Goal: Task Accomplishment & Management: Use online tool/utility

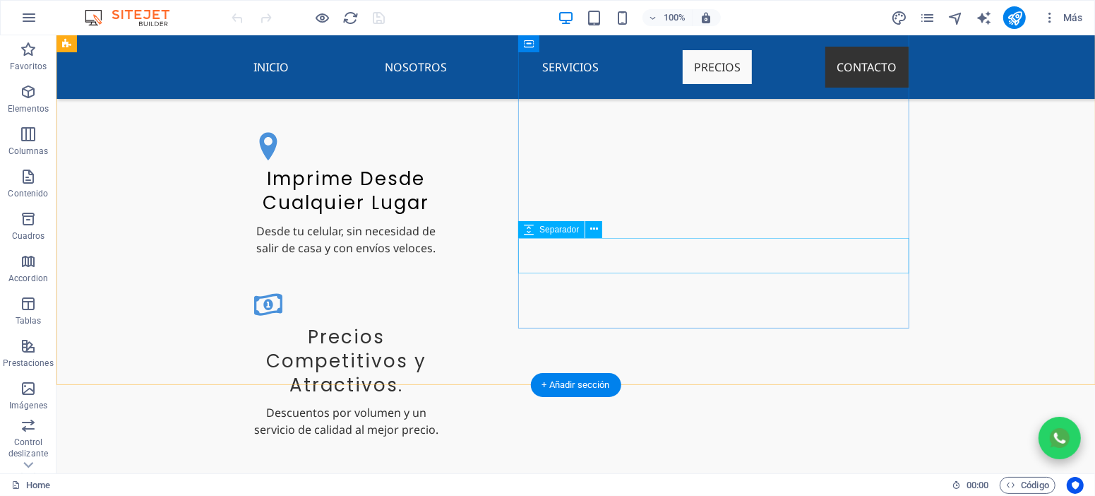
scroll to position [3310, 0]
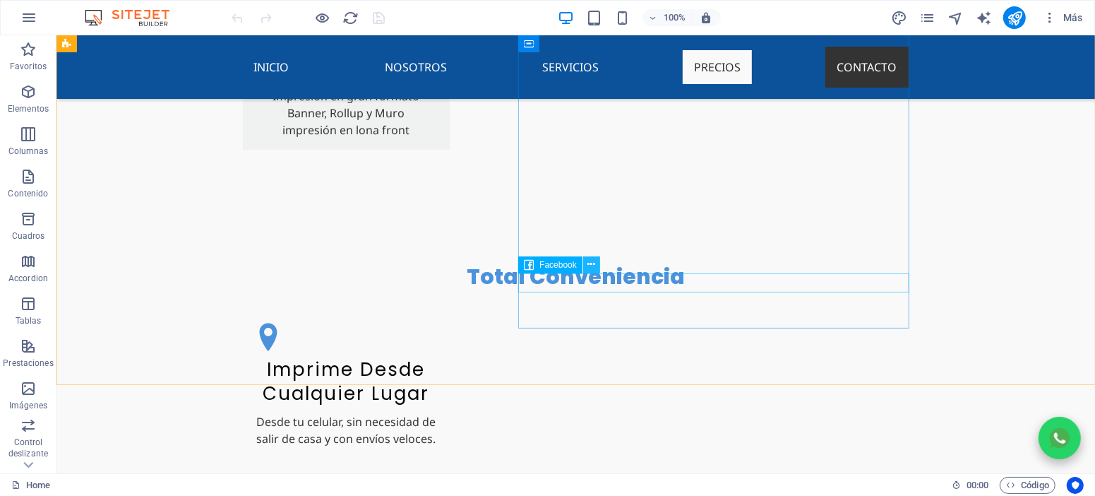
click at [587, 264] on icon at bounding box center [591, 264] width 8 height 15
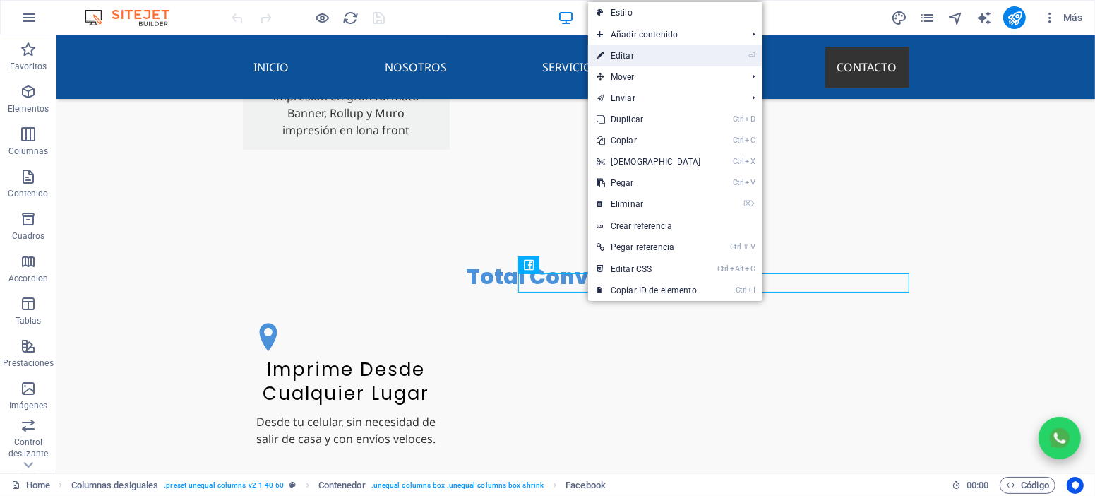
click at [637, 60] on link "⏎ Editar" at bounding box center [648, 55] width 121 height 21
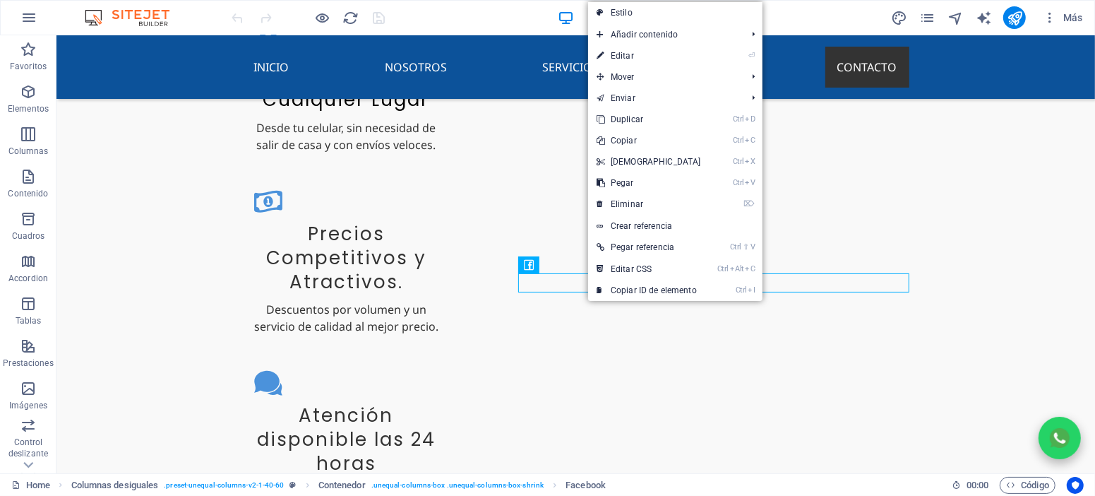
select select "%"
select select "px"
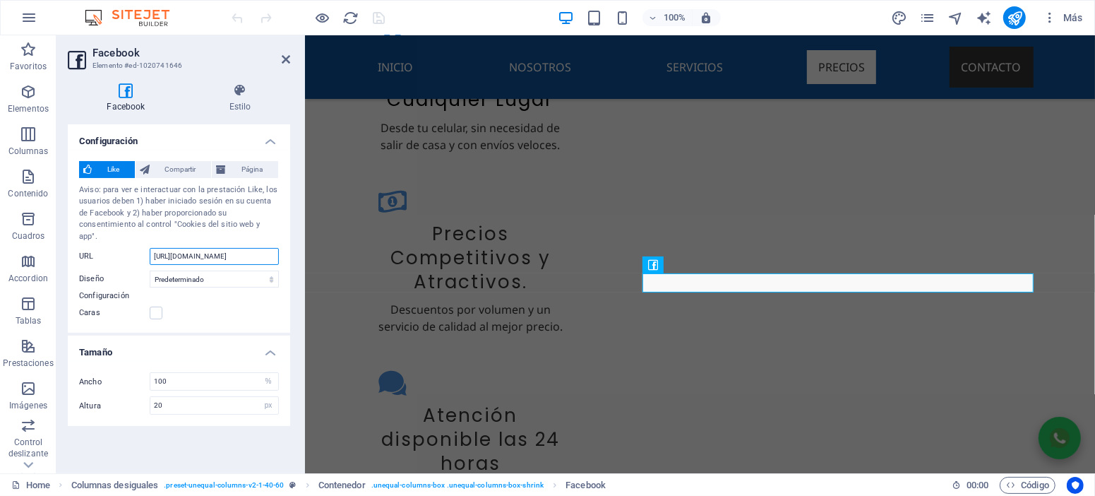
click at [200, 248] on input "https://www.facebook.com/profile.php?id=61576960665949" at bounding box center [214, 256] width 129 height 17
paste input "instagram.com/puntodeimpresion24hrs/#"
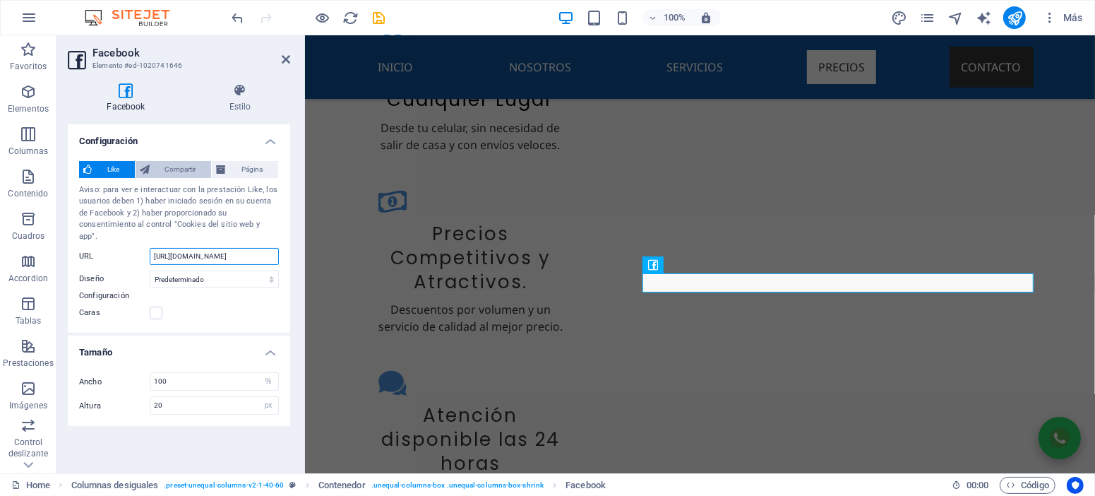
type input "https://www.instagram.com/puntodeimpresion24hrs/#"
click at [174, 169] on span "Compartir" at bounding box center [181, 169] width 54 height 17
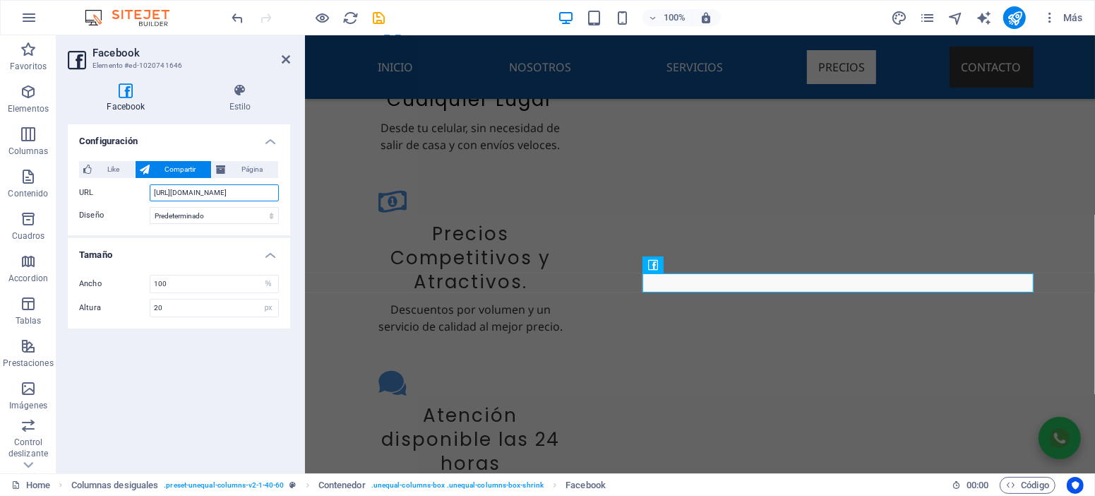
click at [194, 196] on input "https://www.instagram.com/puntodeimpresion24hrs/#" at bounding box center [214, 192] width 129 height 17
click at [226, 172] on button "Página" at bounding box center [245, 169] width 66 height 17
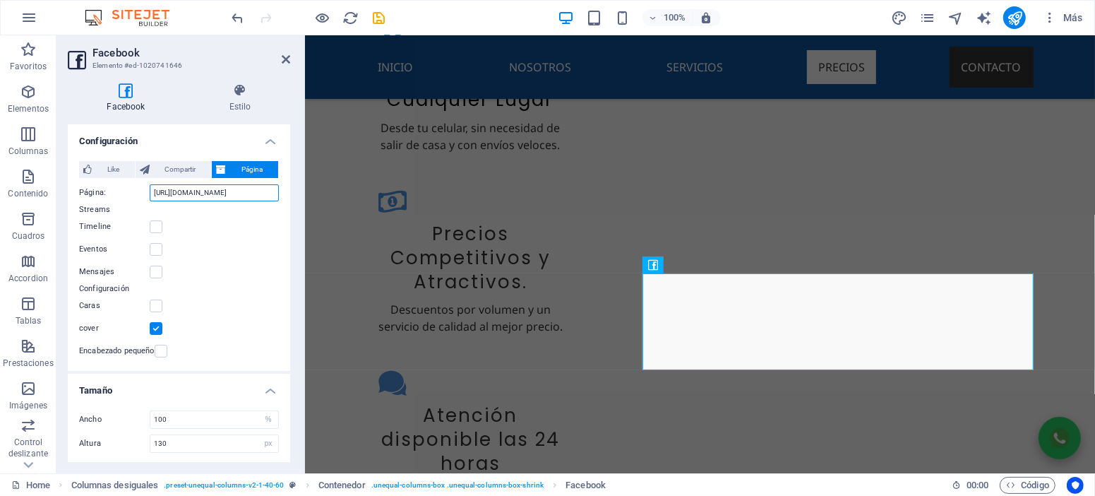
click at [209, 192] on input "https://www.instagram.com/puntodeimpresion24hrs/#" at bounding box center [214, 192] width 129 height 17
click at [187, 174] on span "Compartir" at bounding box center [181, 169] width 54 height 17
type input "20"
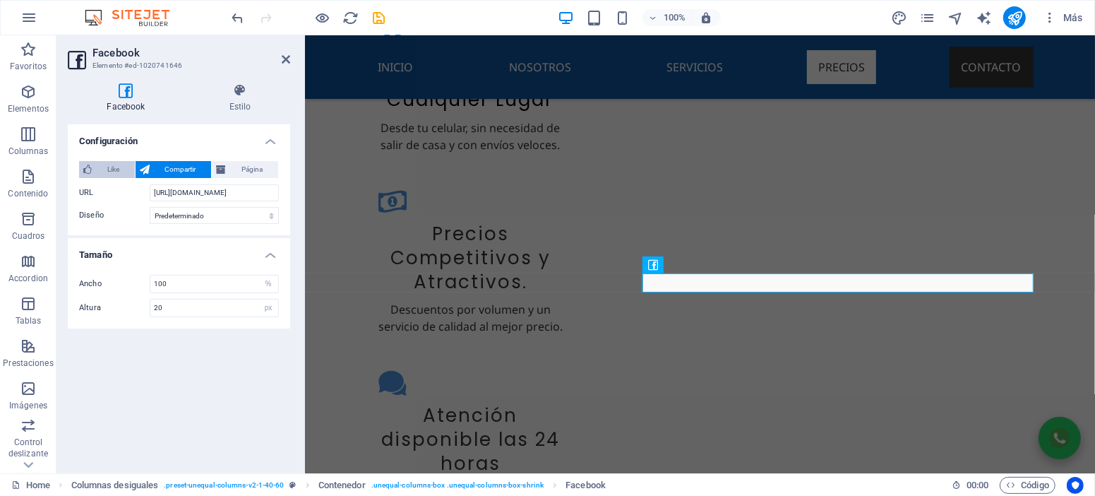
click at [110, 171] on span "Like" at bounding box center [113, 169] width 35 height 17
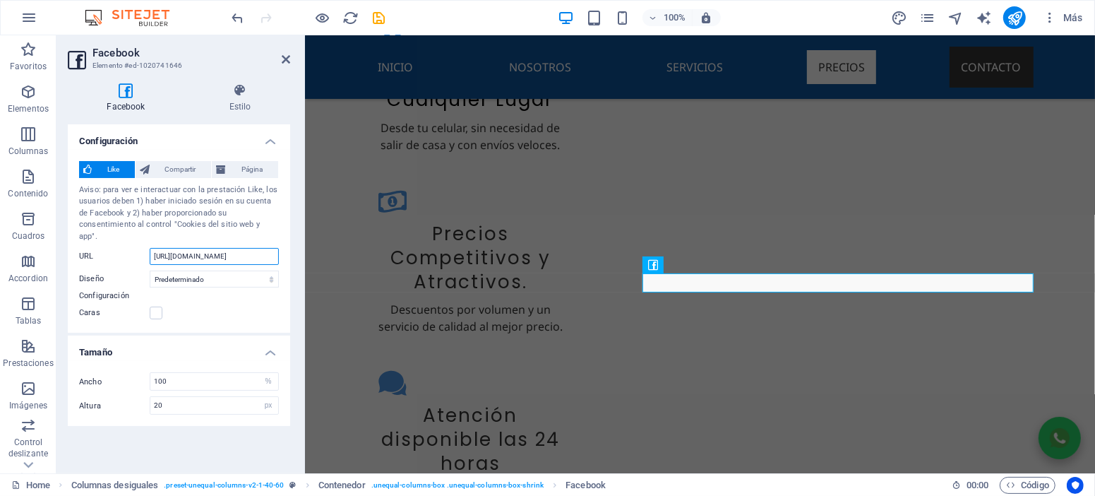
click at [218, 250] on input "https://www.instagram.com/puntodeimpresion24hrs/#" at bounding box center [214, 256] width 129 height 17
click at [256, 270] on select "Predeterminado Botón Contador de cuadros Contador de botones" at bounding box center [214, 278] width 129 height 17
click at [212, 248] on input "https://www.instagram.com/puntodeimpresion24hrs/#" at bounding box center [214, 256] width 129 height 17
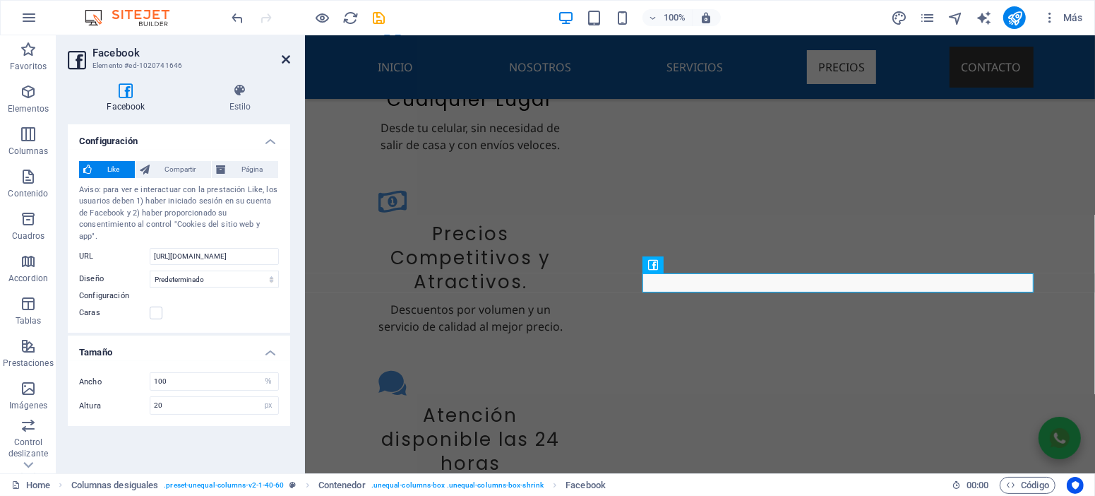
click at [289, 57] on icon at bounding box center [286, 59] width 8 height 11
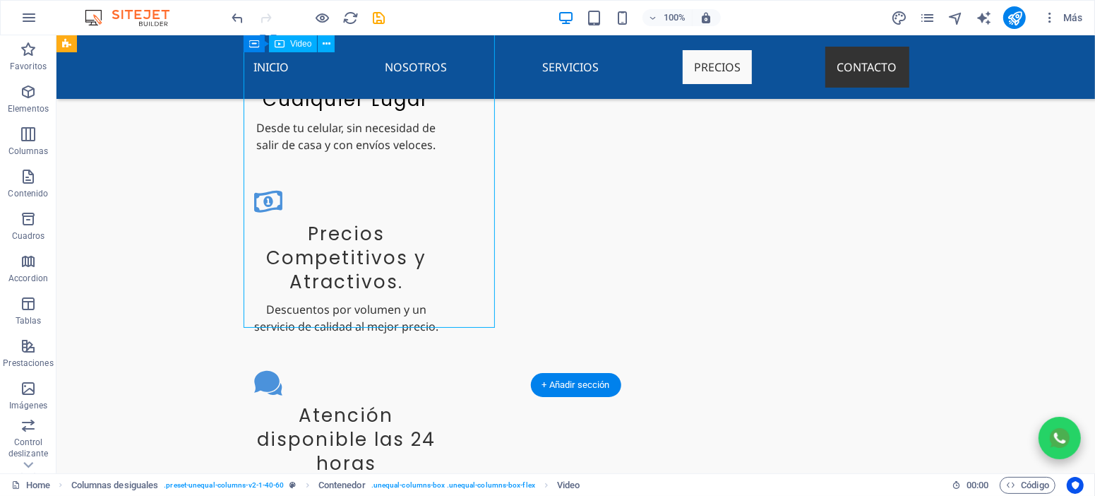
select select "%"
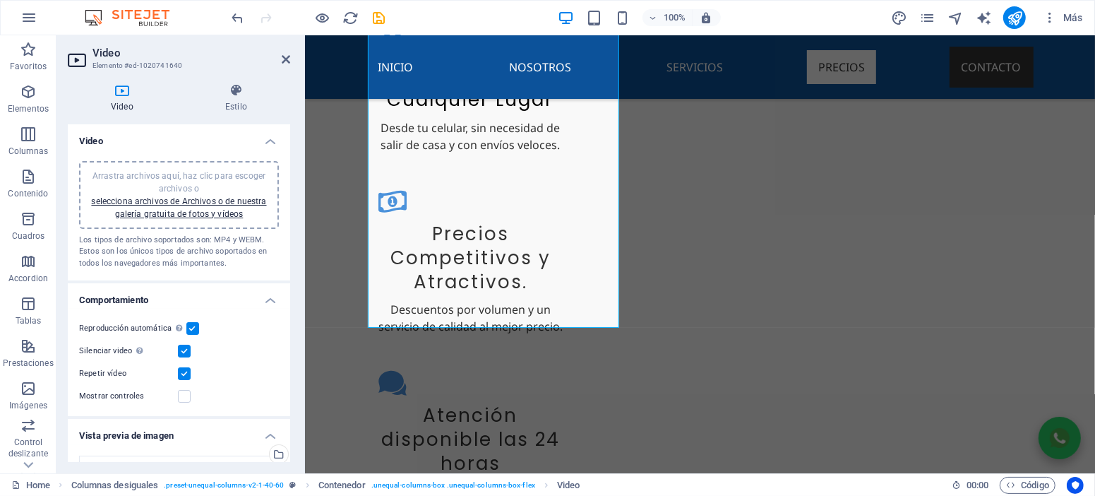
scroll to position [63, 0]
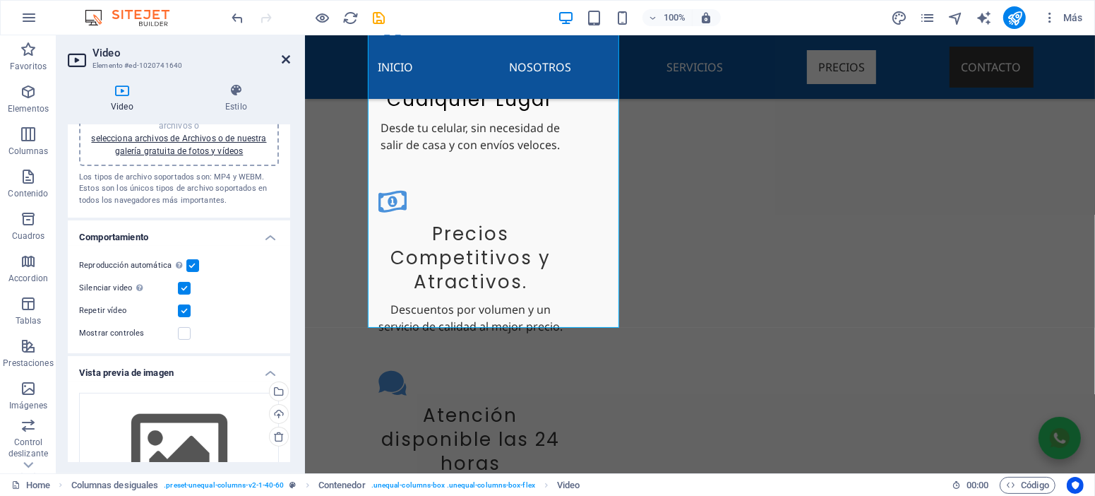
click at [288, 63] on icon at bounding box center [286, 59] width 8 height 11
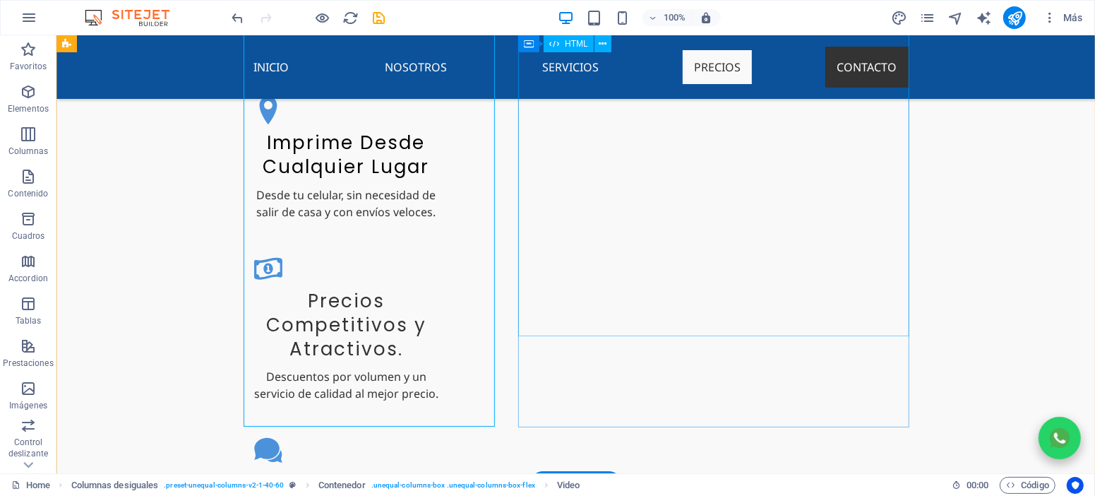
scroll to position [3247, 0]
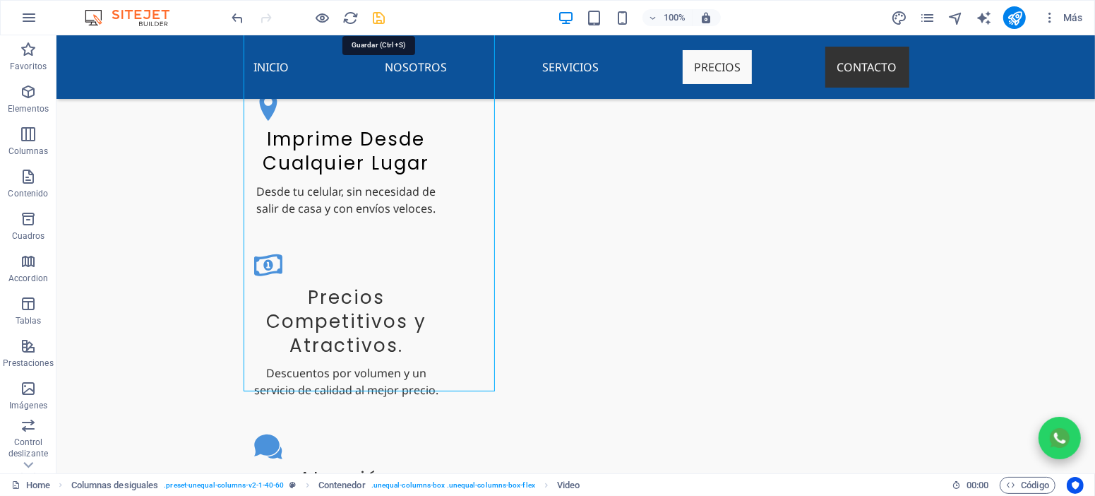
click at [382, 18] on icon "save" at bounding box center [379, 18] width 16 height 16
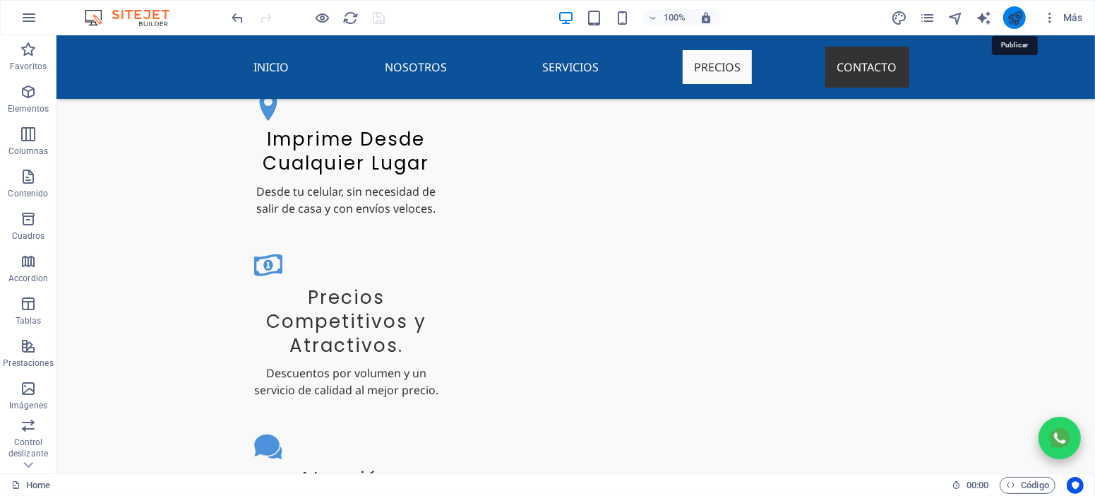
click at [1019, 20] on icon "publish" at bounding box center [1015, 18] width 16 height 16
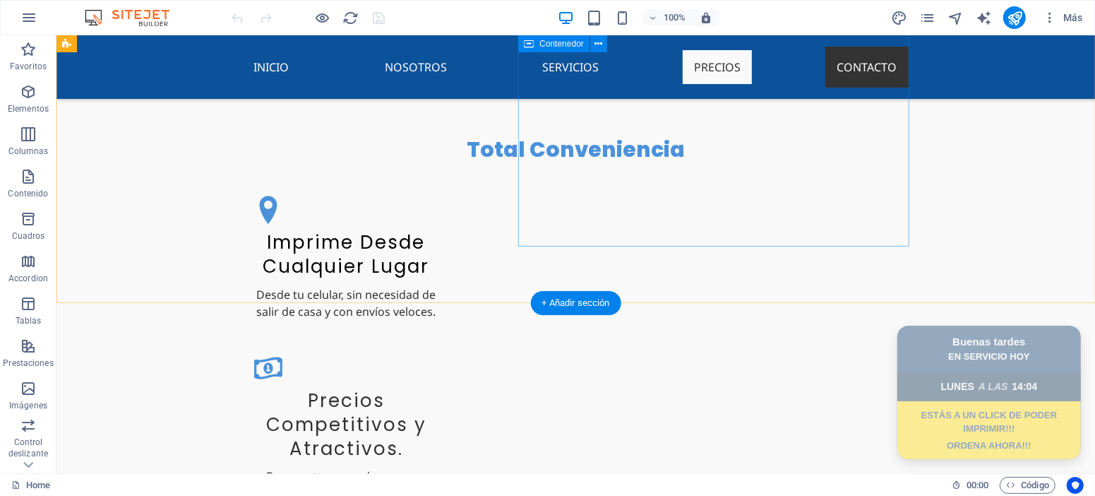
scroll to position [3373, 0]
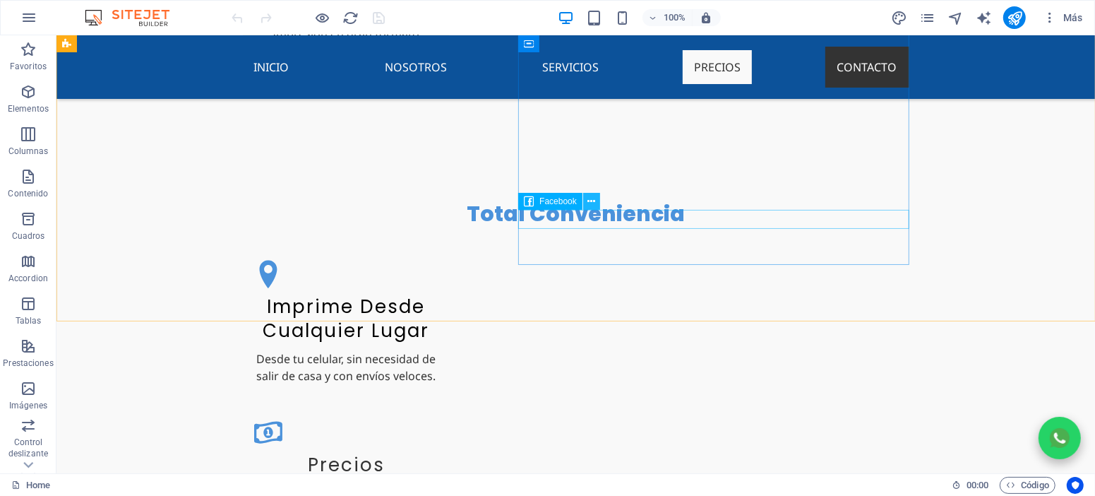
click at [589, 197] on icon at bounding box center [591, 201] width 8 height 15
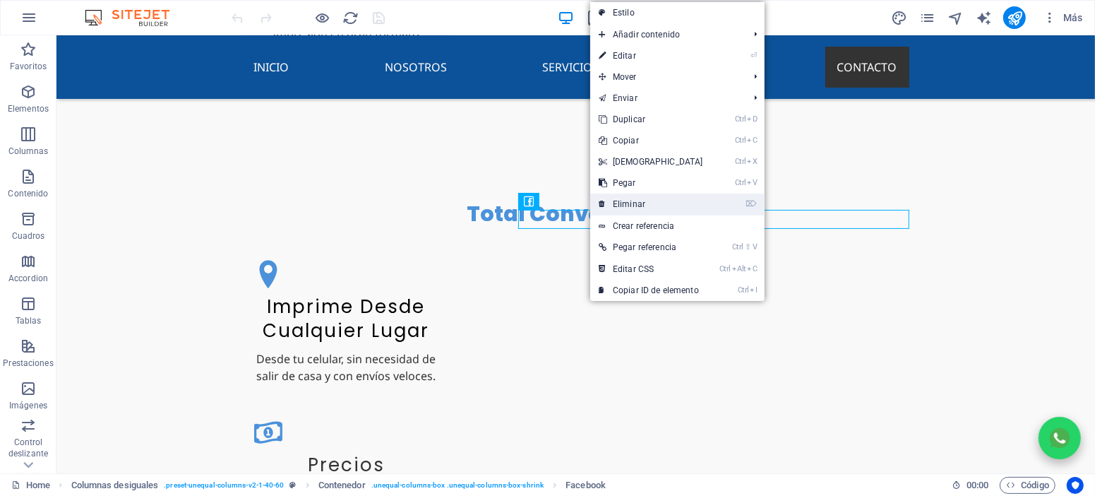
click at [642, 205] on link "⌦ Eliminar" at bounding box center [650, 203] width 121 height 21
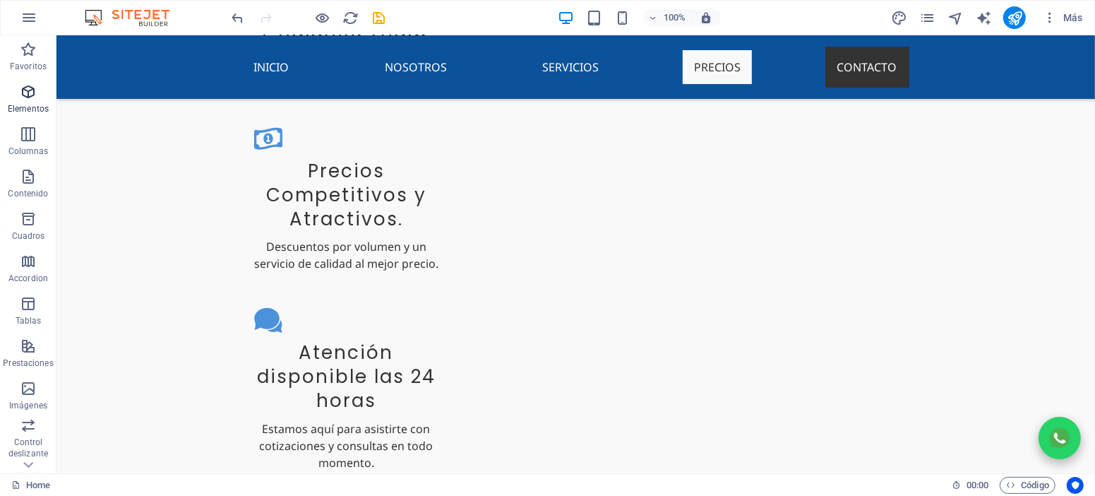
click at [35, 110] on p "Elementos" at bounding box center [28, 108] width 41 height 11
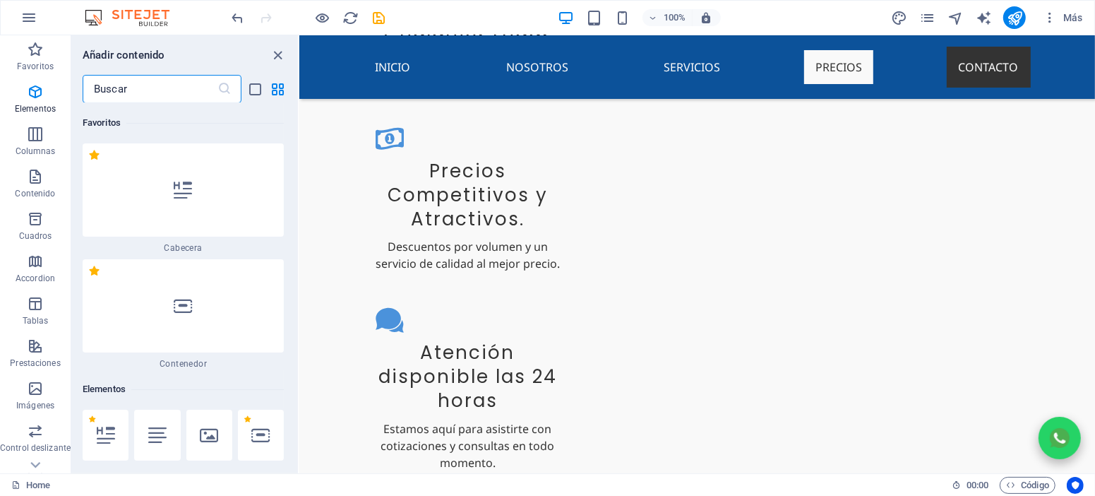
scroll to position [266, 0]
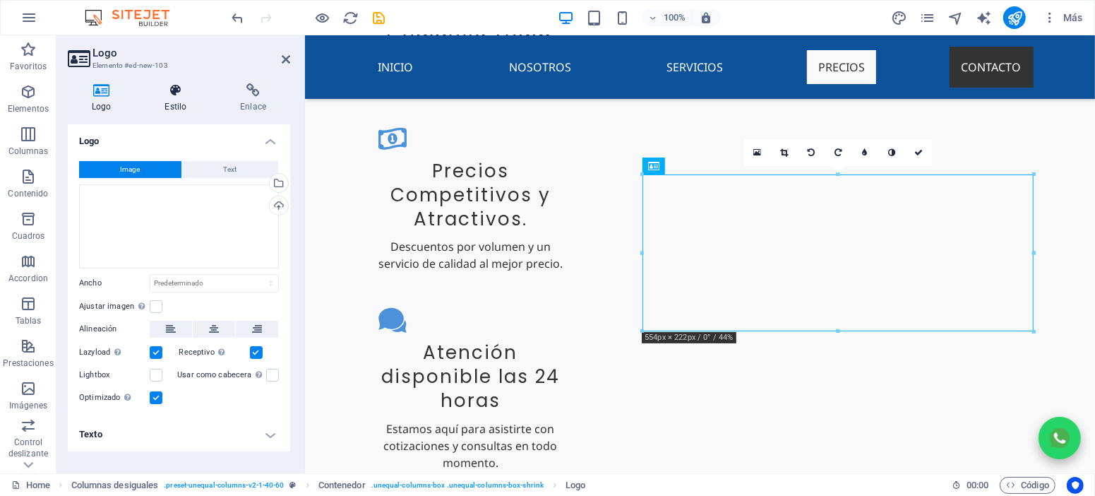
click at [182, 96] on icon at bounding box center [175, 90] width 70 height 14
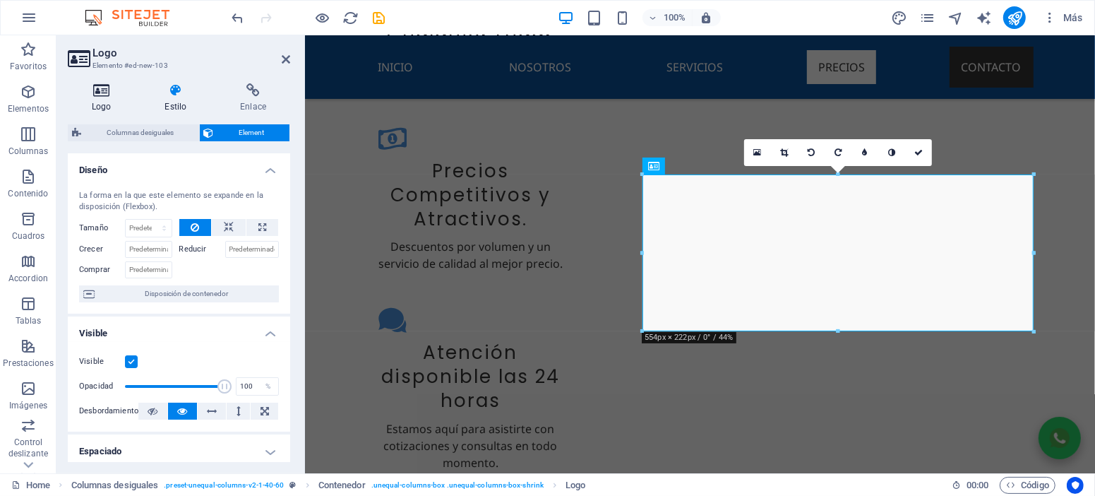
click at [97, 97] on h4 "Logo" at bounding box center [104, 98] width 73 height 30
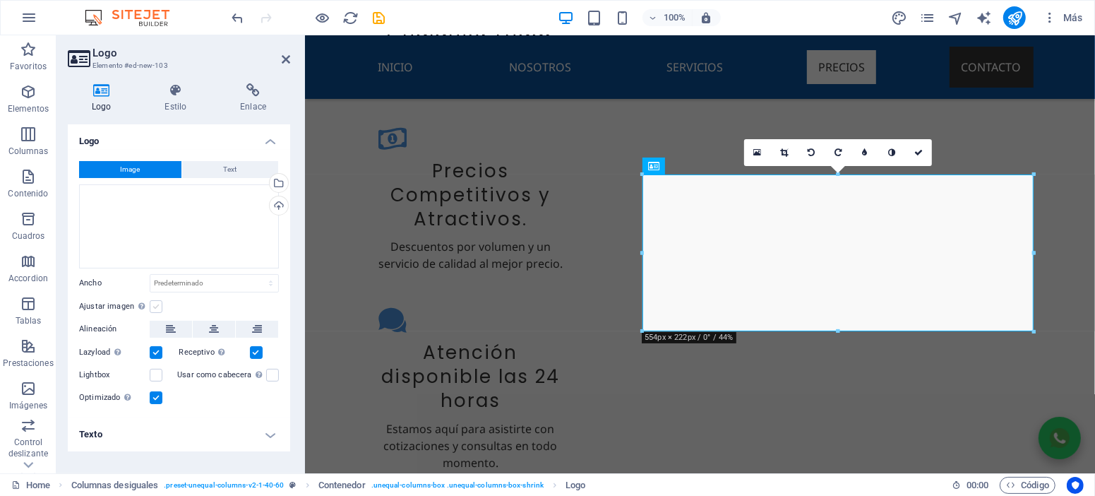
click at [160, 304] on label at bounding box center [156, 306] width 13 height 13
click at [0, 0] on input "Ajustar imagen Ajustar imagen automáticamente a un ancho y alto fijo" at bounding box center [0, 0] width 0 height 0
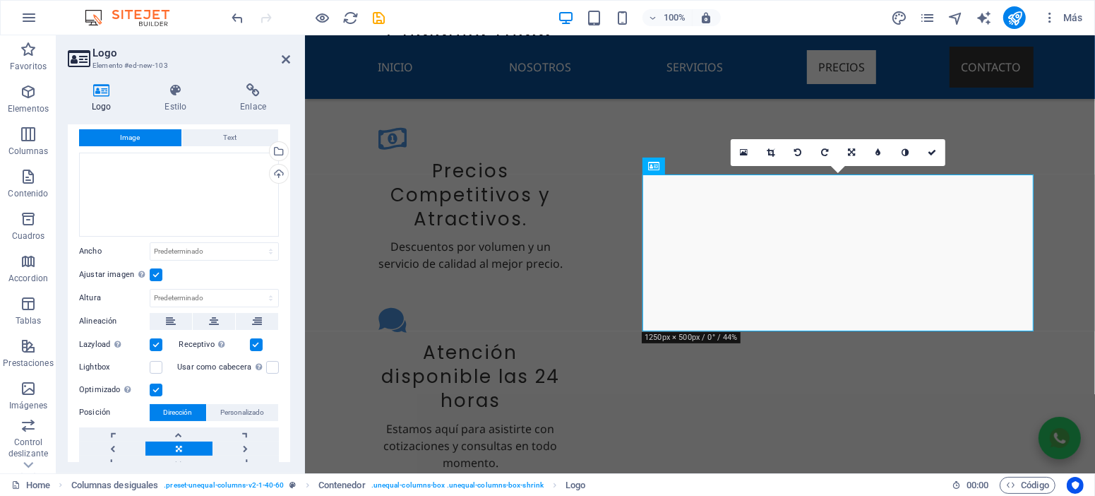
scroll to position [0, 0]
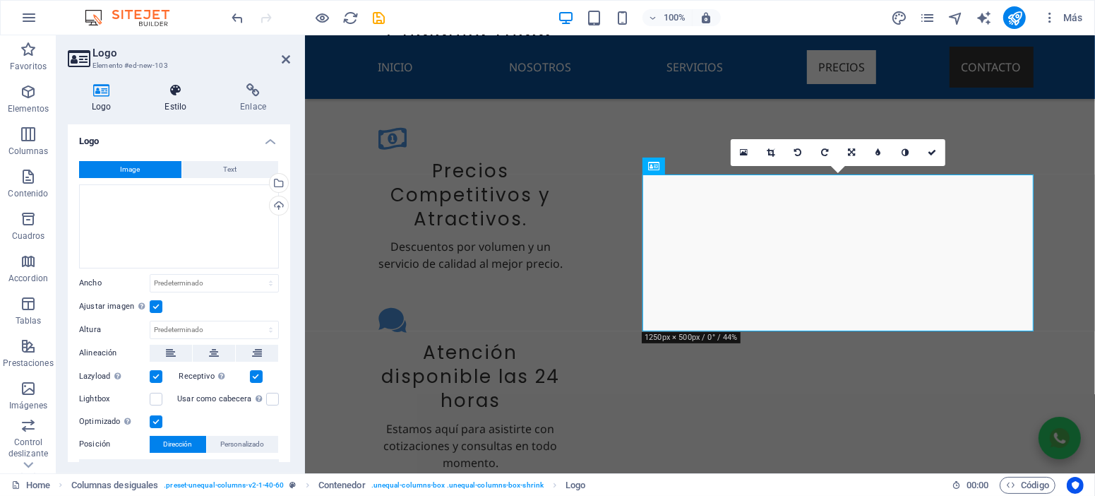
click at [184, 104] on h4 "Estilo" at bounding box center [178, 98] width 76 height 30
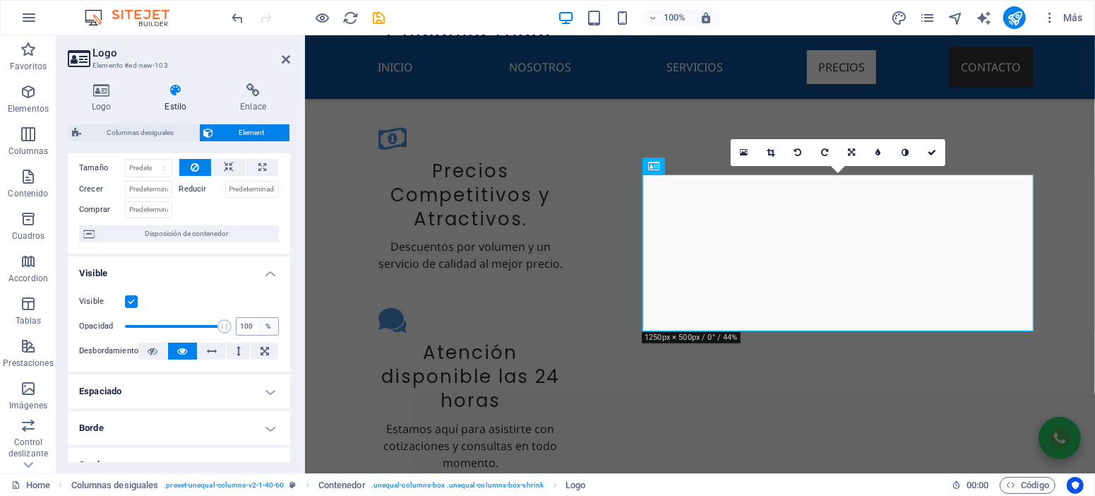
scroll to position [44, 0]
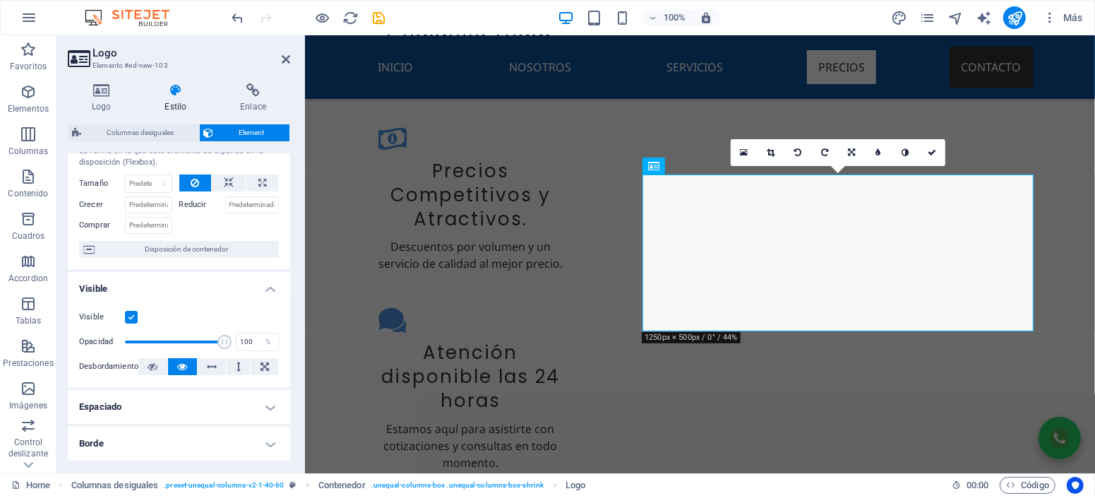
click at [272, 411] on h4 "Espaciado" at bounding box center [179, 407] width 222 height 34
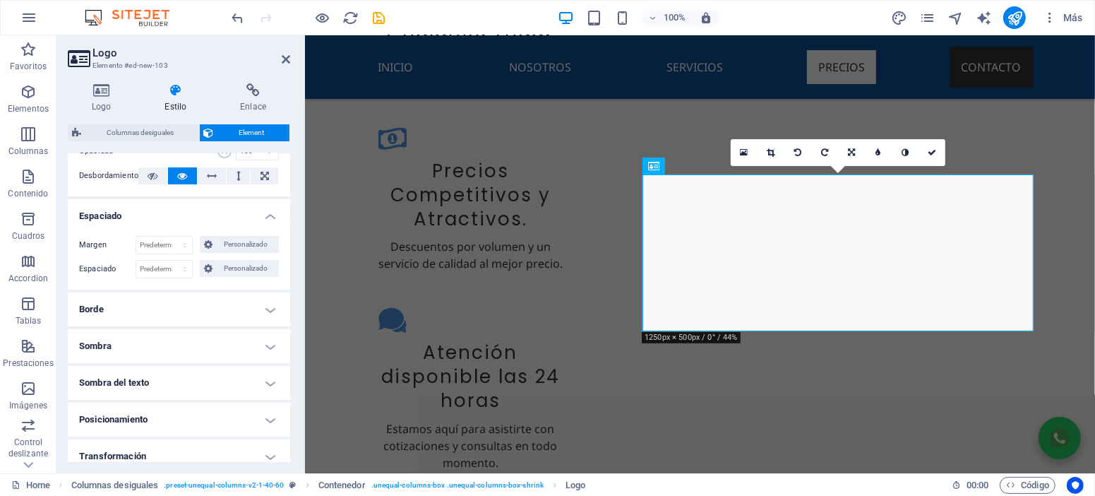
click at [260, 349] on h4 "Sombra" at bounding box center [179, 346] width 222 height 34
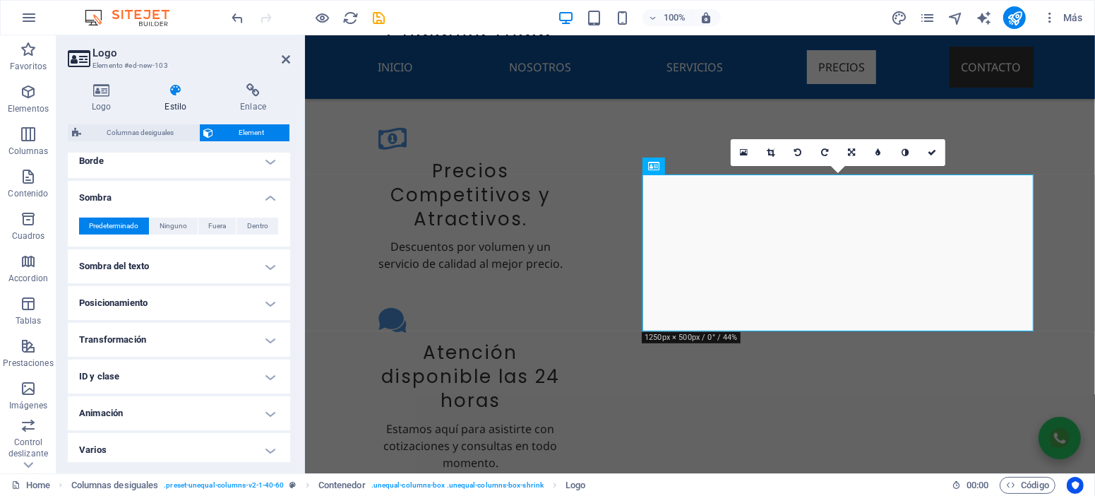
scroll to position [387, 0]
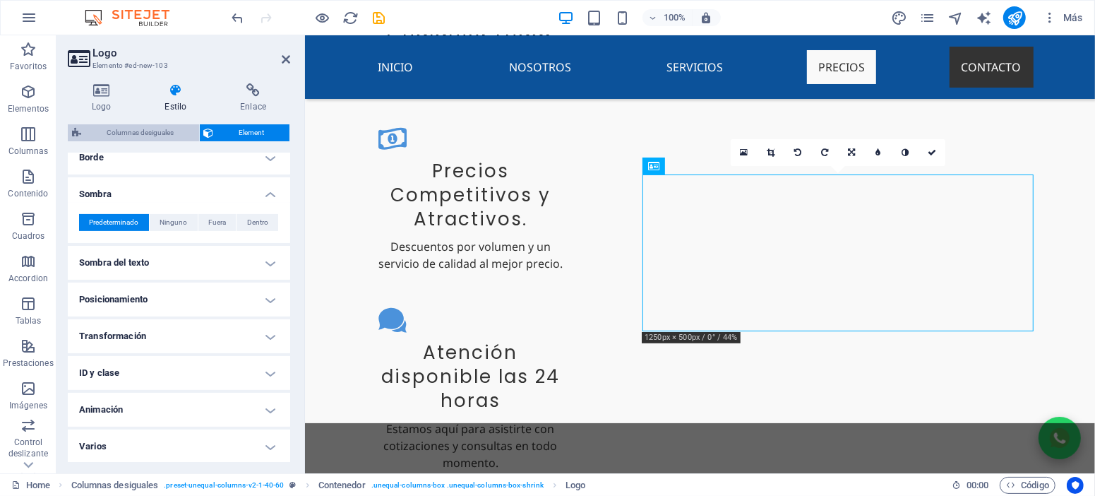
click at [148, 136] on span "Columnas desiguales" at bounding box center [139, 132] width 109 height 17
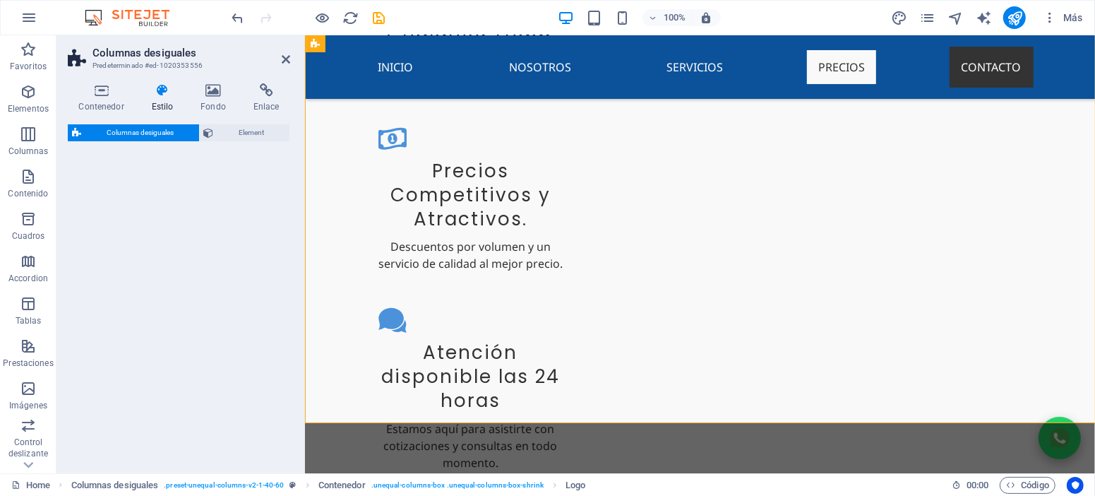
select select "%"
select select "rem"
select select "preset-unequal-columns-v2-1-40-60"
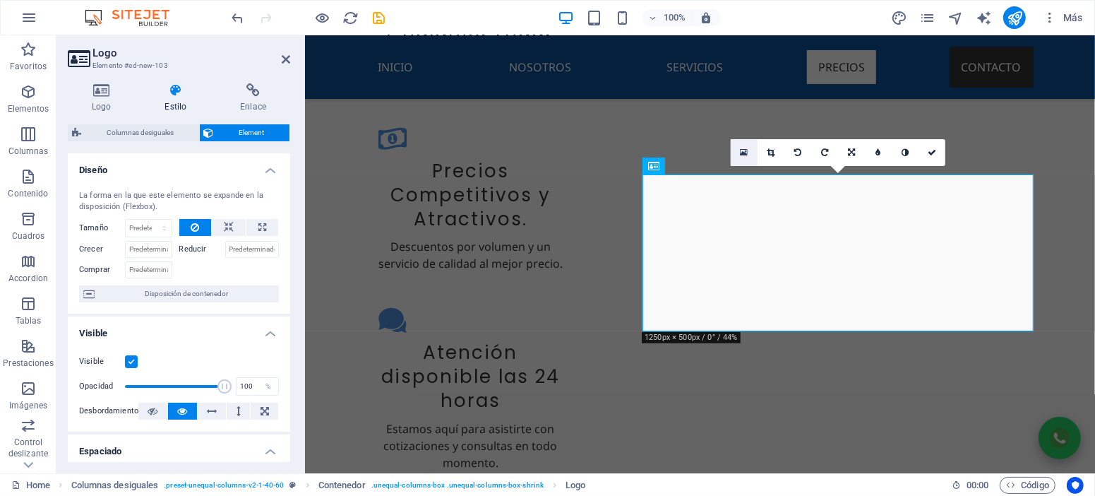
click at [748, 155] on link at bounding box center [744, 152] width 27 height 27
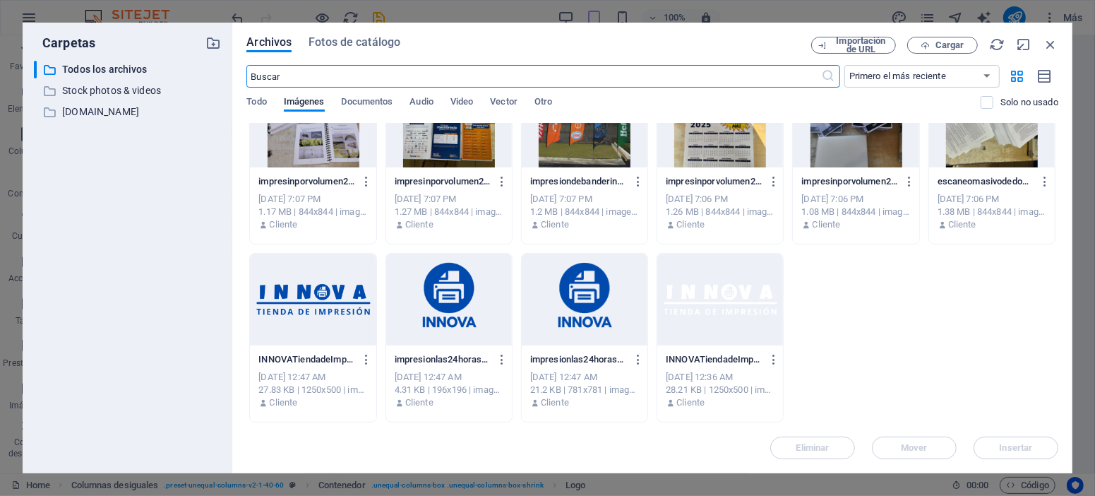
scroll to position [3070, 0]
click at [334, 293] on div at bounding box center [313, 299] width 126 height 92
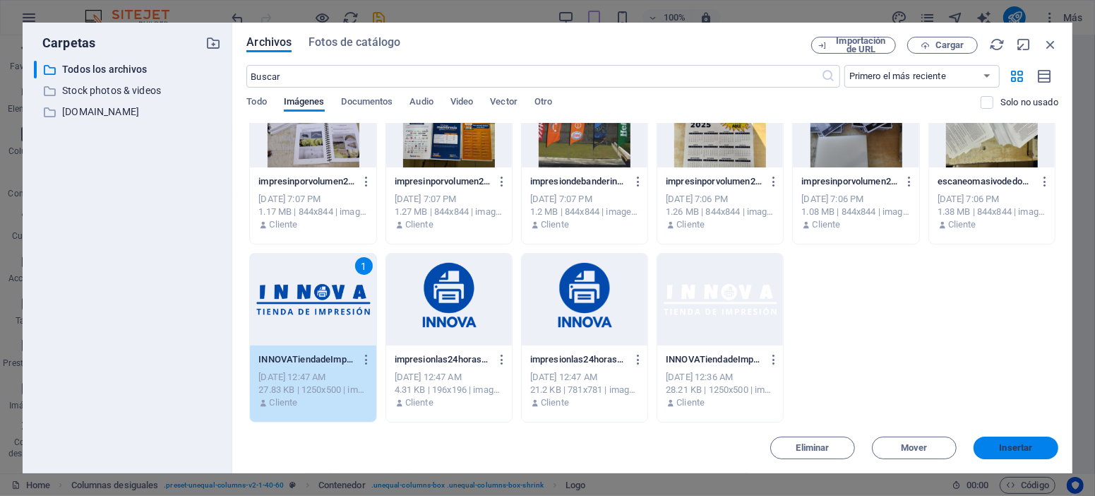
click at [1007, 448] on span "Insertar" at bounding box center [1016, 447] width 33 height 8
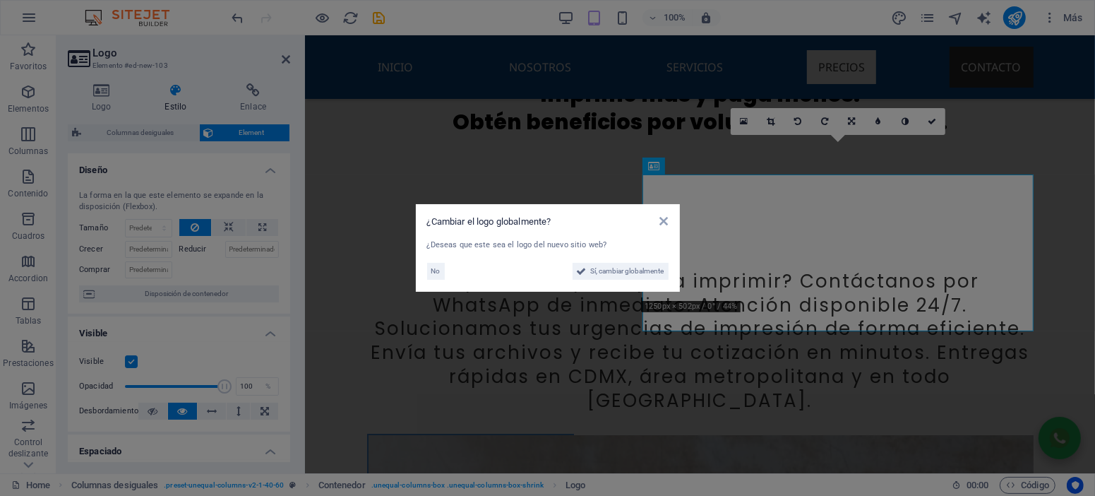
scroll to position [3373, 0]
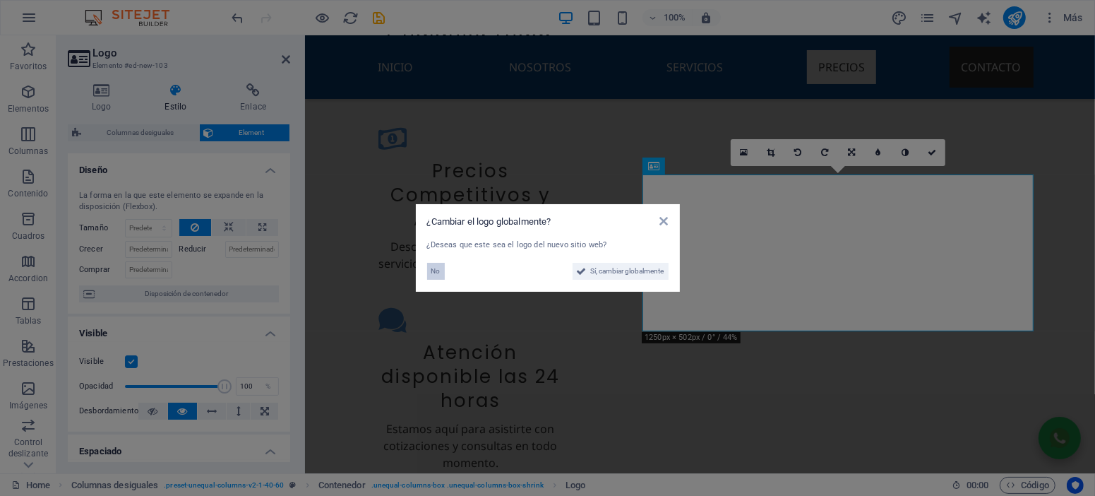
click at [427, 274] on button "No" at bounding box center [436, 271] width 18 height 17
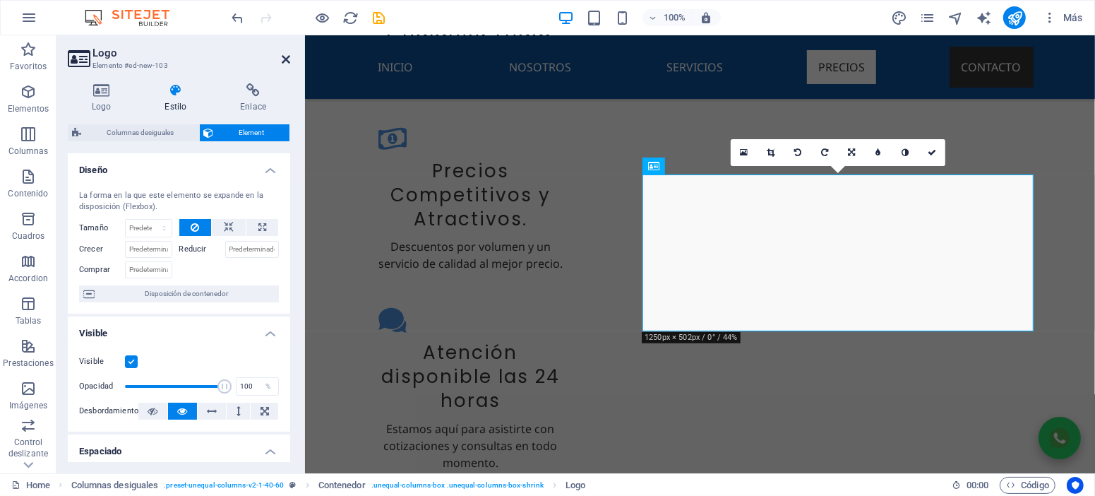
click at [287, 59] on icon at bounding box center [286, 59] width 8 height 11
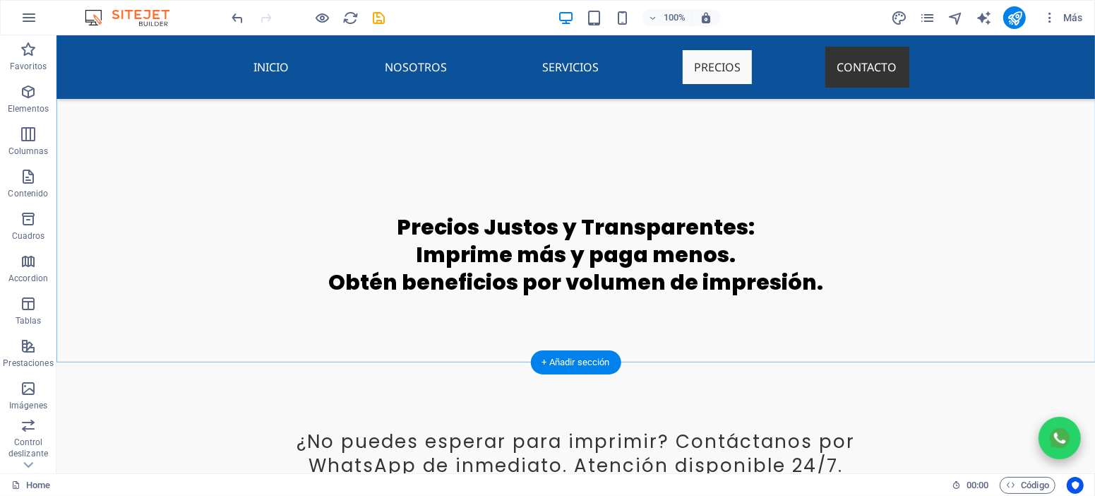
scroll to position [3946, 0]
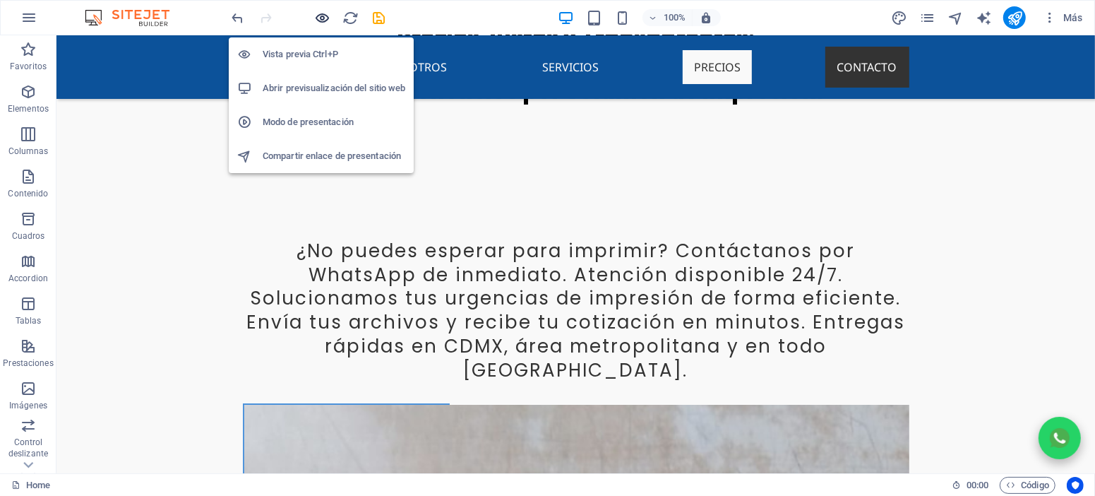
click at [318, 17] on icon "button" at bounding box center [323, 18] width 16 height 16
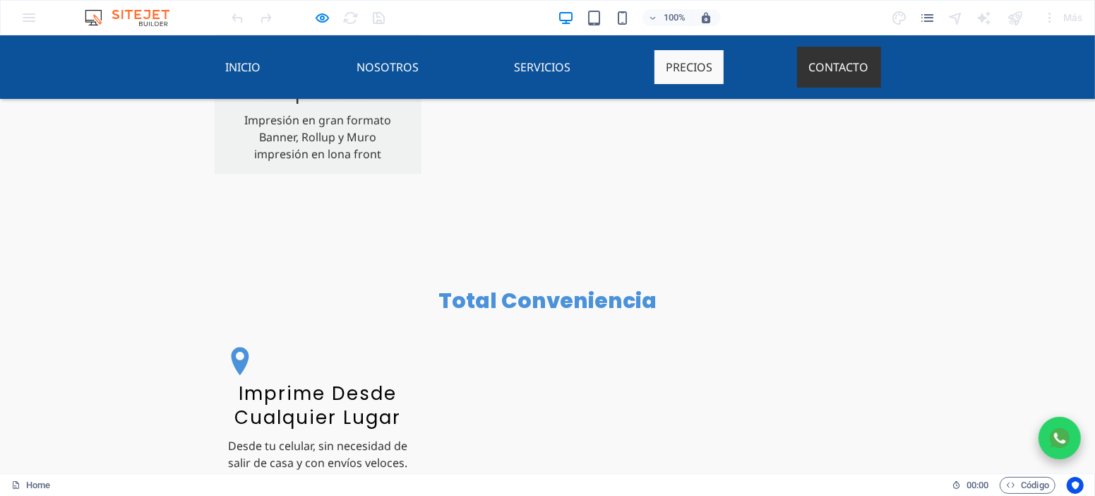
scroll to position [3119, 0]
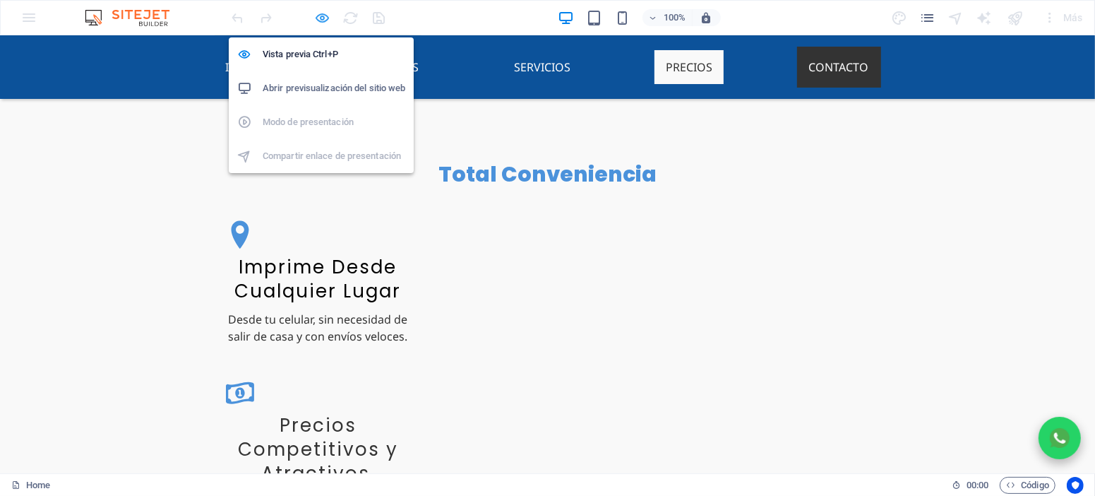
click at [323, 20] on icon "button" at bounding box center [323, 18] width 16 height 16
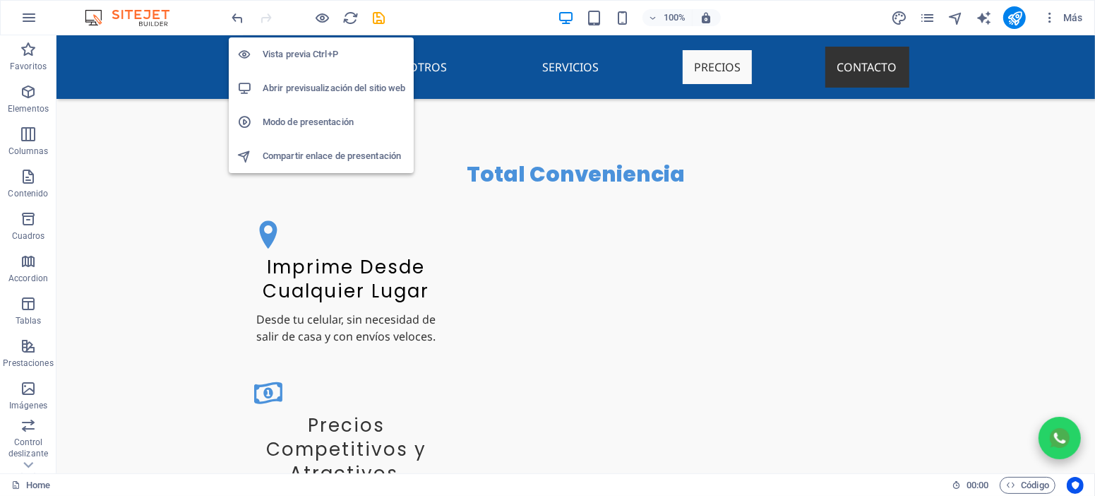
scroll to position [3120, 0]
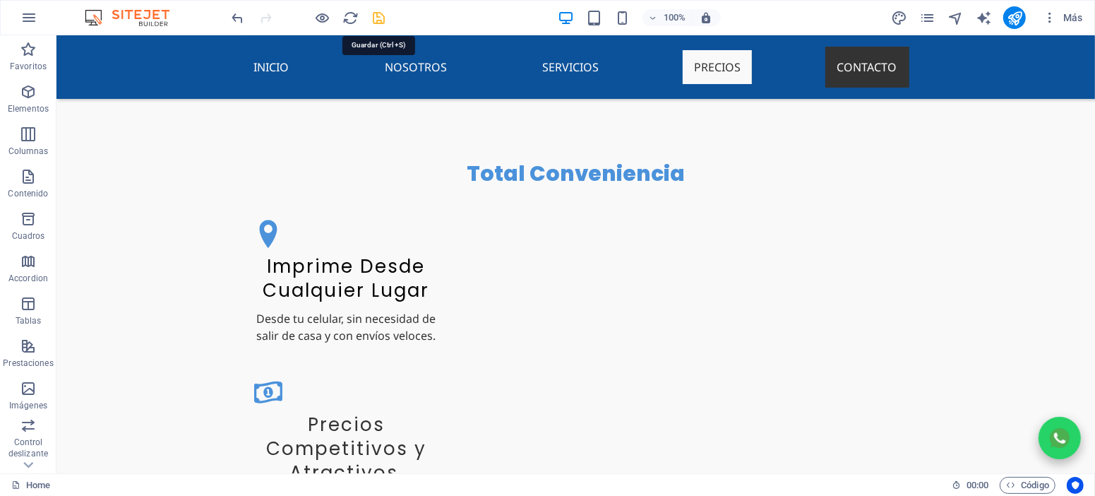
click at [375, 16] on icon "save" at bounding box center [379, 18] width 16 height 16
click at [1018, 18] on icon "publish" at bounding box center [1015, 18] width 16 height 16
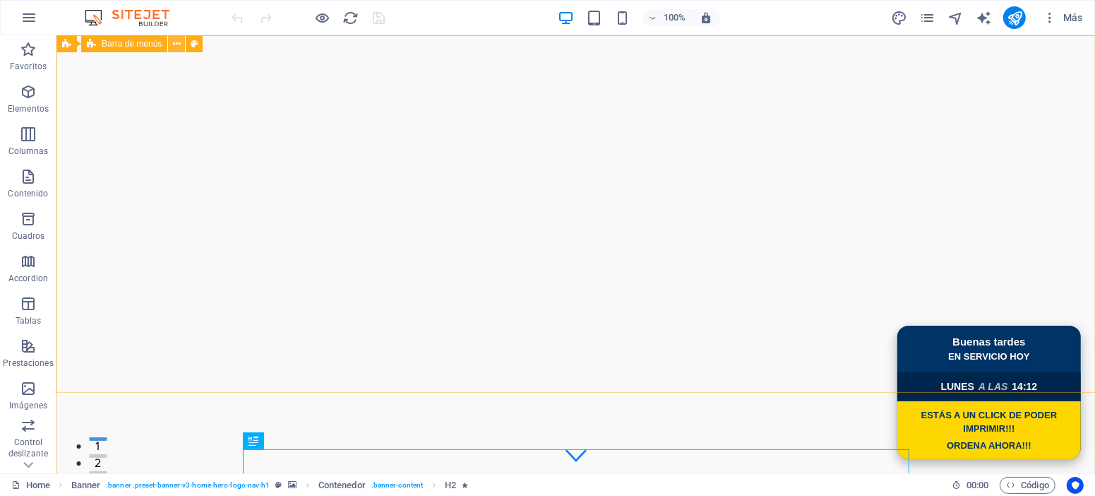
click at [174, 49] on icon at bounding box center [177, 44] width 8 height 15
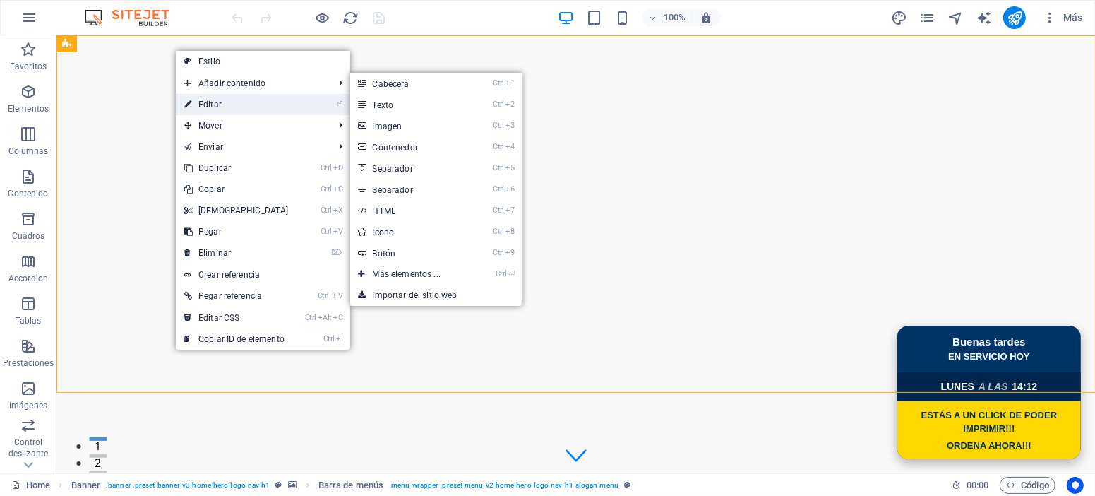
click at [251, 98] on link "⏎ Editar" at bounding box center [236, 104] width 121 height 21
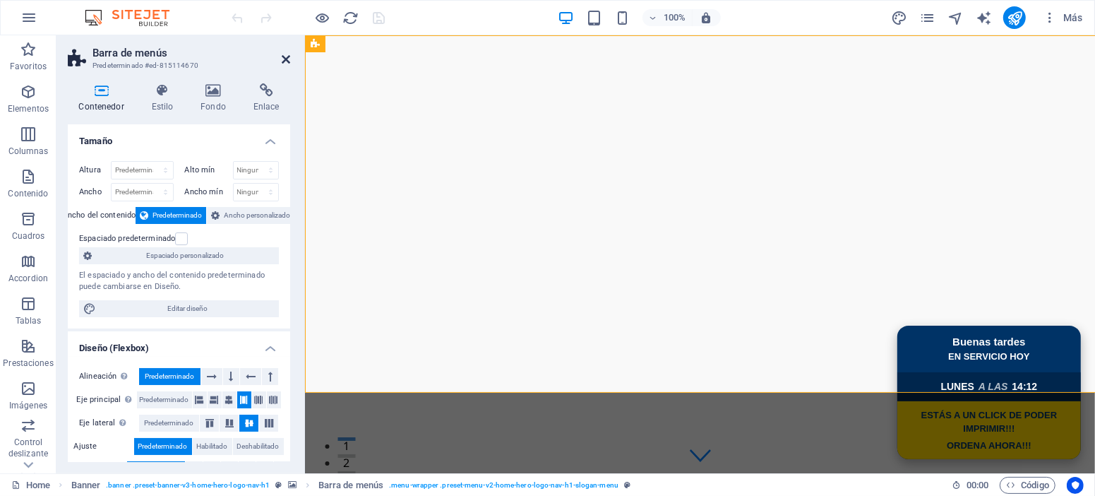
click at [283, 60] on icon at bounding box center [286, 59] width 8 height 11
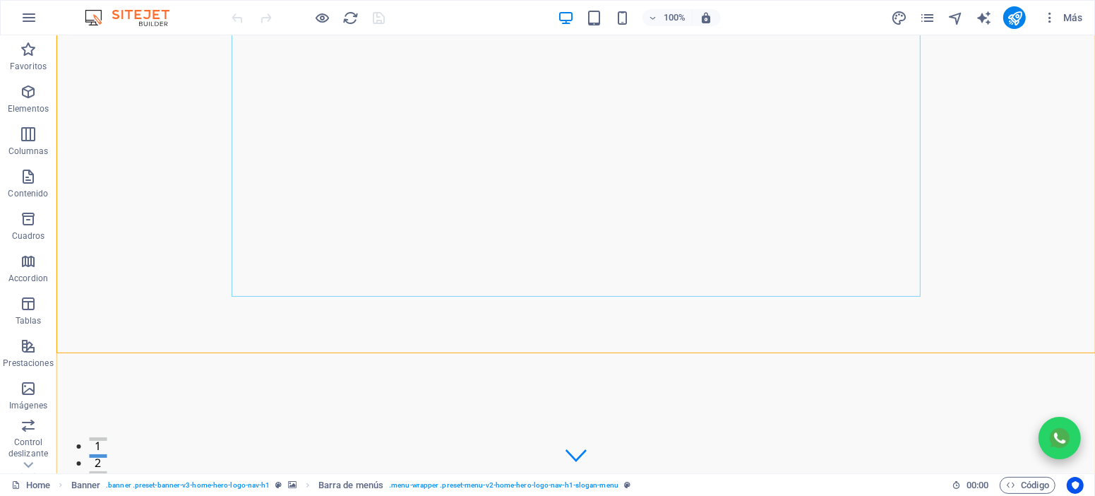
scroll to position [127, 0]
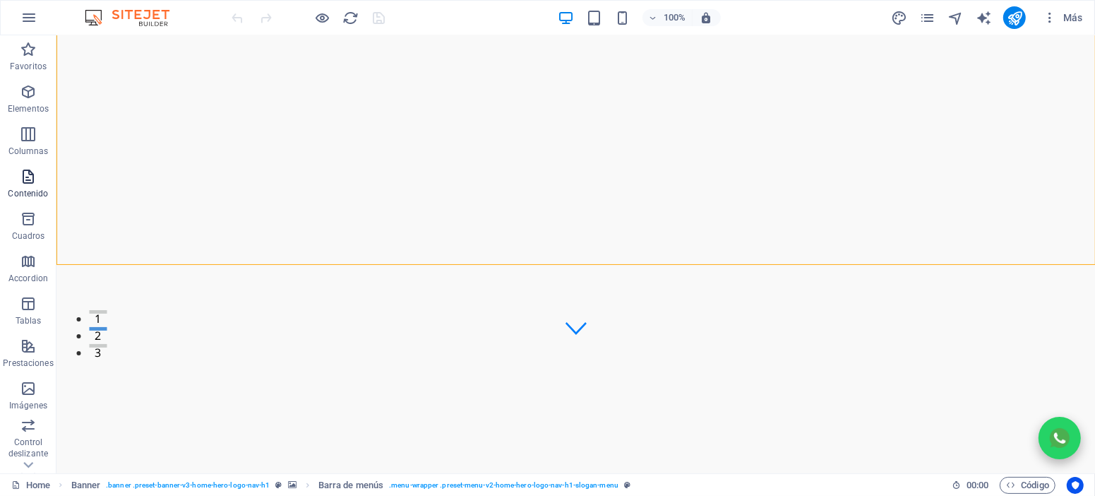
click at [30, 191] on p "Contenido" at bounding box center [28, 193] width 40 height 11
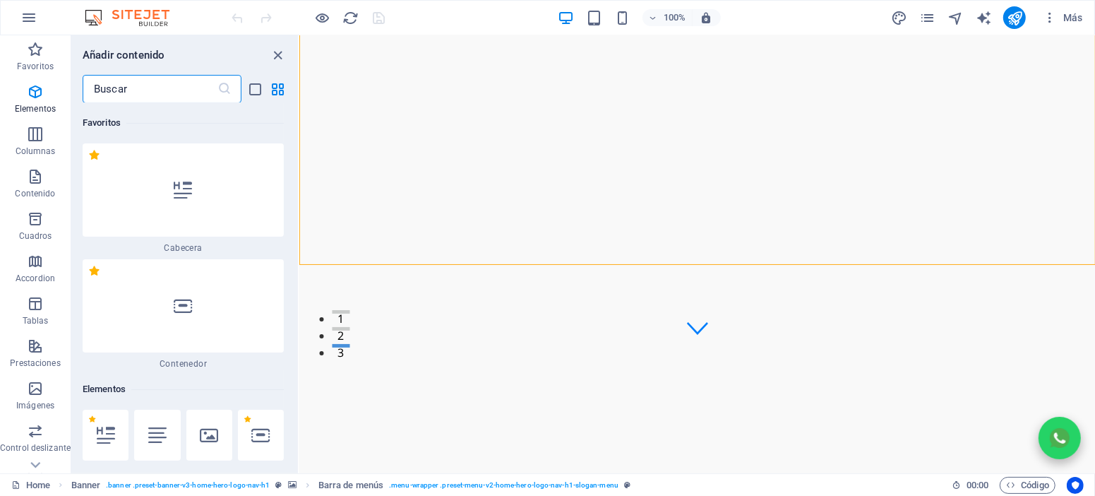
scroll to position [4750, 0]
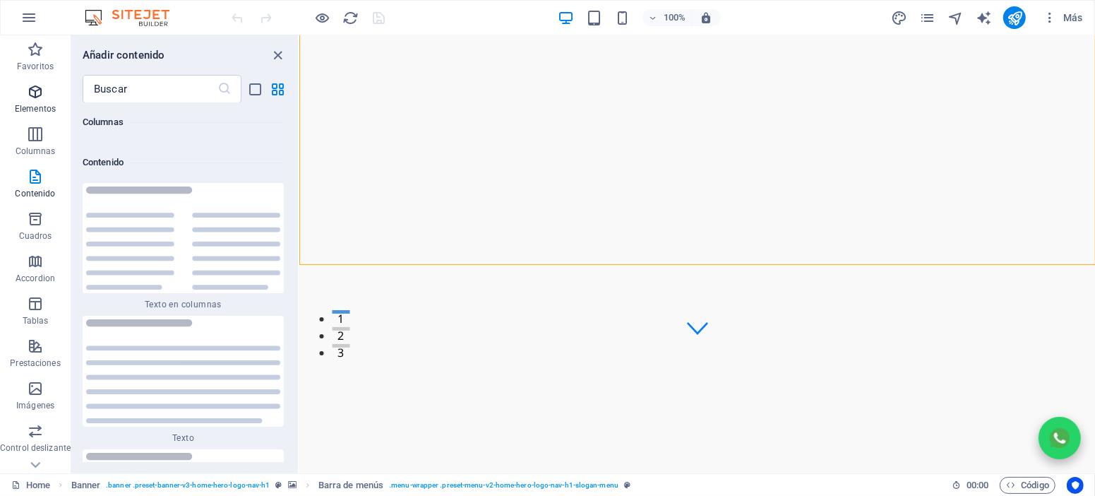
click at [46, 105] on p "Elementos" at bounding box center [35, 108] width 41 height 11
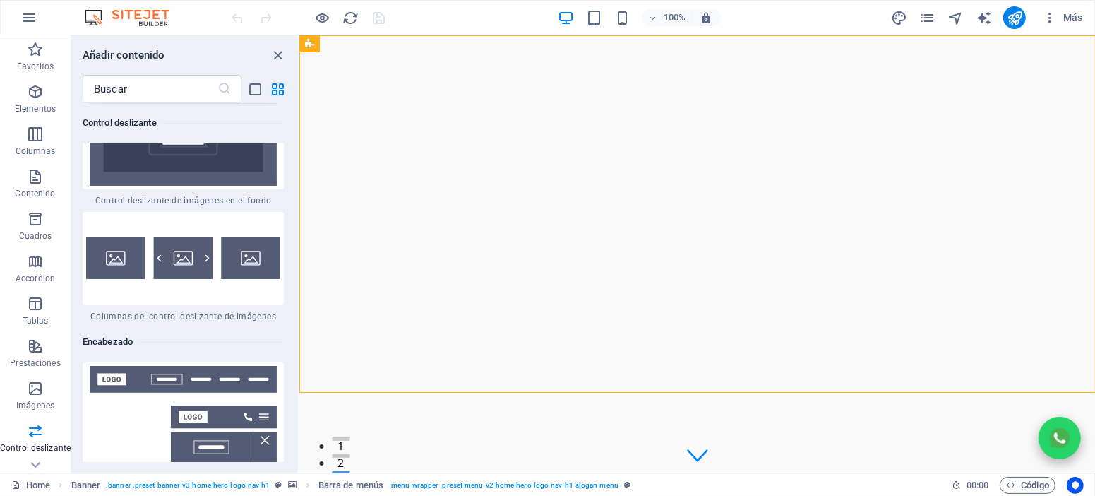
scroll to position [16847, 0]
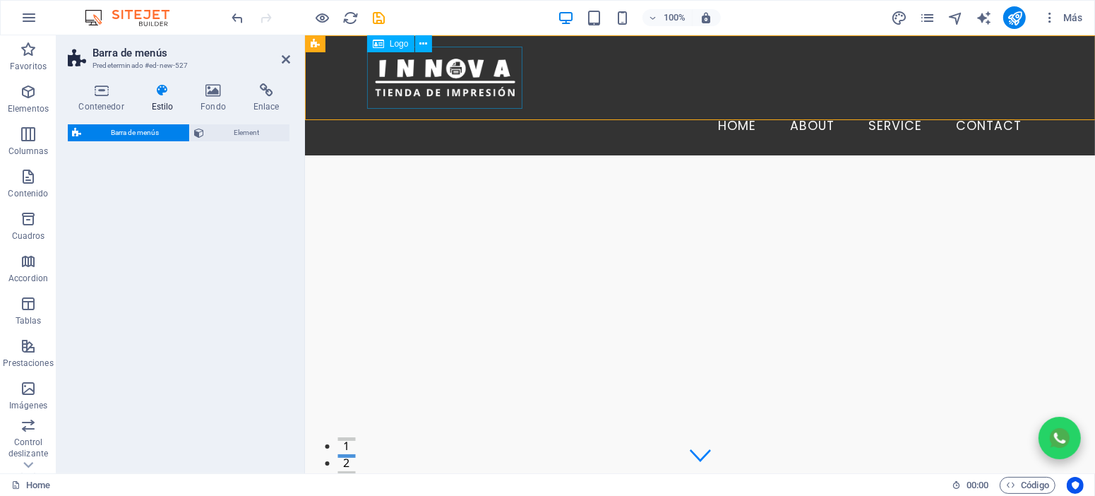
select select "rem"
select select "preset-menu-v2-border"
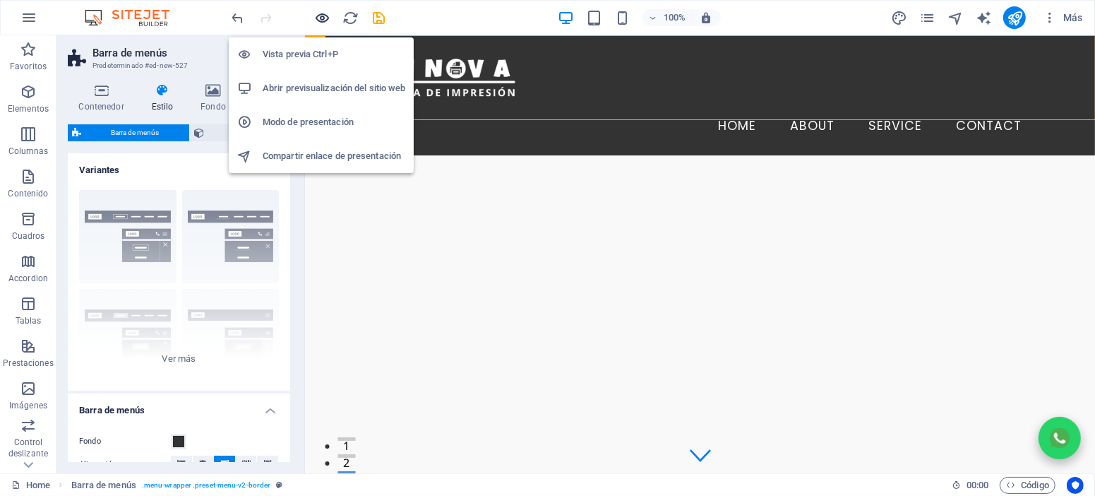
click at [320, 19] on icon "button" at bounding box center [323, 18] width 16 height 16
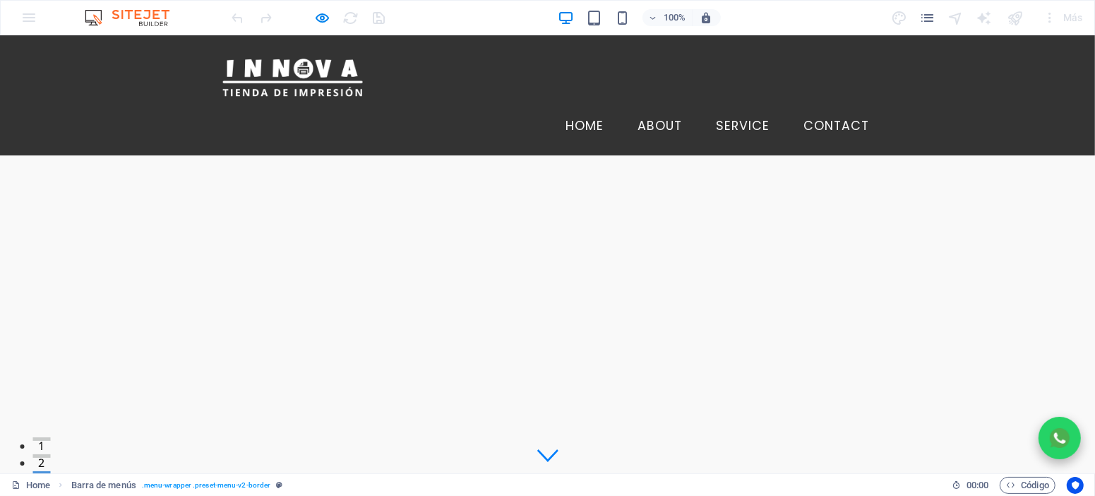
click at [839, 108] on link "Contact" at bounding box center [837, 125] width 88 height 35
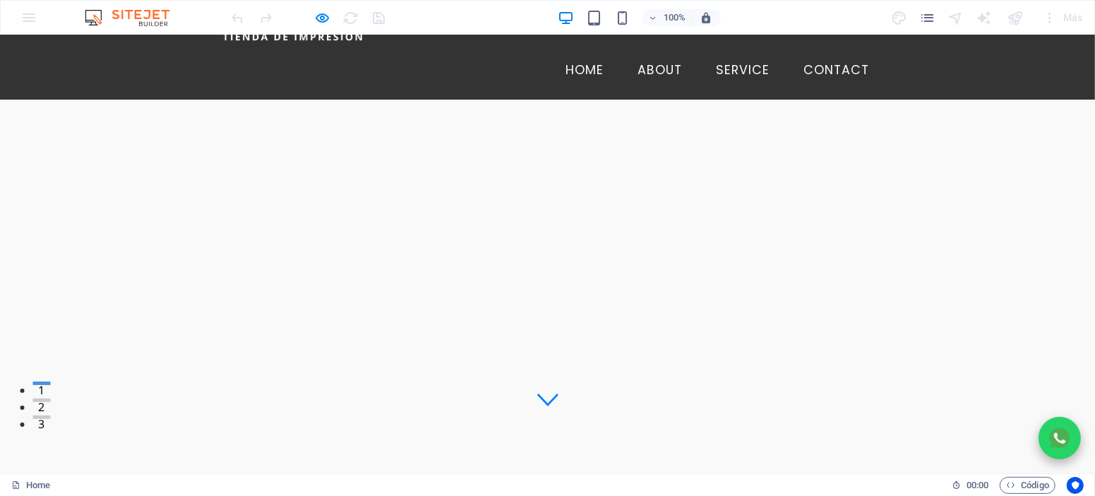
scroll to position [0, 0]
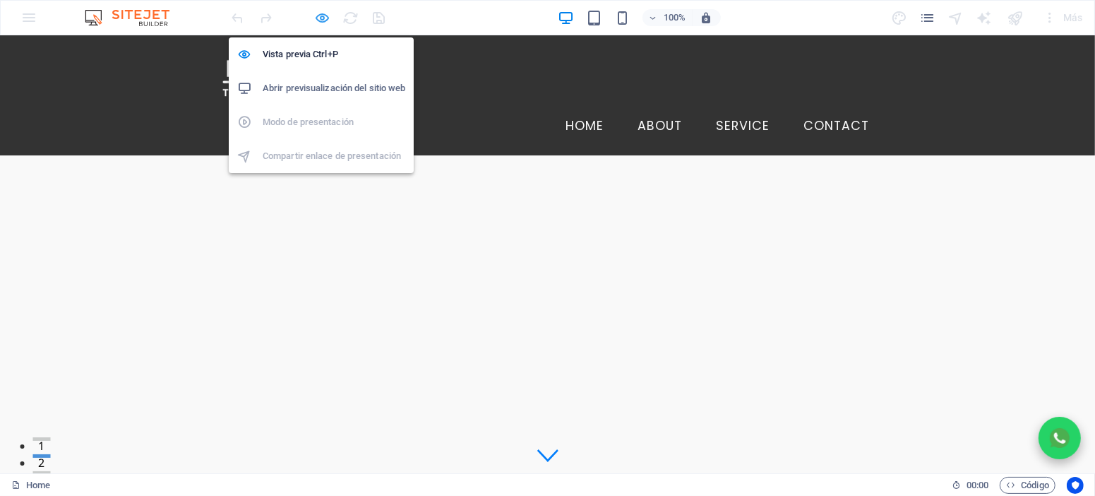
click at [320, 17] on icon "button" at bounding box center [323, 18] width 16 height 16
select select "rem"
select select "preset-menu-v2-border"
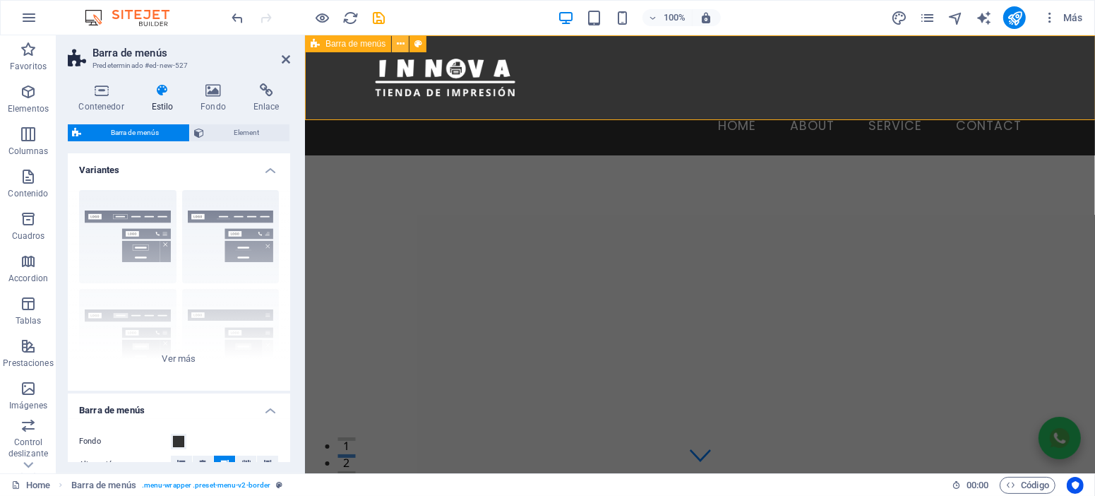
click at [407, 48] on button at bounding box center [400, 43] width 17 height 17
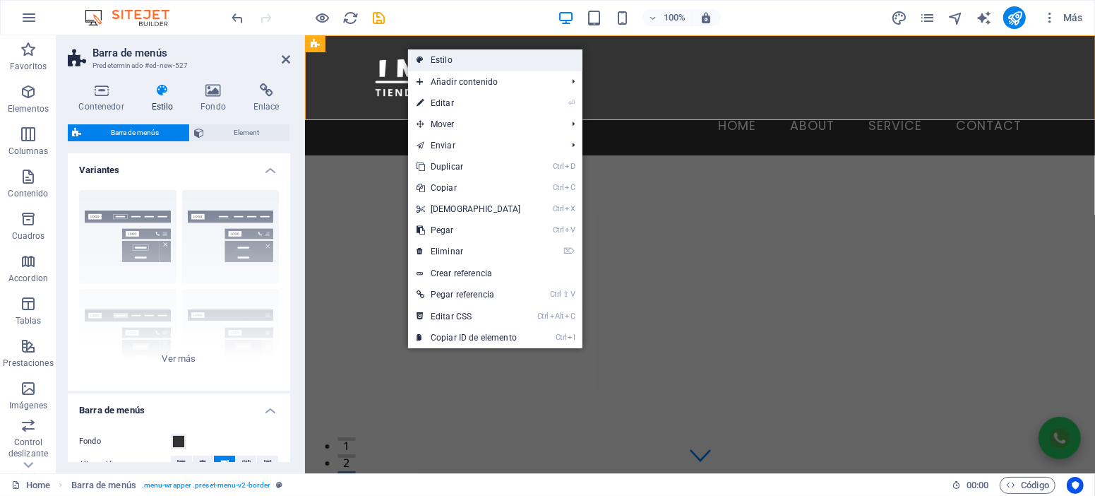
click at [436, 65] on link "Estilo" at bounding box center [495, 59] width 174 height 21
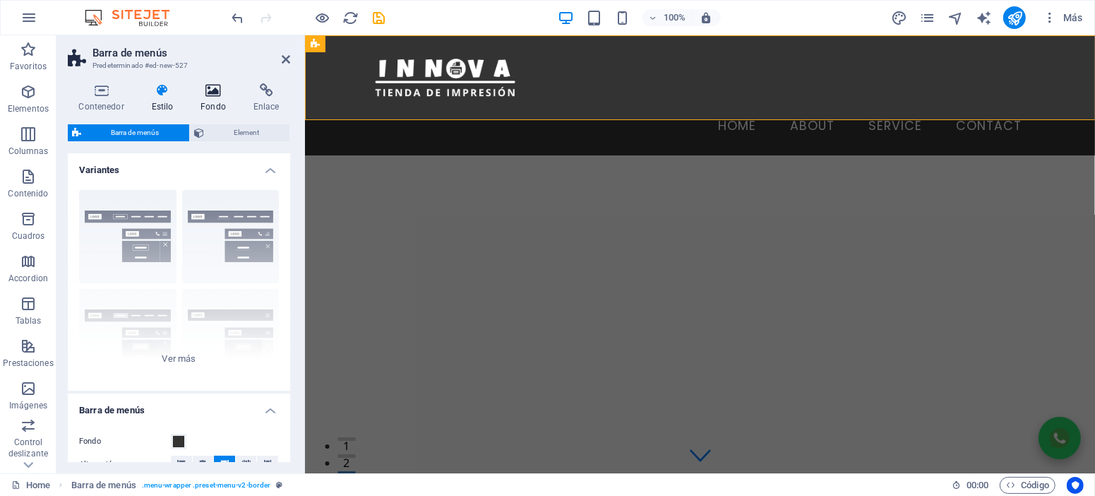
click at [215, 95] on icon at bounding box center [213, 90] width 47 height 14
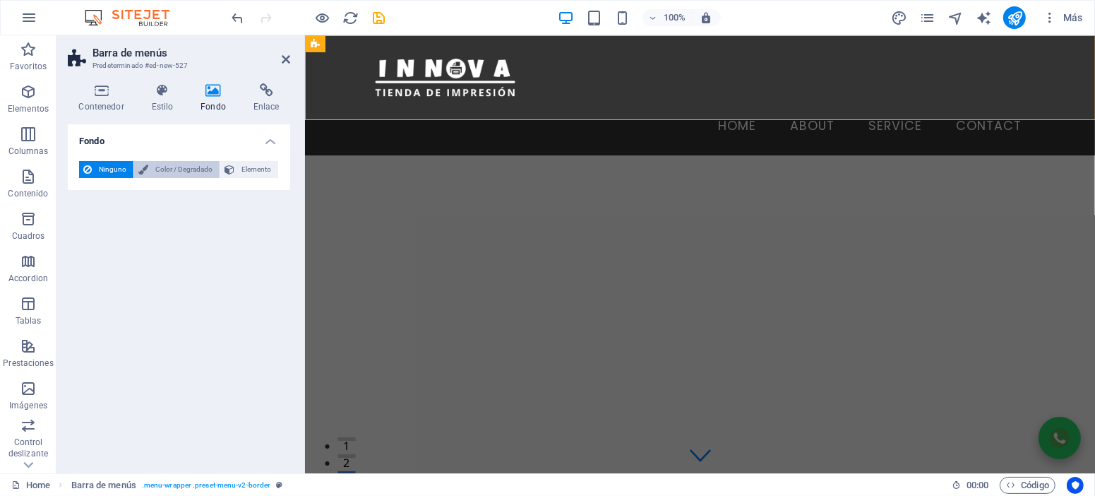
click at [171, 172] on span "Color / Degradado" at bounding box center [183, 169] width 63 height 17
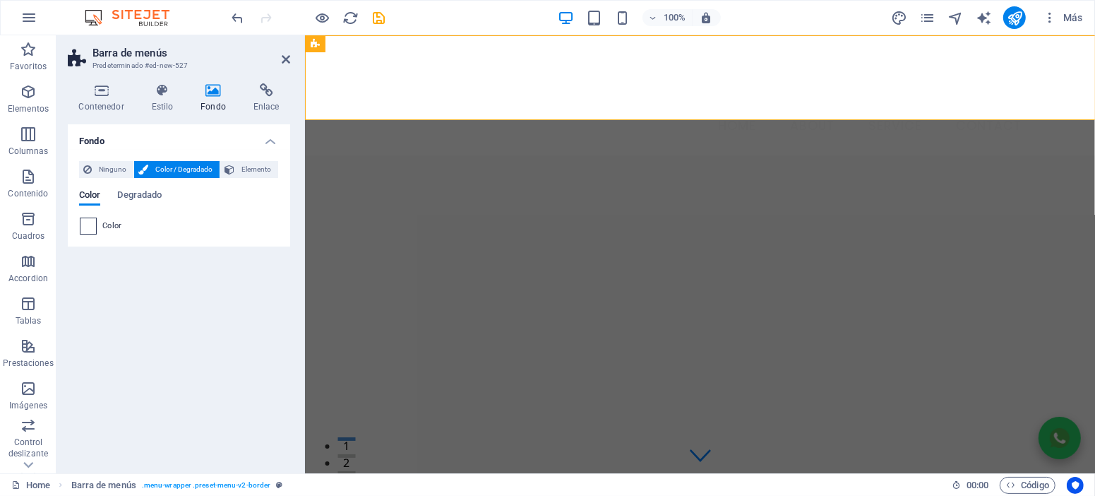
click at [90, 224] on span at bounding box center [88, 226] width 16 height 16
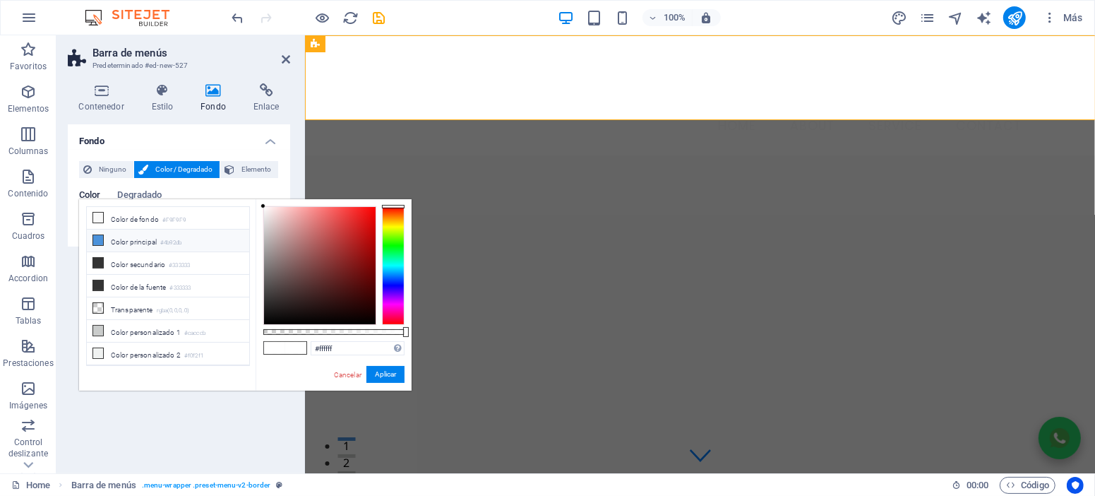
click at [139, 239] on li "Color principal #4b92db" at bounding box center [168, 240] width 162 height 23
type input "#4b92db"
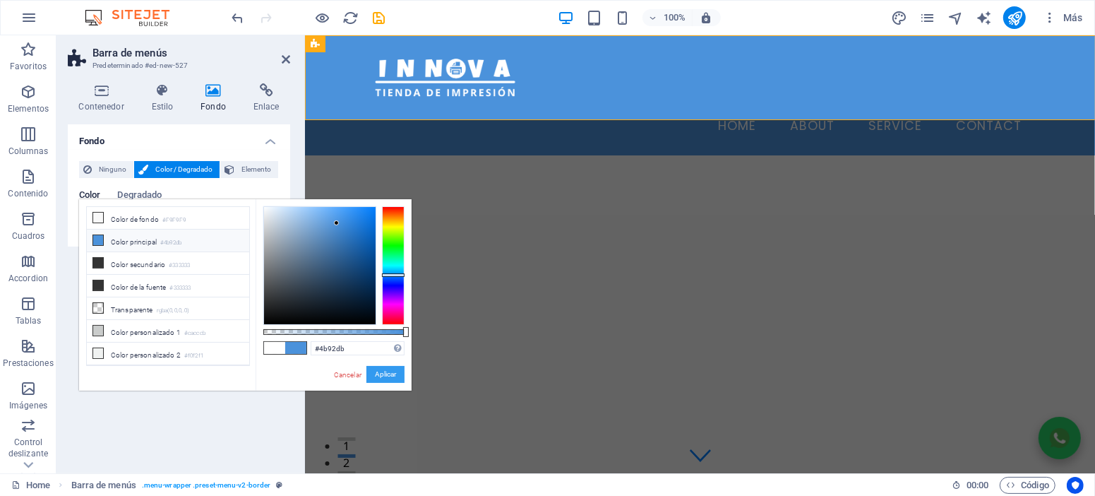
click at [390, 371] on button "Aplicar" at bounding box center [385, 374] width 38 height 17
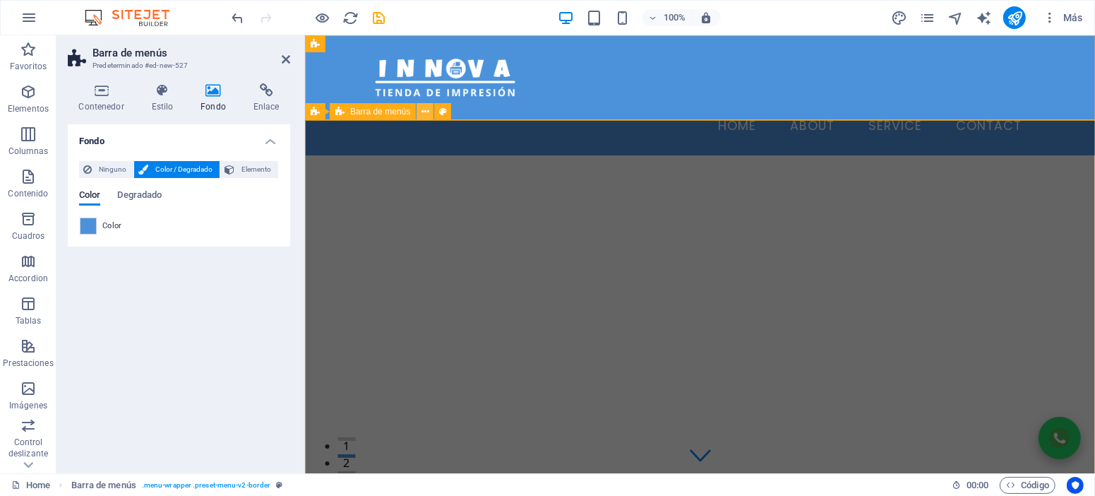
click at [424, 112] on icon at bounding box center [425, 111] width 8 height 15
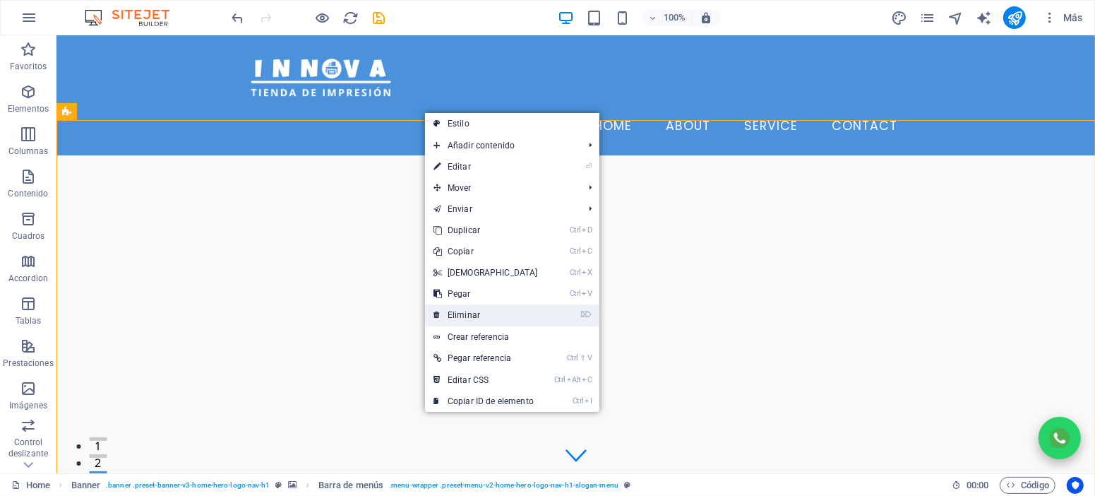
click at [479, 316] on link "⌦ Eliminar" at bounding box center [485, 314] width 121 height 21
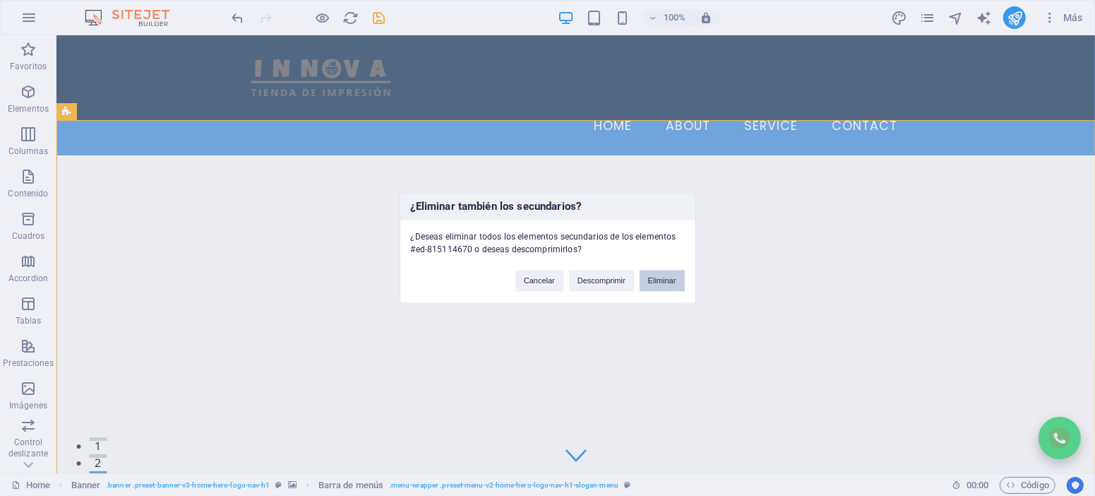
click at [654, 275] on button "Eliminar" at bounding box center [662, 280] width 45 height 21
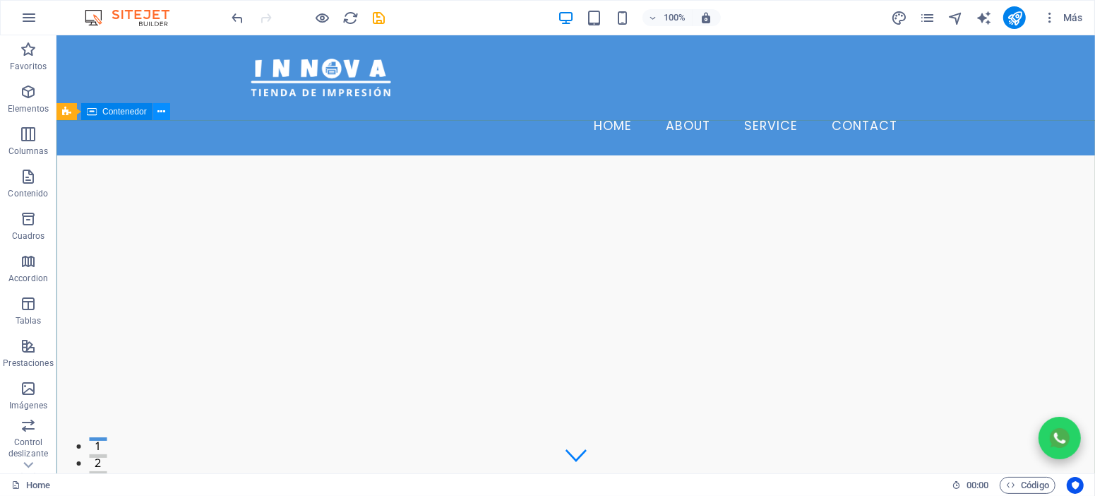
click at [157, 112] on icon at bounding box center [161, 111] width 8 height 15
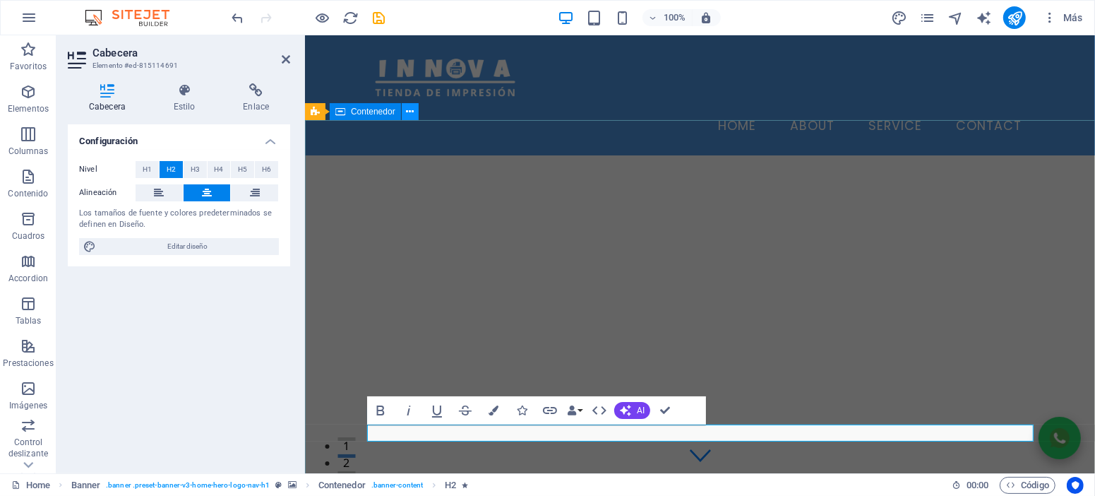
click at [411, 119] on button at bounding box center [410, 111] width 17 height 17
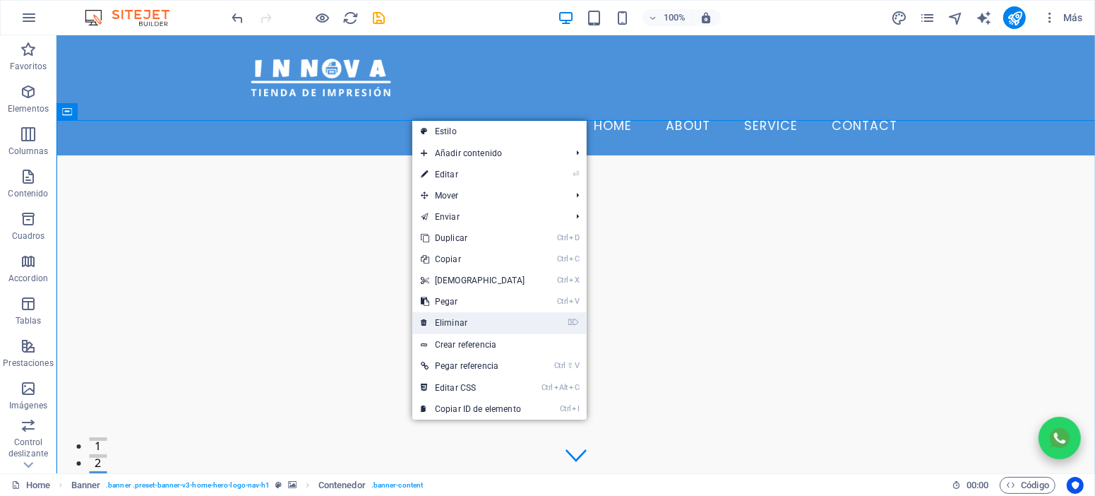
click at [445, 320] on link "⌦ Eliminar" at bounding box center [472, 322] width 121 height 21
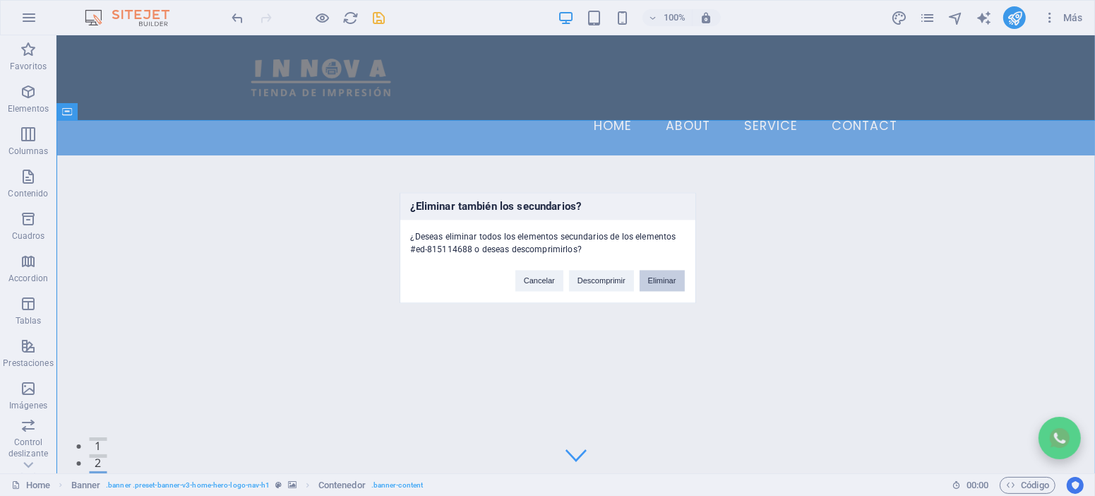
click at [662, 278] on button "Eliminar" at bounding box center [662, 280] width 45 height 21
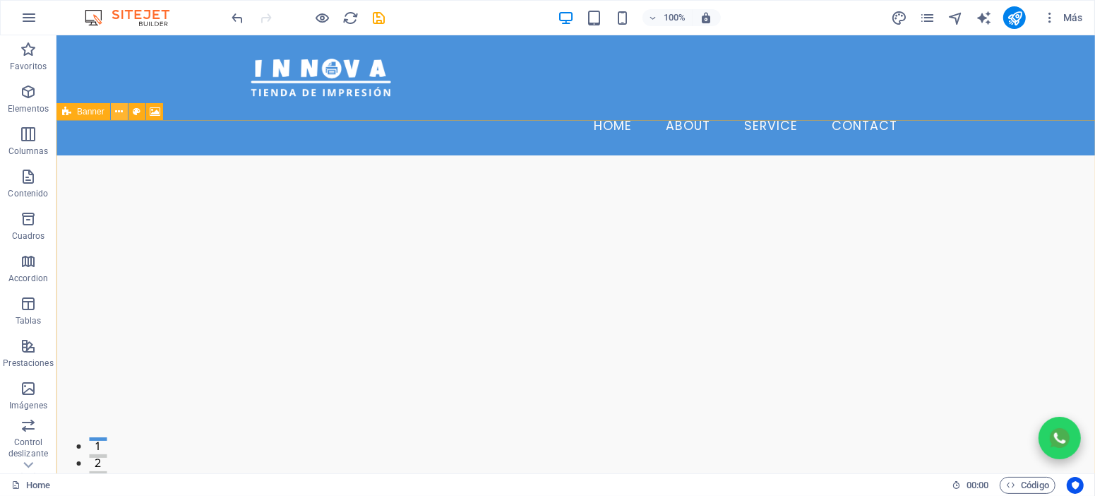
click at [115, 113] on icon at bounding box center [119, 111] width 8 height 15
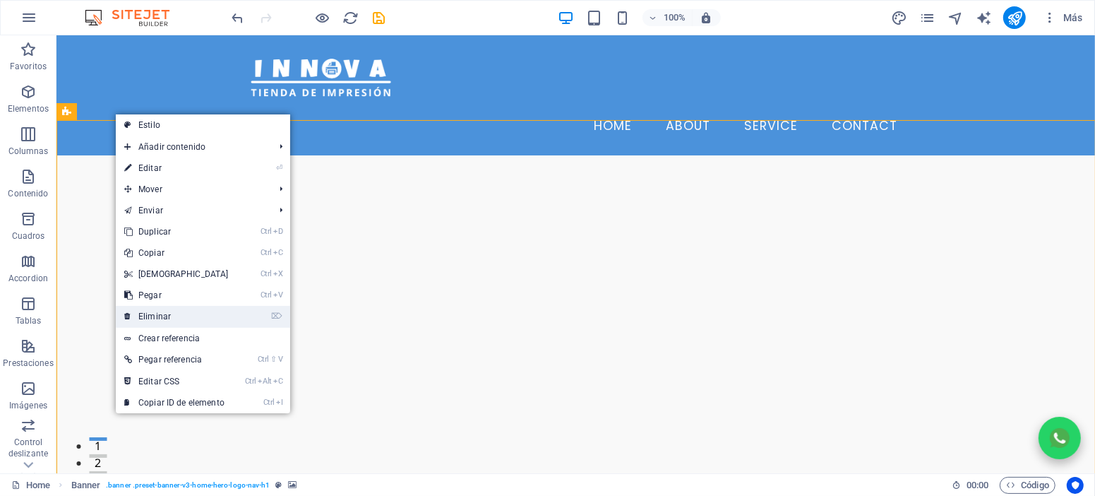
click at [167, 319] on link "⌦ Eliminar" at bounding box center [176, 316] width 121 height 21
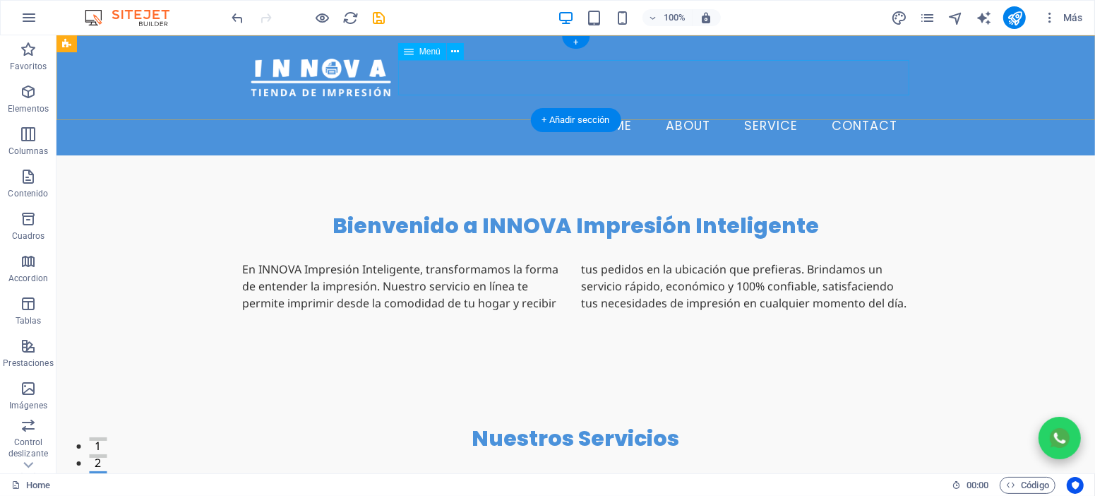
click at [522, 108] on nav "Home About Service Contact" at bounding box center [575, 125] width 666 height 35
click at [548, 108] on nav "Home About Service Contact" at bounding box center [575, 125] width 666 height 35
select select
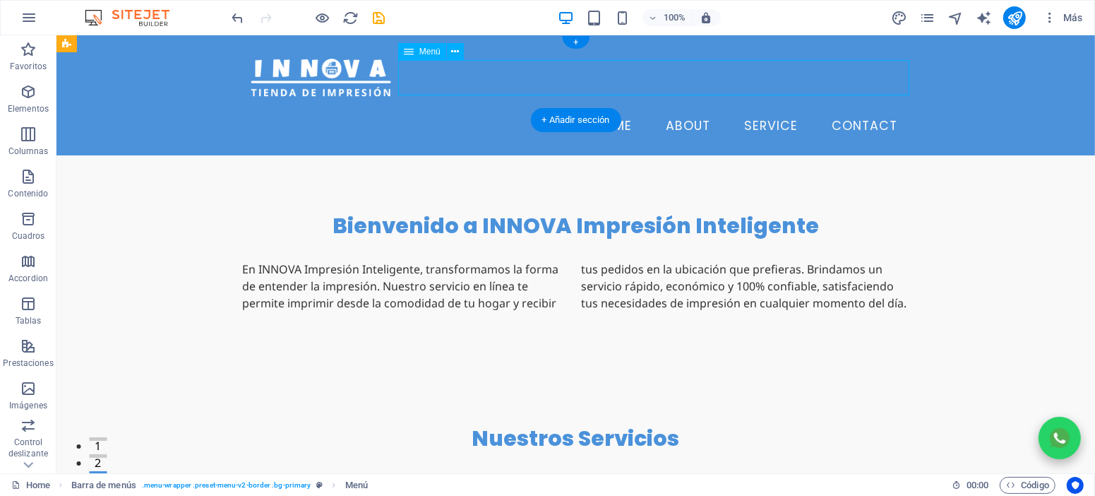
select select
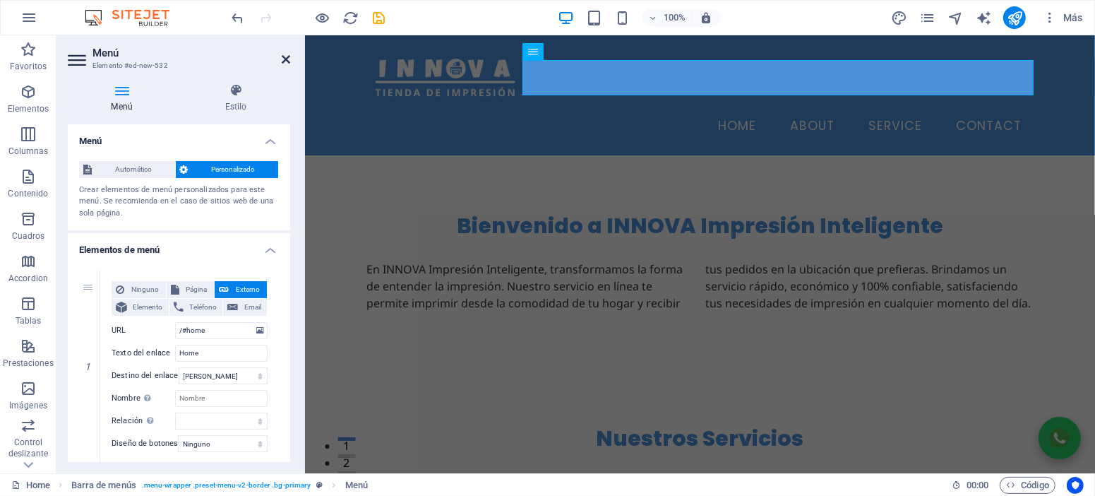
drag, startPoint x: 285, startPoint y: 60, endPoint x: 242, endPoint y: 49, distance: 44.5
click at [285, 60] on icon at bounding box center [286, 59] width 8 height 11
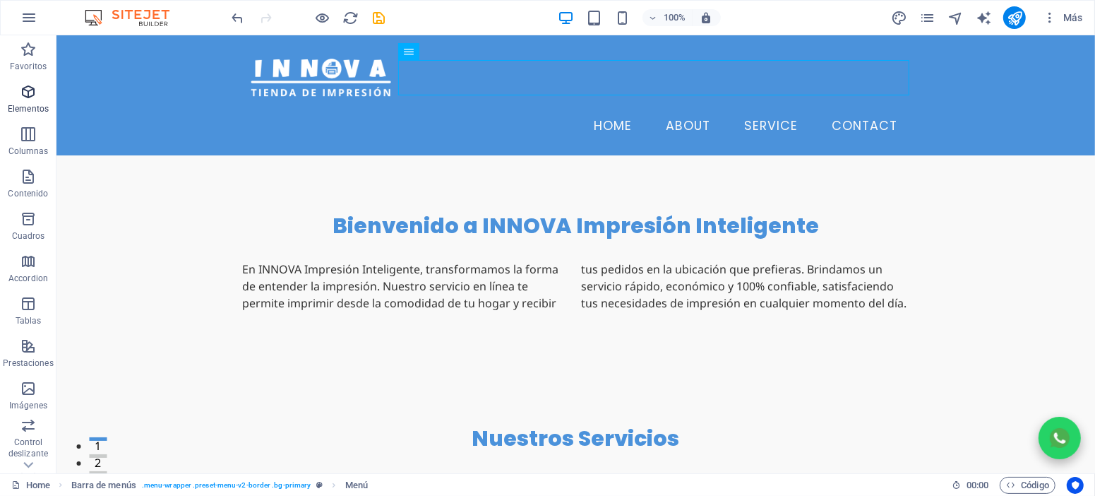
click at [34, 105] on p "Elementos" at bounding box center [28, 108] width 41 height 11
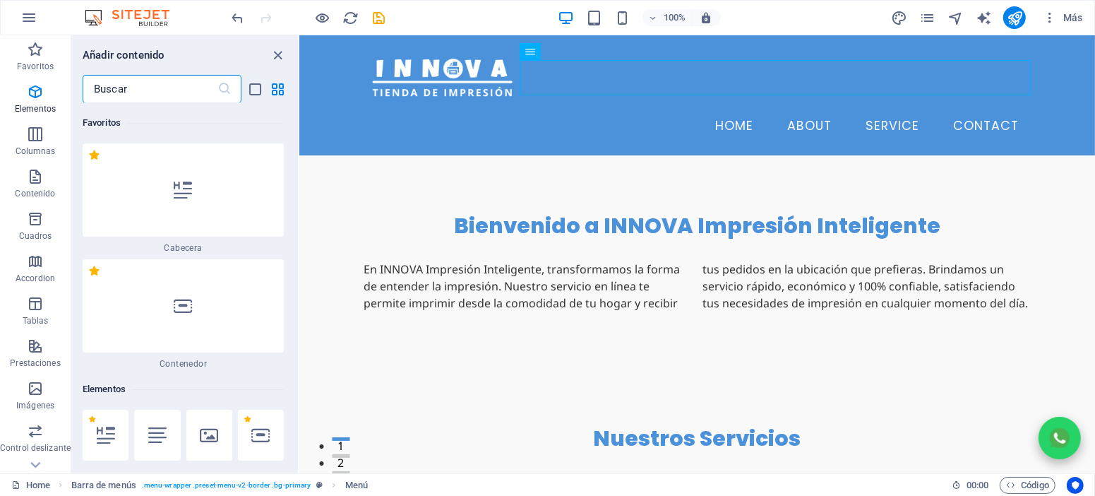
scroll to position [266, 0]
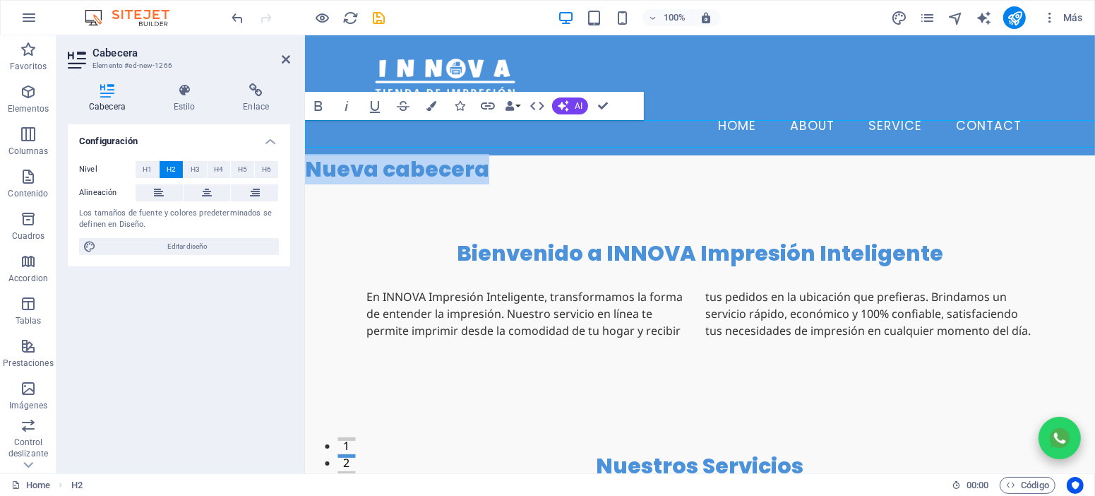
click at [469, 155] on h2 "Nueva cabecera" at bounding box center [699, 169] width 790 height 28
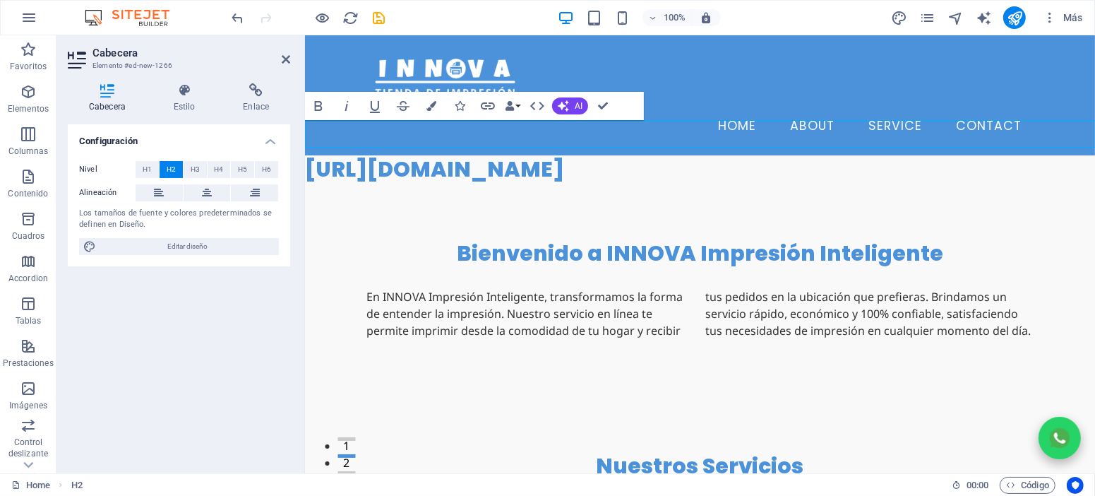
scroll to position [145, 5]
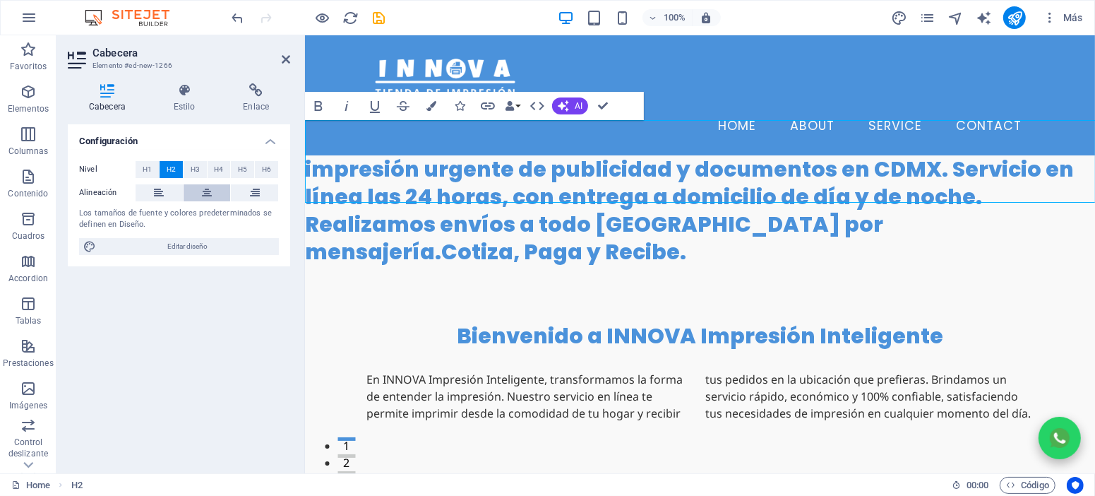
click at [208, 191] on icon at bounding box center [207, 192] width 10 height 17
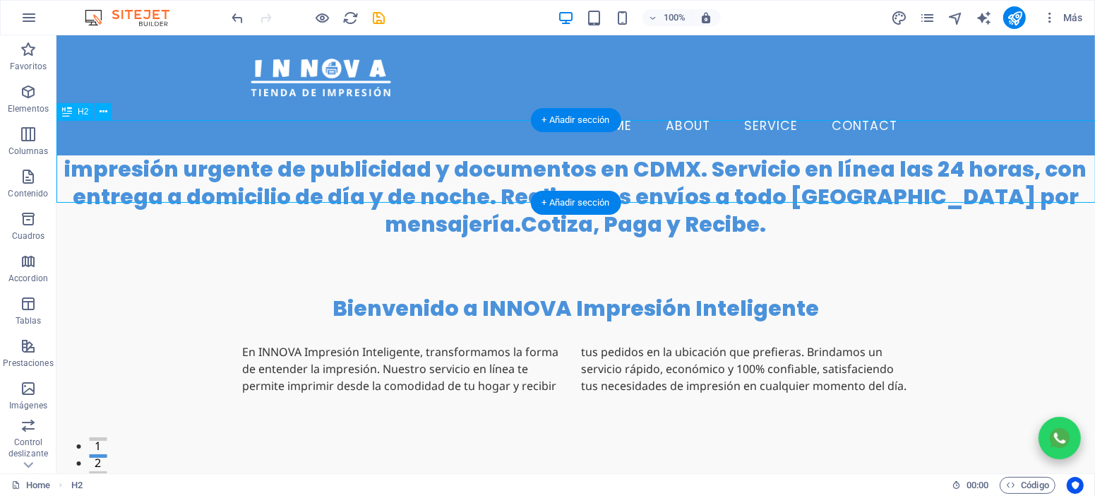
click at [625, 161] on div "impresión urgente de publicidad y documentos en CDMX. Servicio en línea las 24 …" at bounding box center [575, 196] width 1038 height 83
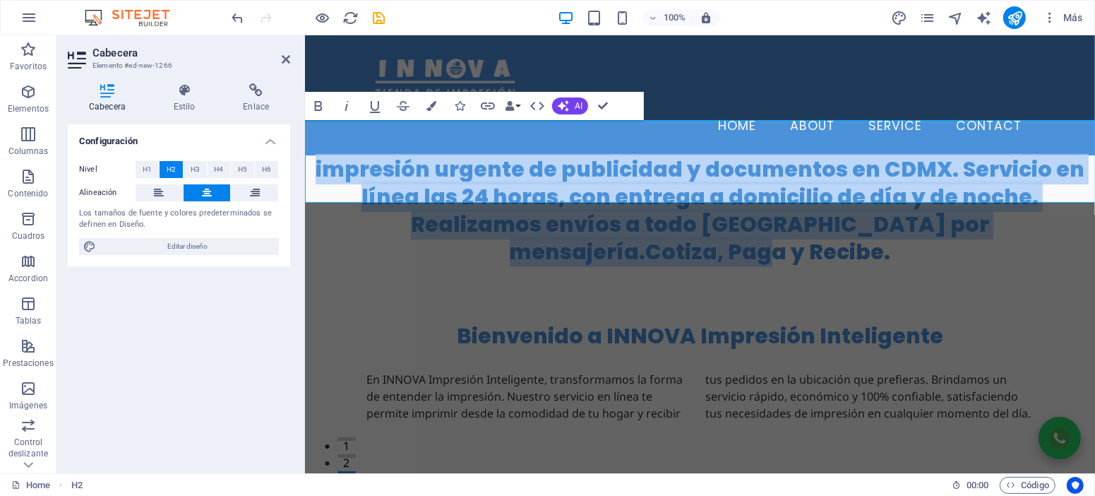
click at [959, 155] on h2 "impresión urgente de publicidad y documentos en CDMX. Servicio en línea las 24 …" at bounding box center [699, 210] width 790 height 110
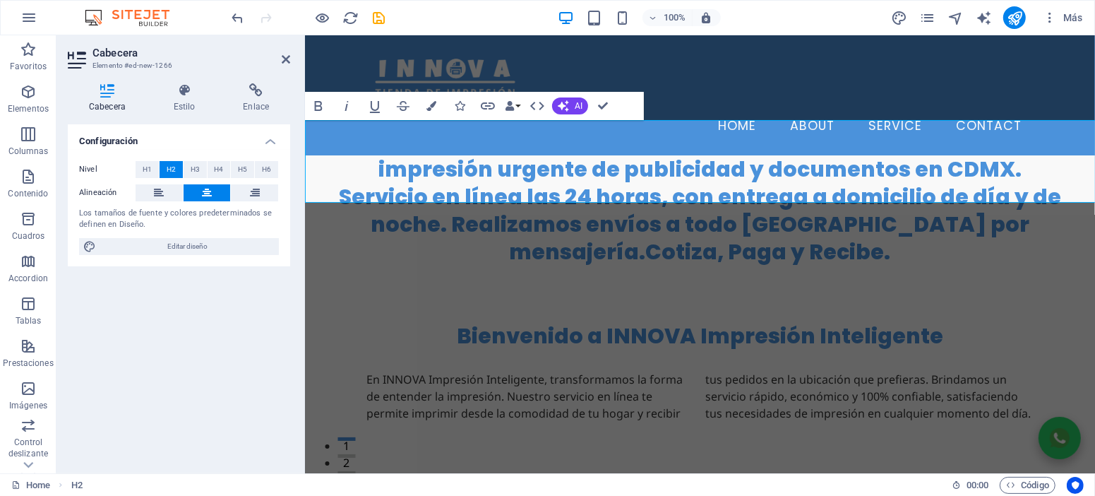
click at [638, 164] on h2 "impresión urgente de publicidad y documentos en CDMX. ‌Servicio en línea las 24…" at bounding box center [699, 210] width 790 height 110
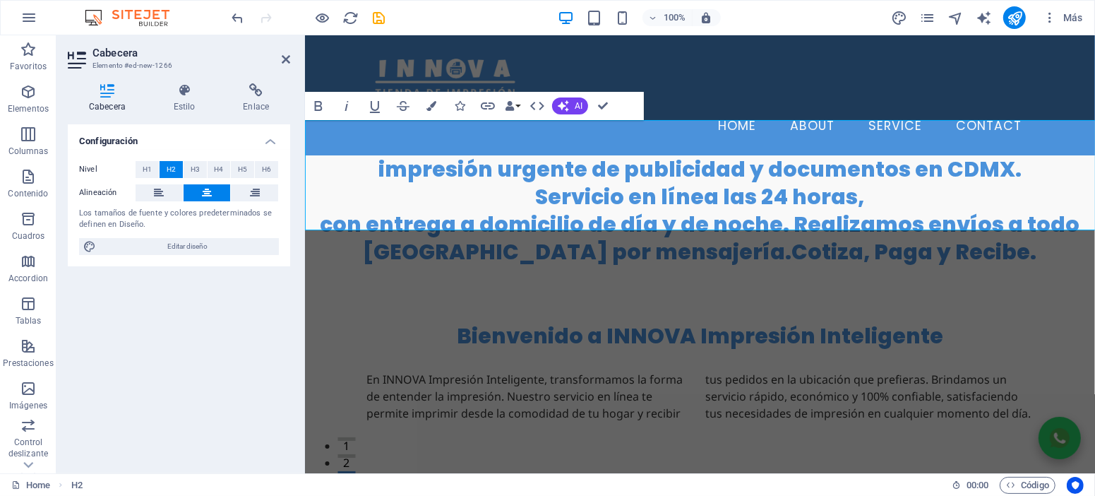
click at [792, 190] on h2 "impresión urgente de publicidad y documentos en CDMX. ‌Servicio en línea las 24…" at bounding box center [699, 210] width 790 height 110
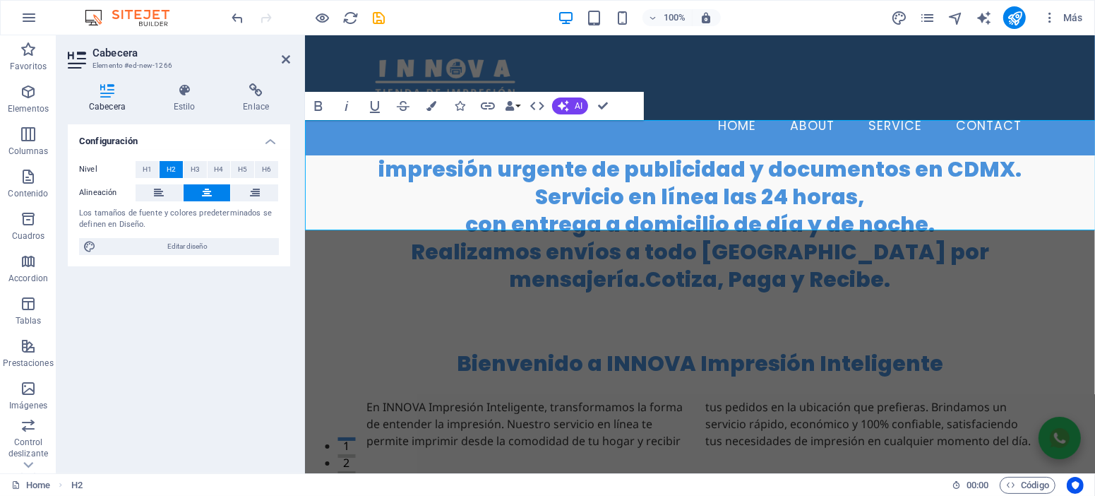
click at [856, 220] on h2 "impresión urgente de publicidad y documentos en CDMX. ‌Servicio en línea las 24…" at bounding box center [699, 224] width 790 height 138
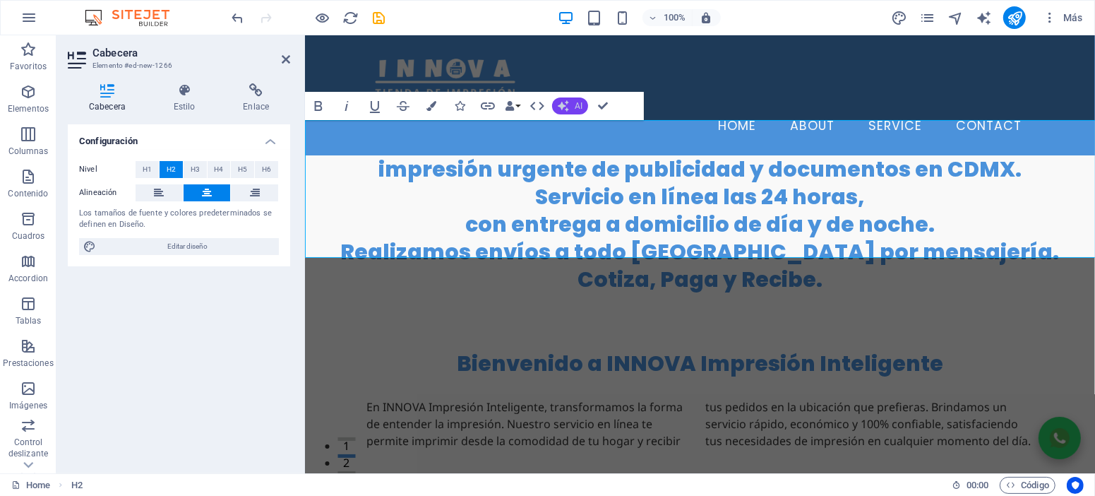
click at [565, 111] on icon "button" at bounding box center [563, 105] width 11 height 11
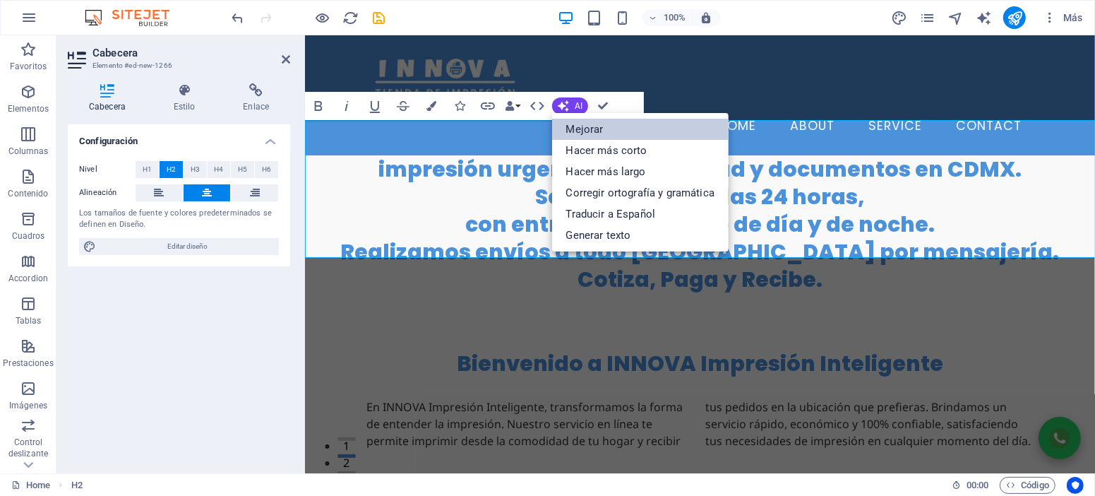
click at [629, 124] on link "Mejorar" at bounding box center [640, 129] width 176 height 21
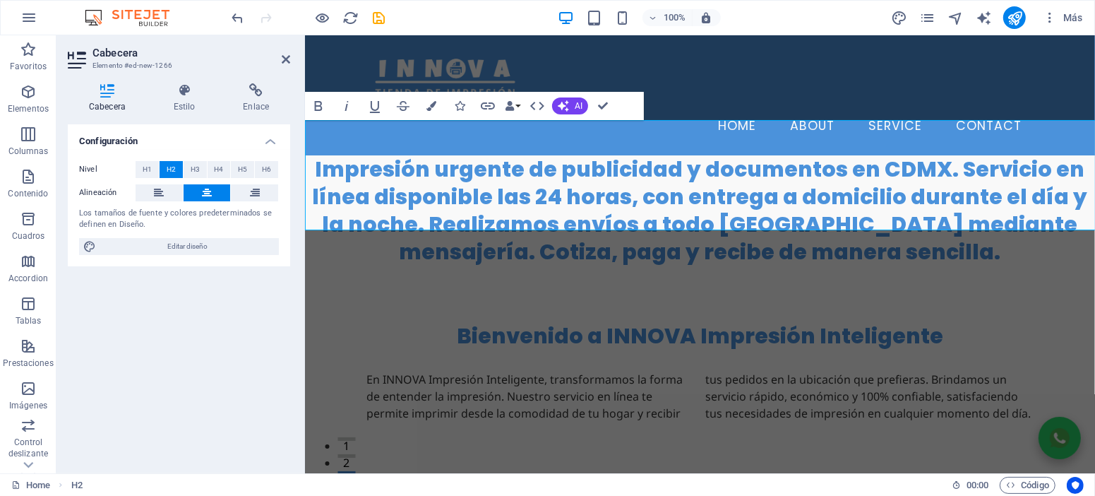
click at [961, 155] on h2 "Impresión urgente de publicidad y documentos en CDMX. Servicio en línea disponi…" at bounding box center [699, 210] width 790 height 110
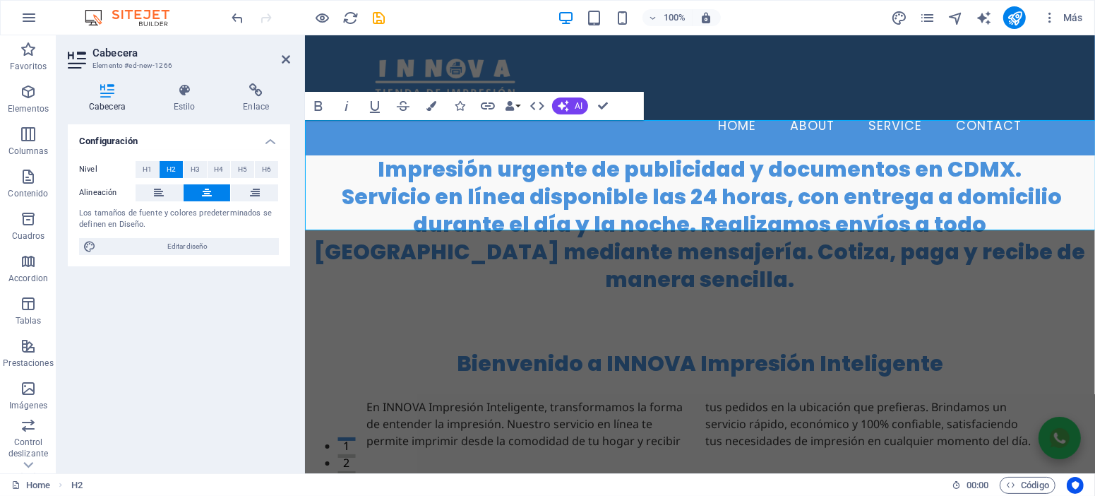
click at [798, 164] on h2 "Impresión urgente de publicidad y documentos en CDMX. ‌ Servicio en línea dispo…" at bounding box center [699, 224] width 790 height 138
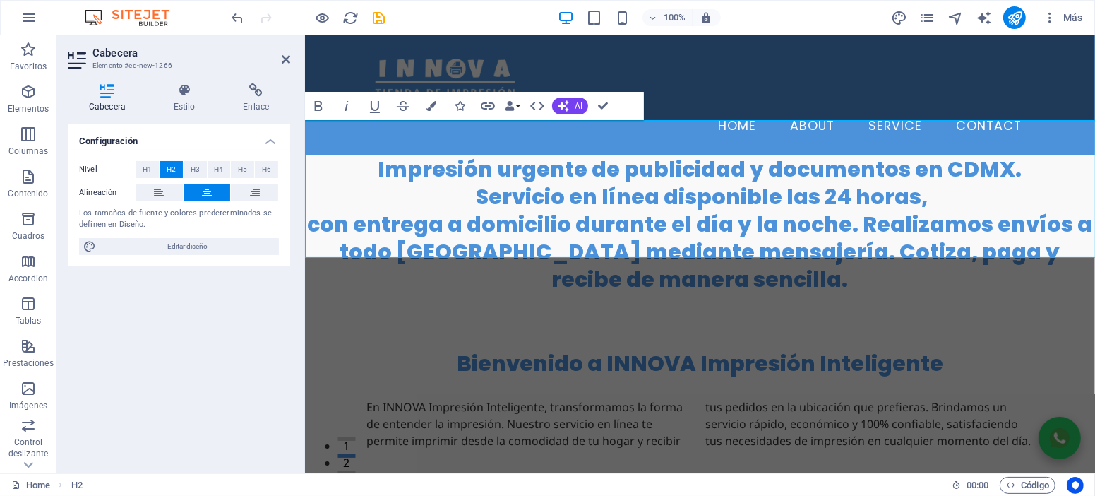
click at [858, 186] on h2 "Impresión urgente de publicidad y documentos en CDMX. ‌ Servicio en línea dispo…" at bounding box center [699, 224] width 790 height 138
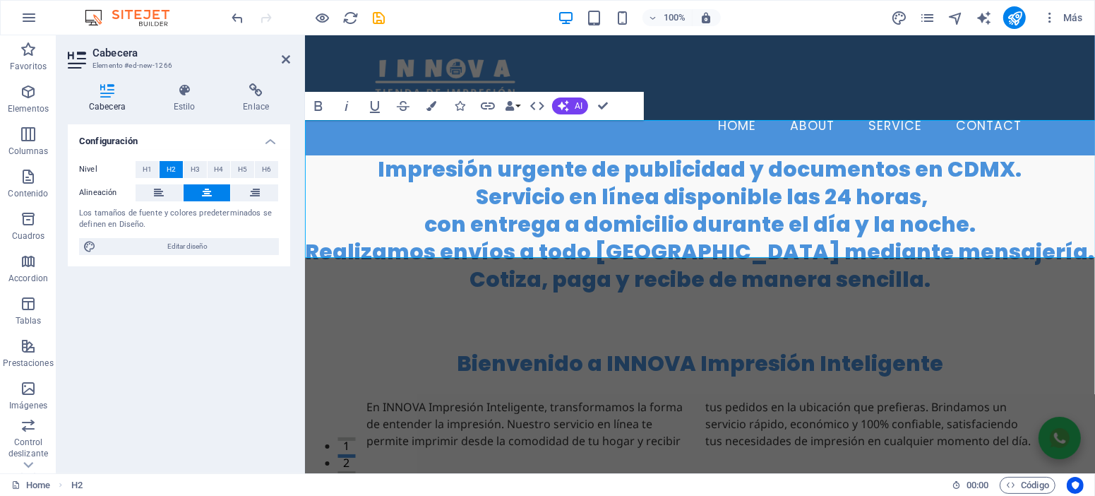
click at [935, 221] on h2 "Impresión urgente de publicidad y documentos en CDMX. ‌ Servicio en línea dispo…" at bounding box center [699, 224] width 790 height 138
drag, startPoint x: 604, startPoint y: 246, endPoint x: 647, endPoint y: 249, distance: 42.5
click at [606, 246] on h2 "Impresión urgente de publicidad y documentos en CDMX. ‌ Servicio en línea dispo…" at bounding box center [699, 224] width 790 height 138
click at [618, 248] on h2 "Impresión urgente de publicidad y documentos en CDMX. ‌ Servicio en línea dispo…" at bounding box center [699, 224] width 790 height 138
click at [639, 248] on h2 "Impresión urgente de publicidad y documentos en CDMX. ‌ Servicio en línea dispo…" at bounding box center [699, 224] width 790 height 138
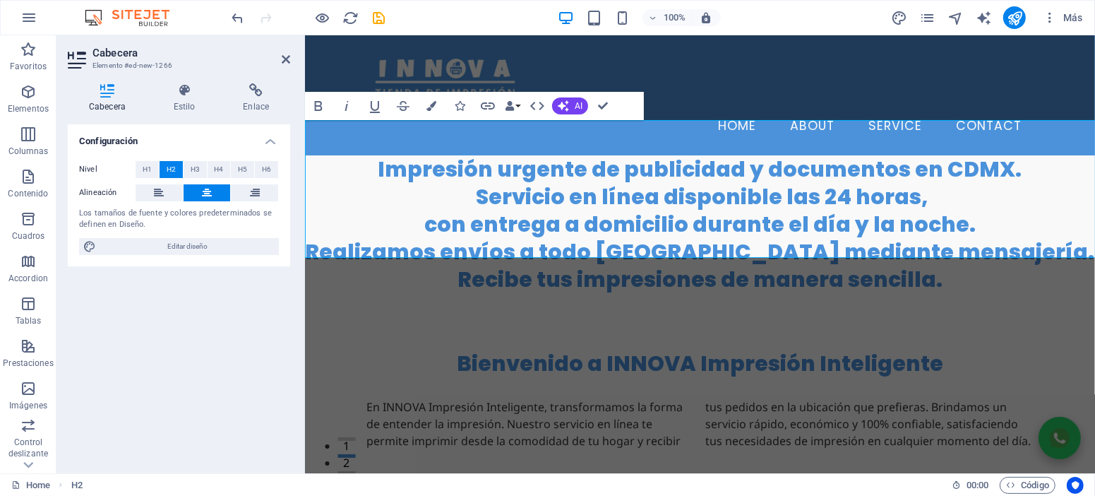
click at [959, 246] on h2 "Impresión urgente de publicidad y documentos en CDMX. ‌ Servicio en línea dispo…" at bounding box center [699, 224] width 790 height 138
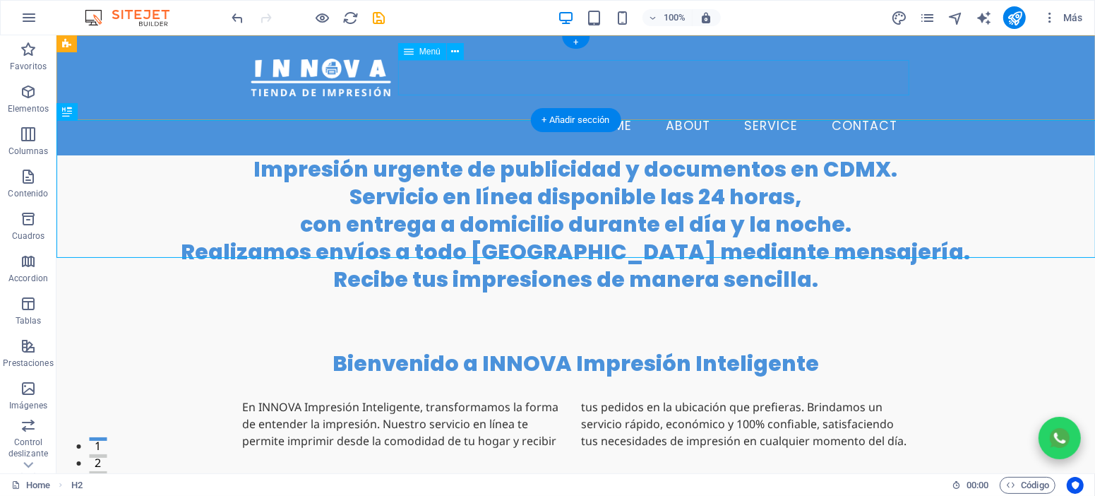
click at [601, 108] on nav "Home About Service Contact" at bounding box center [575, 125] width 666 height 35
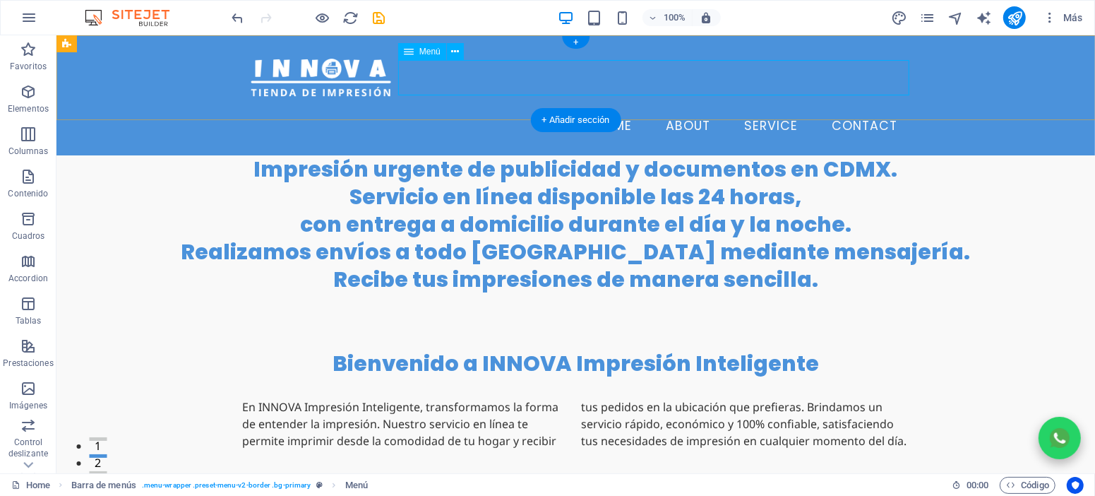
click at [612, 108] on nav "Home About Service Contact" at bounding box center [575, 125] width 666 height 35
select select
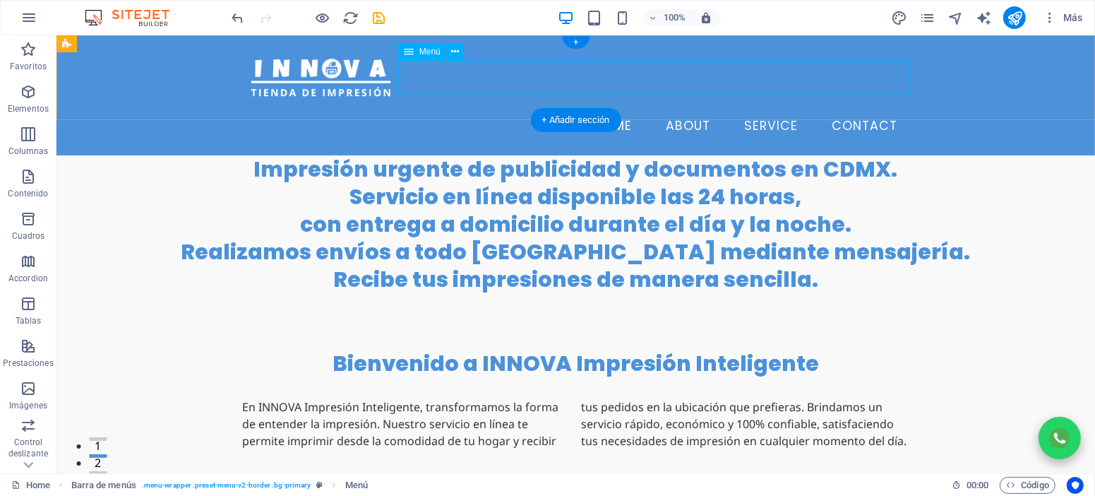
select select
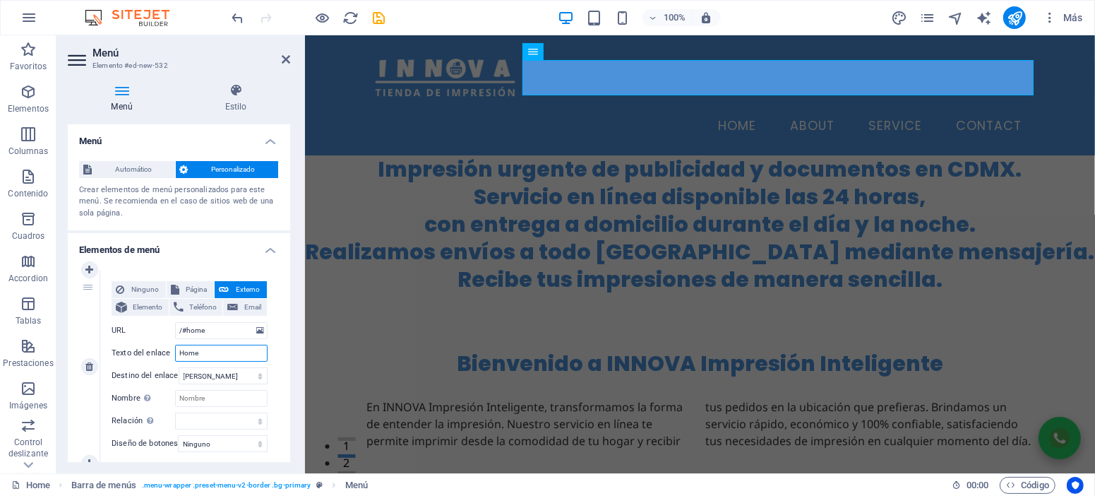
click at [227, 349] on input "Home" at bounding box center [221, 352] width 92 height 17
type input "In"
select select
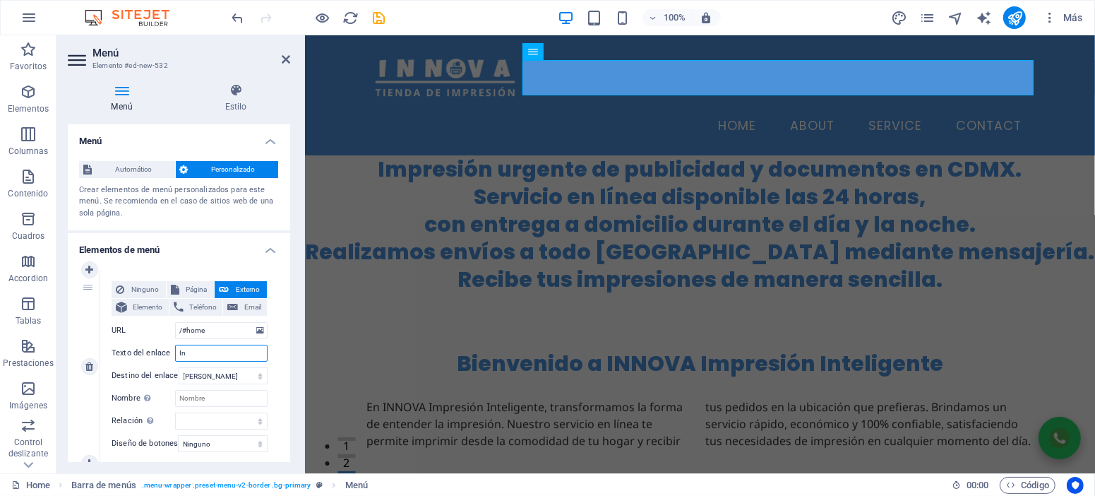
select select
type input "Inicio"
select select
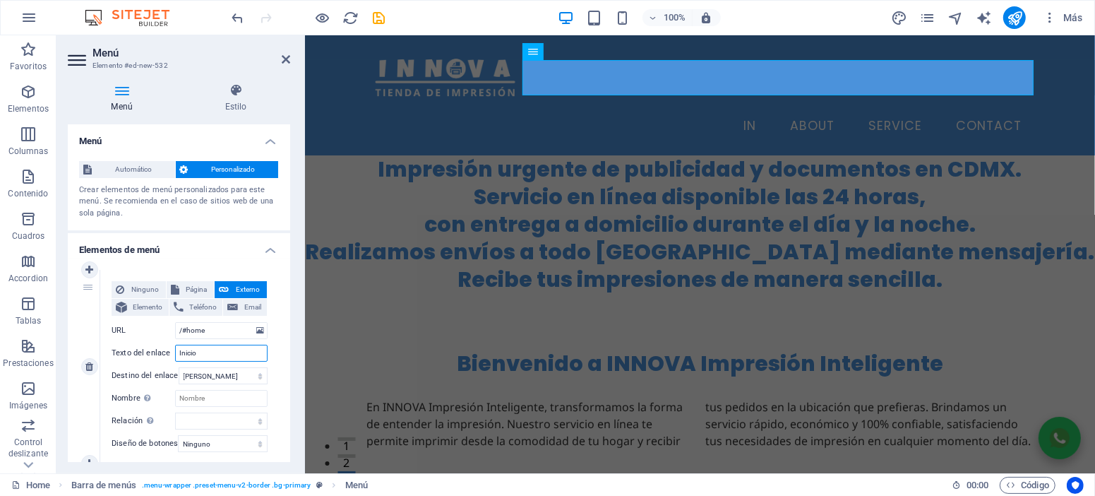
select select
type input "Inicio"
click at [196, 289] on span "Página" at bounding box center [197, 289] width 27 height 17
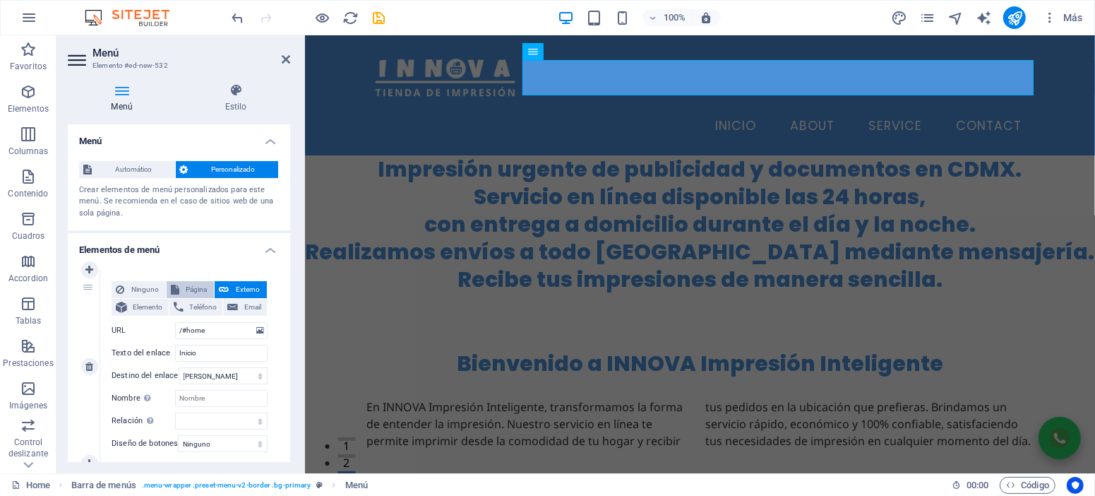
select select
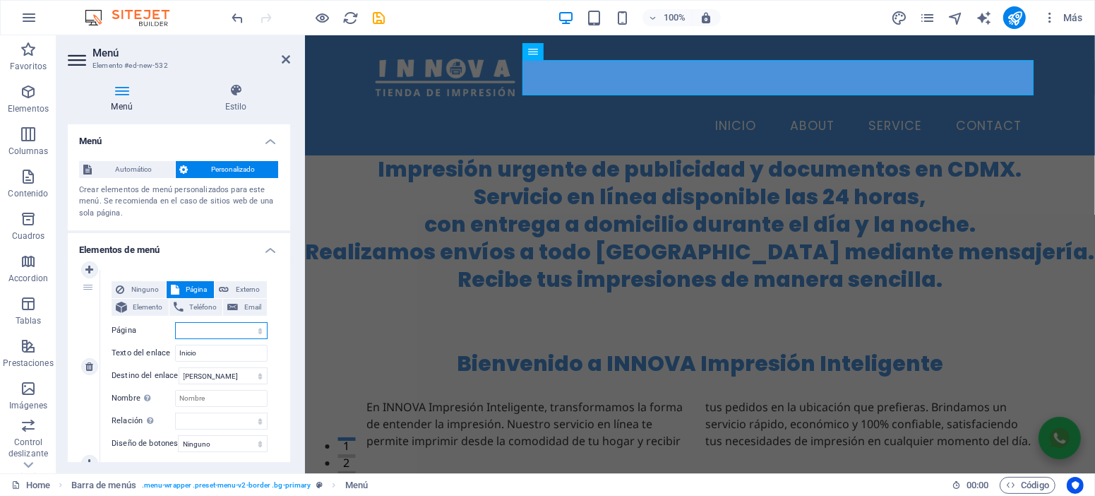
click at [212, 332] on select "Home impresion-zona-oriente-edomex impresion-24-horas-cdmx" at bounding box center [221, 330] width 92 height 17
click at [150, 309] on span "Elemento" at bounding box center [147, 307] width 33 height 17
select select
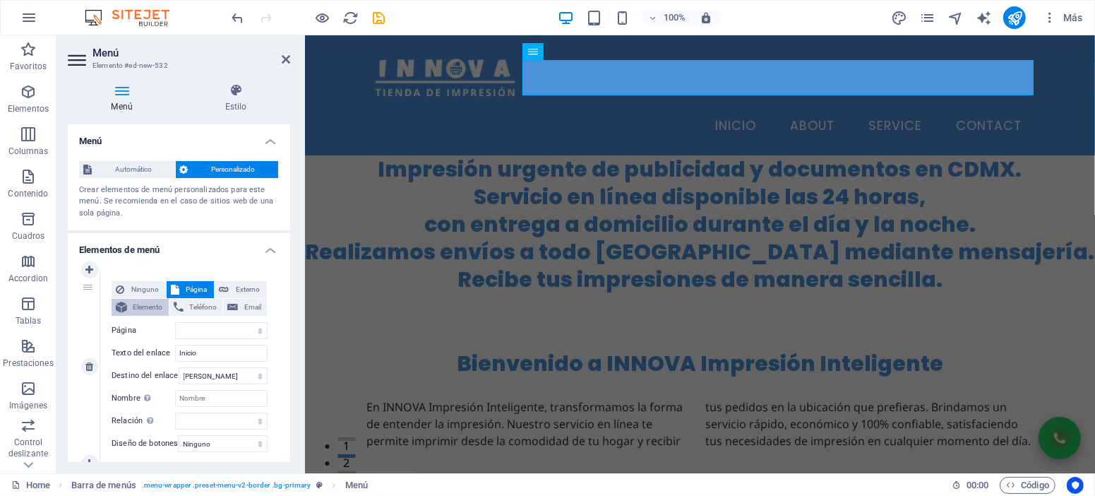
select select
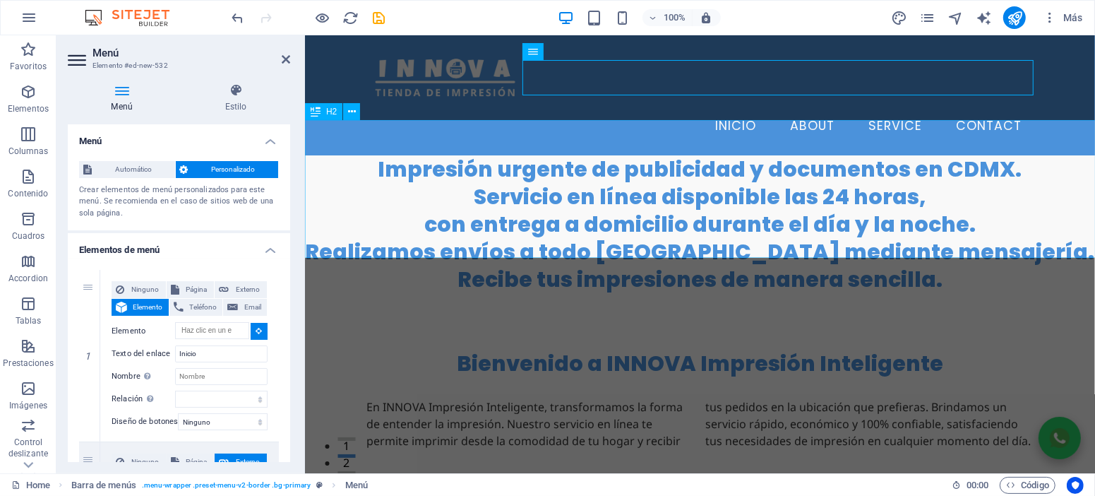
click at [584, 197] on div "Impresión urgente de publicidad y documentos en CDMX. Servicio en línea disponi…" at bounding box center [699, 224] width 790 height 138
type input "#ed-new-1266"
select select
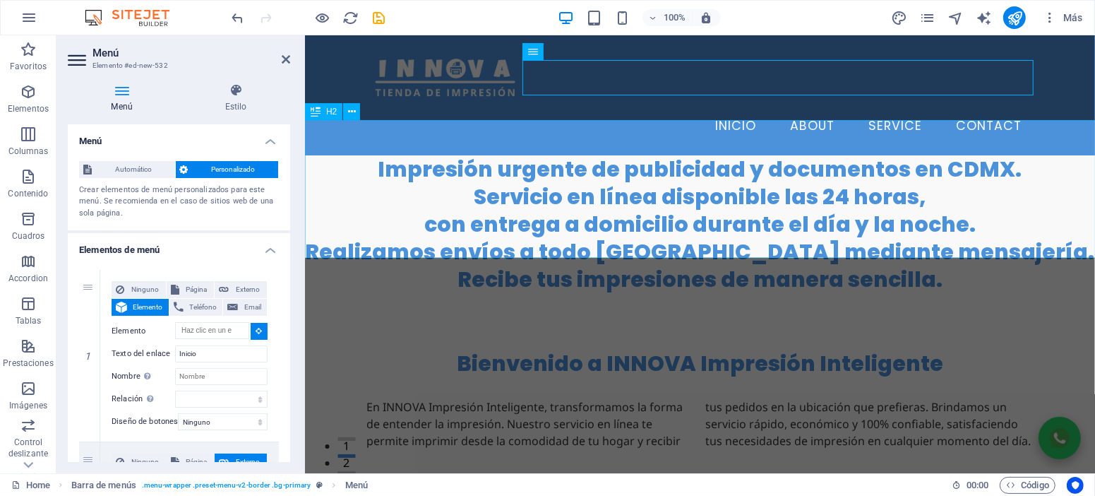
select select
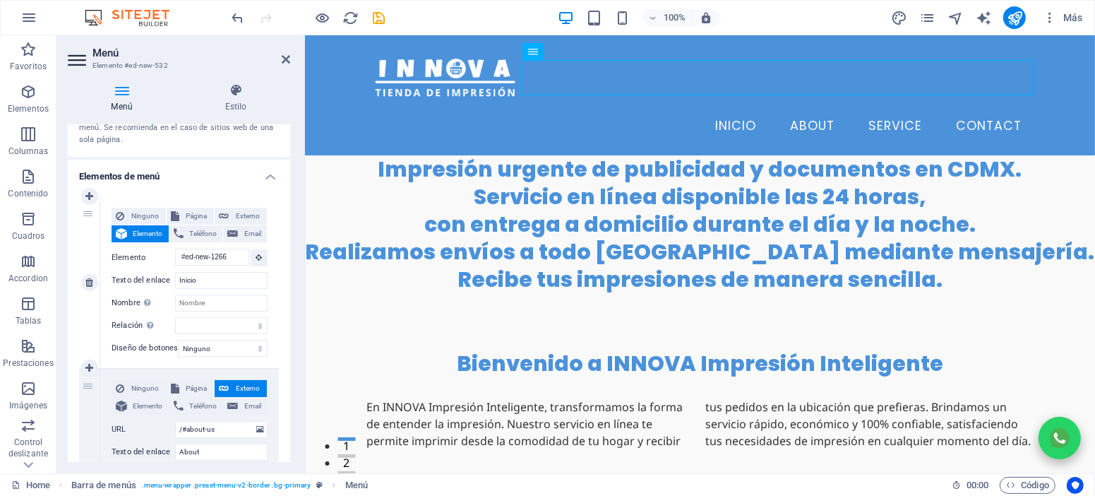
scroll to position [127, 0]
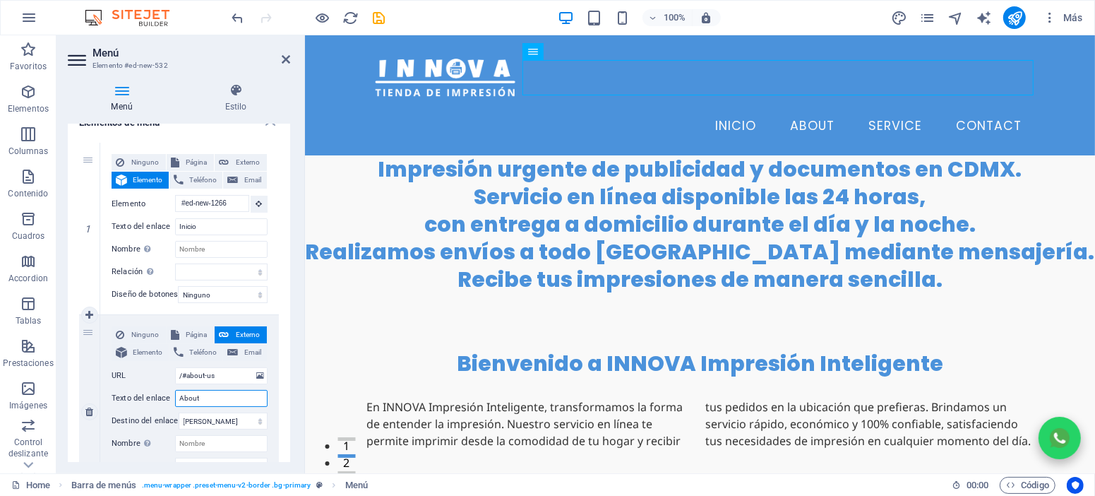
click at [211, 402] on input "About" at bounding box center [221, 398] width 92 height 17
type input "N"
select select
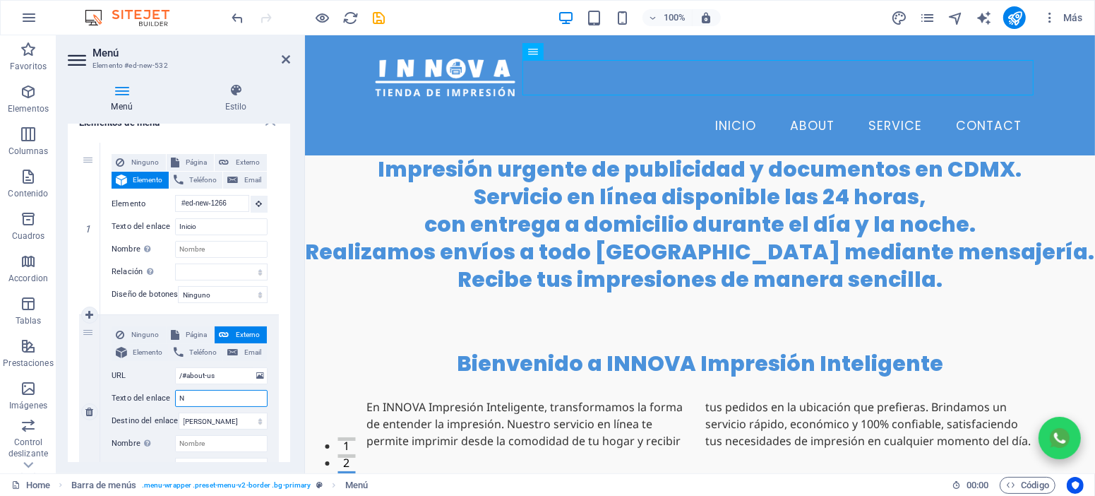
select select
type input "No"
select select
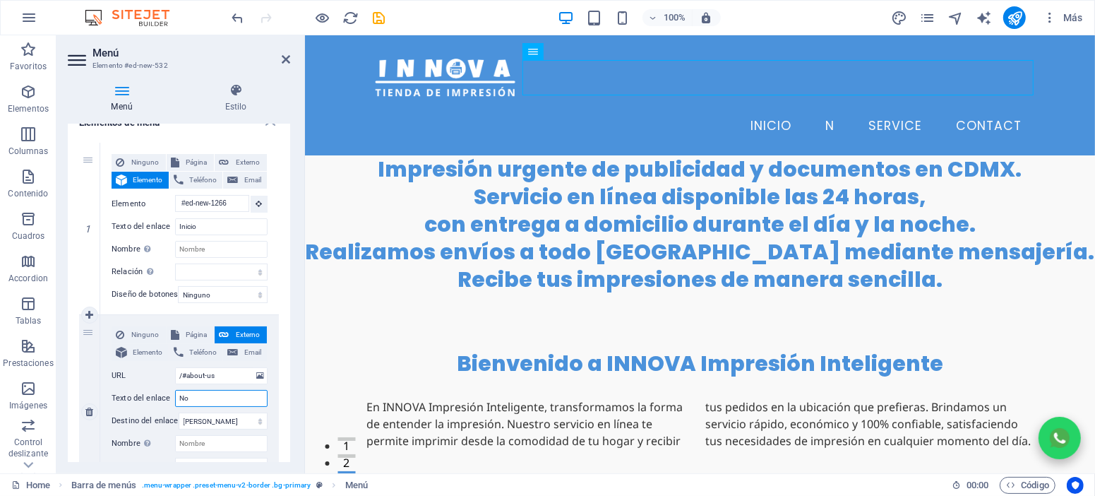
select select
type input "N"
select select
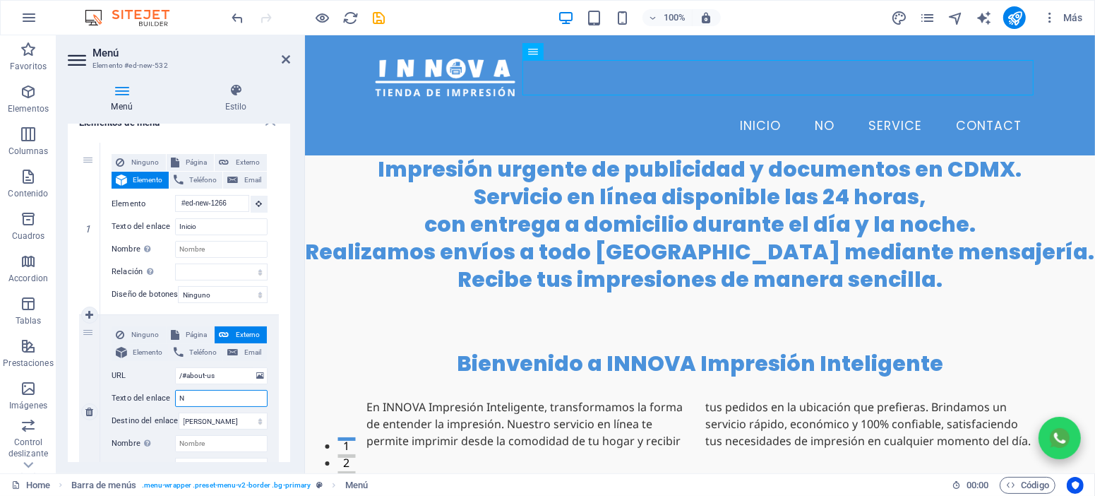
select select
type input "Nosotros"
select select
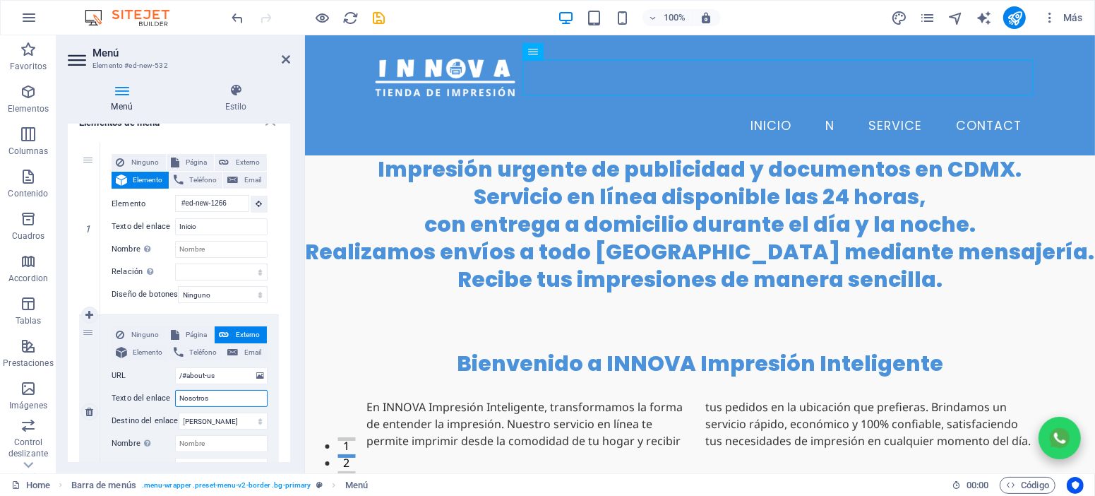
select select
type input "Nosotros"
click at [147, 354] on span "Elemento" at bounding box center [147, 352] width 33 height 17
select select
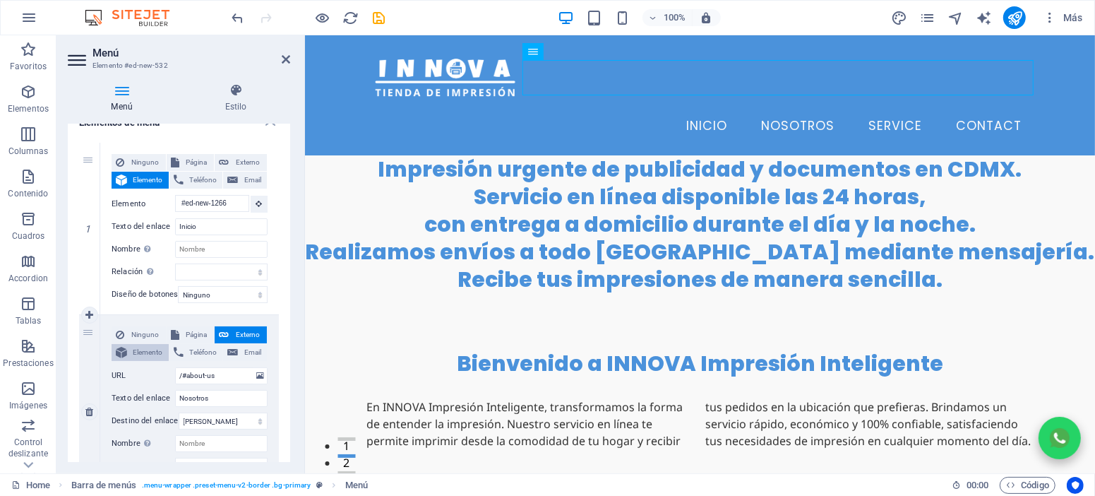
select select
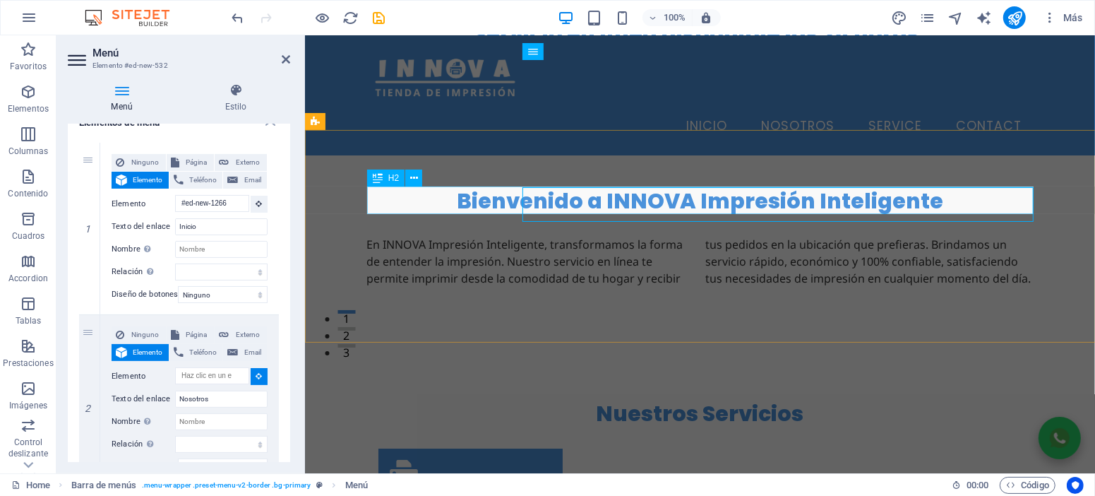
click at [658, 196] on div "Bienvenido a INNOVA Impresión Inteligente" at bounding box center [699, 200] width 666 height 28
select select
type input "#ed-815114388"
select select
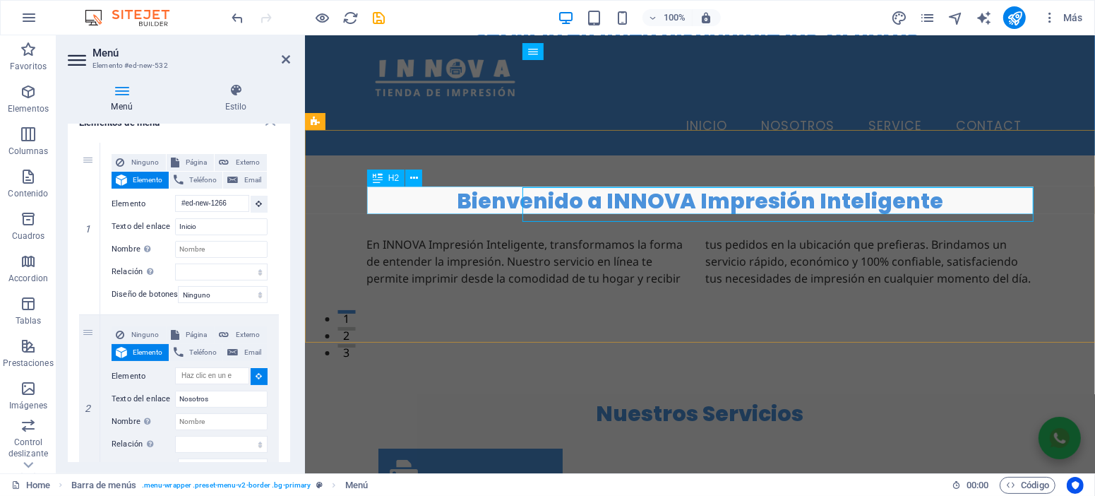
select select
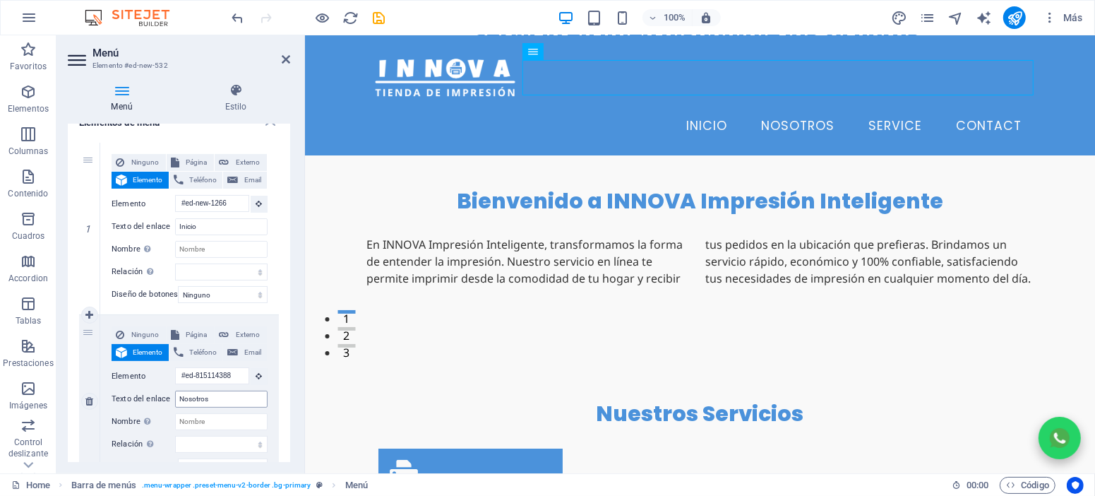
scroll to position [253, 0]
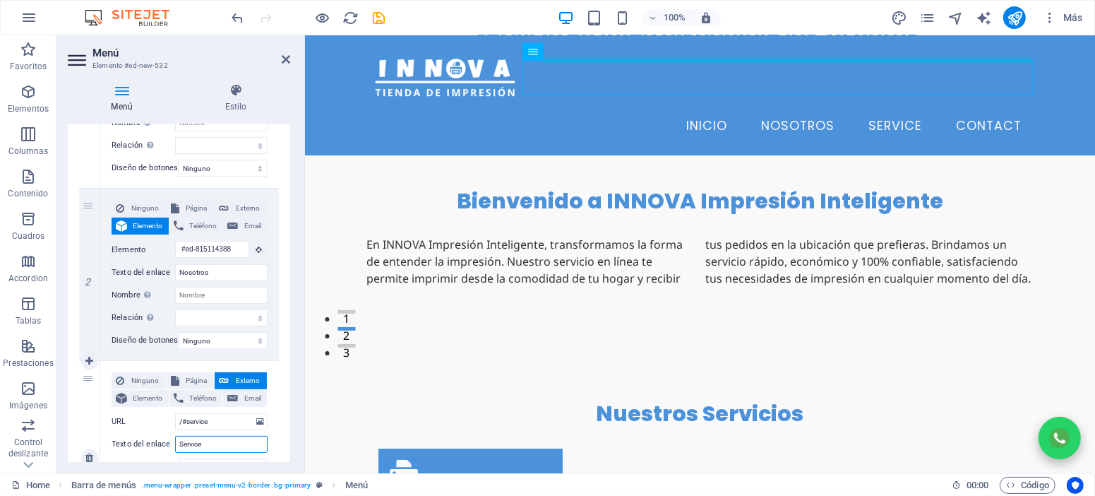
click at [224, 438] on input "Service" at bounding box center [221, 444] width 92 height 17
type input "Ser"
select select
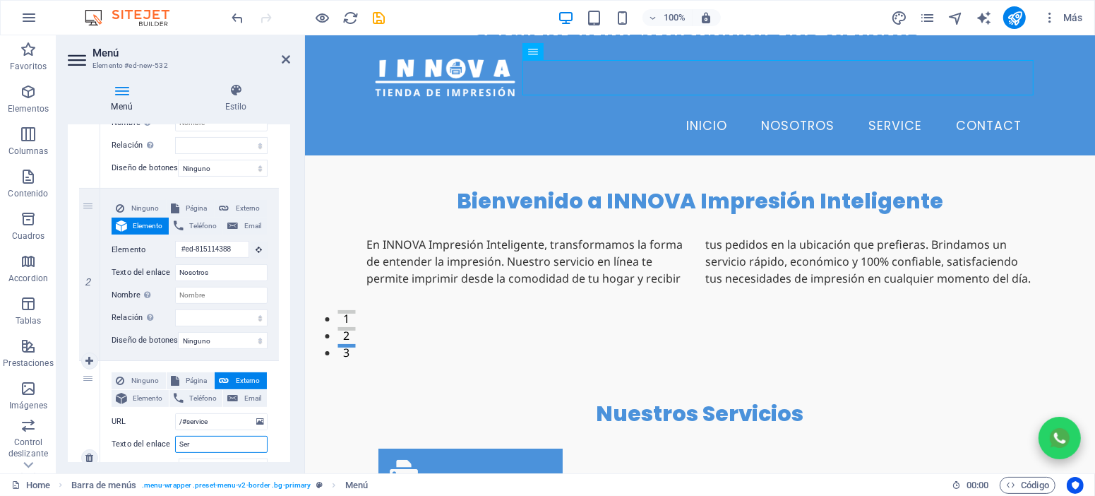
select select
type input "Servicios"
select select
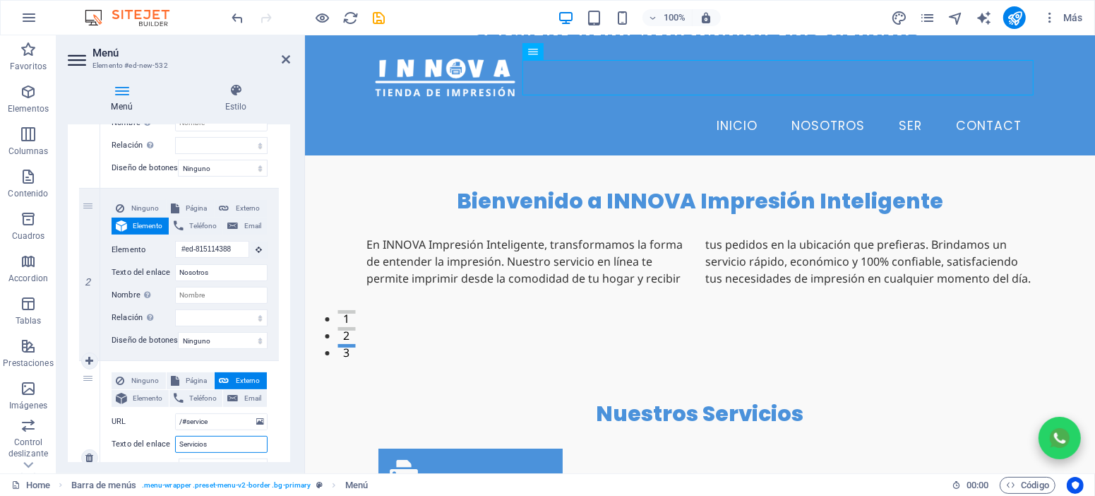
select select
type input "Servicios"
click at [160, 402] on span "Elemento" at bounding box center [147, 398] width 33 height 17
select select
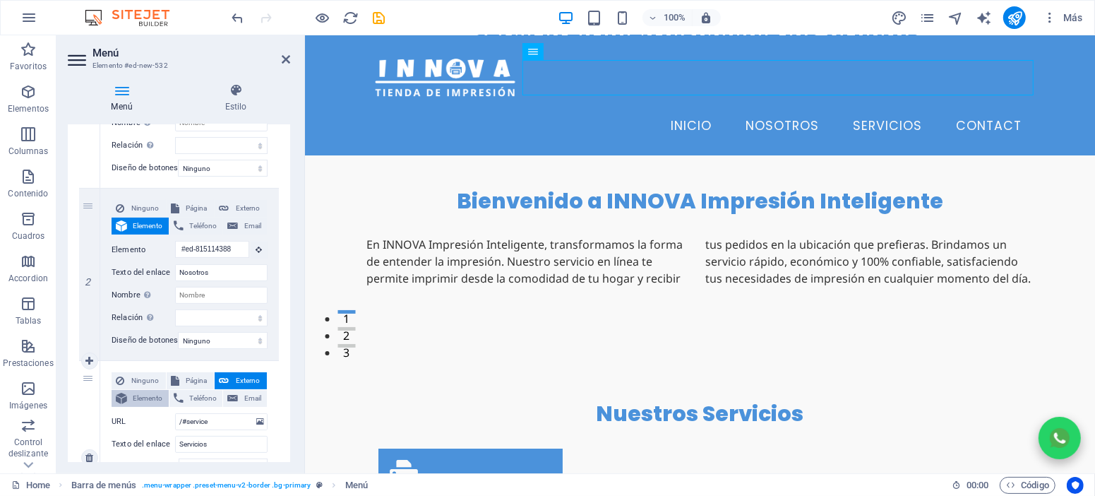
select select
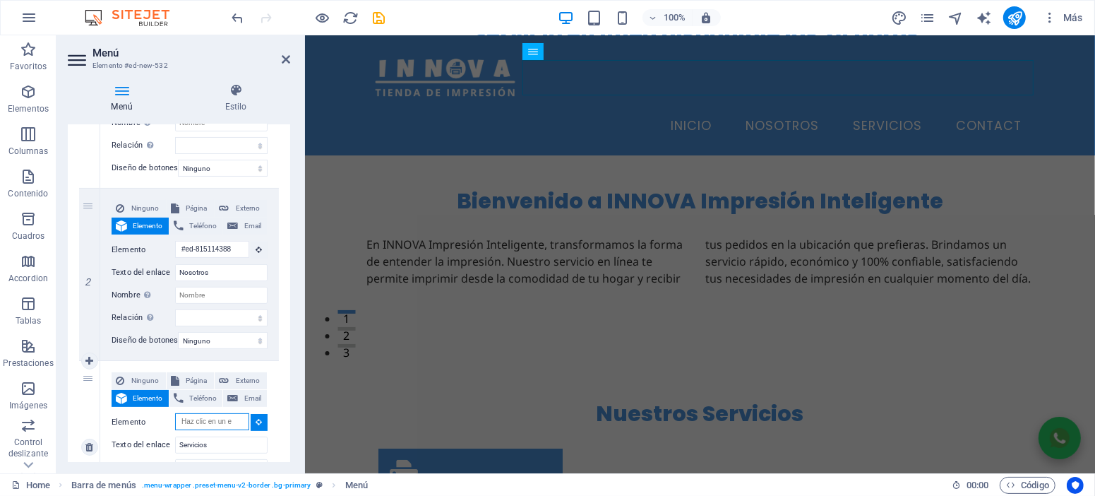
scroll to position [127, 0]
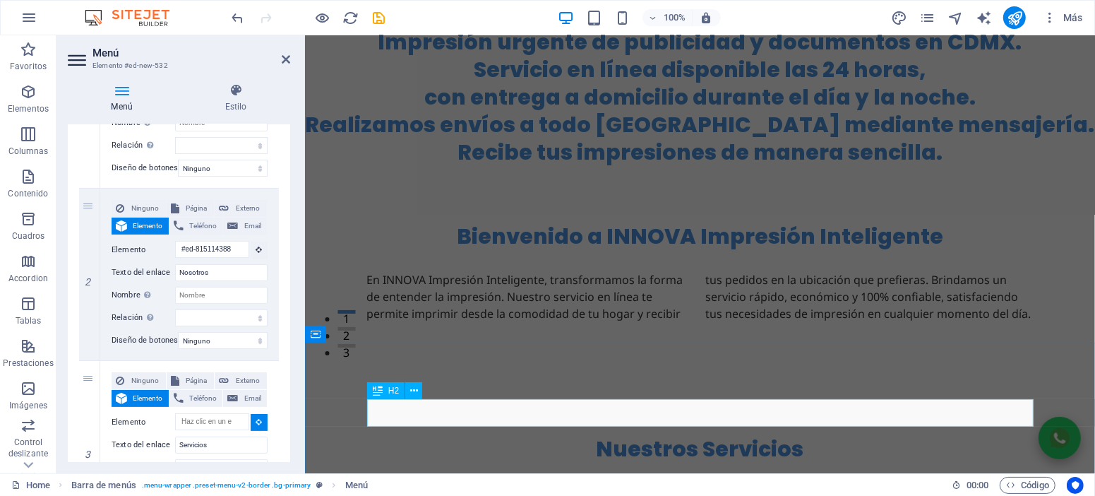
click at [674, 434] on div "Nuestros Servicios" at bounding box center [699, 448] width 666 height 28
select select
type input "#ed-1009999593"
select select
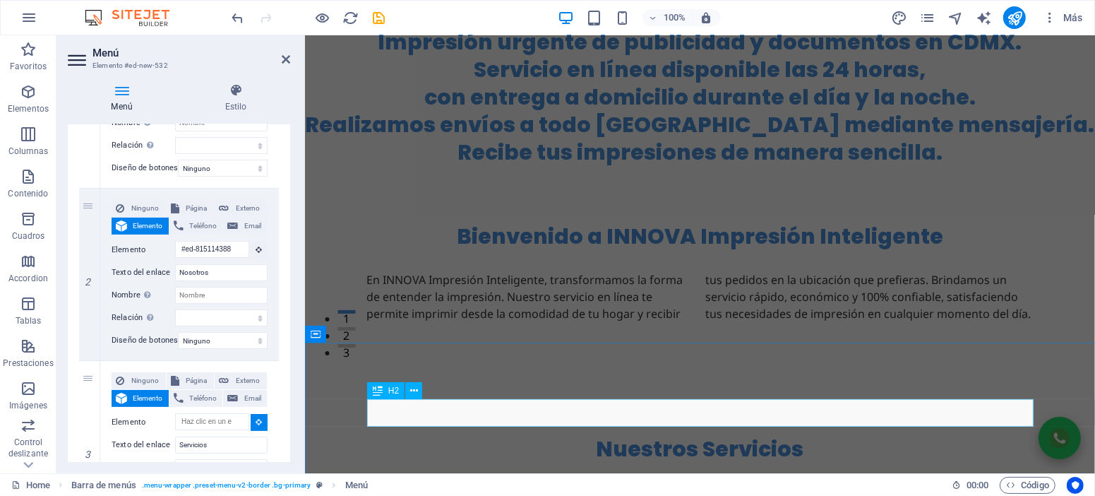
select select
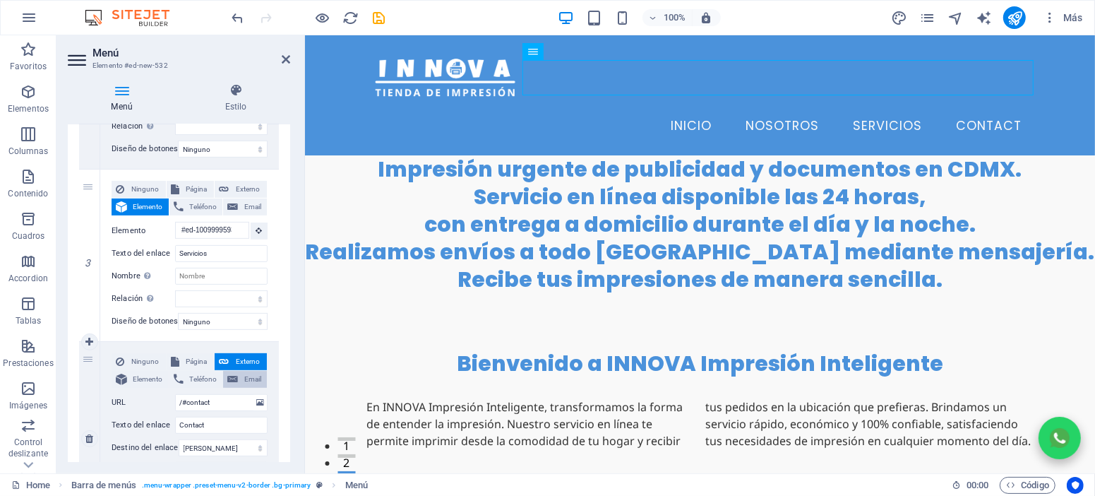
scroll to position [508, 0]
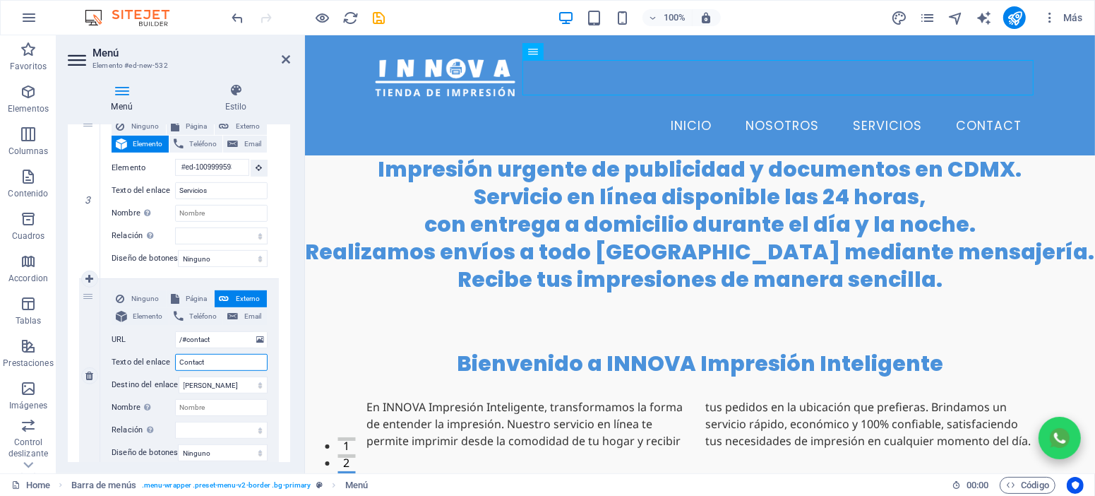
click at [218, 361] on input "Contact" at bounding box center [221, 362] width 92 height 17
type input "Con"
select select
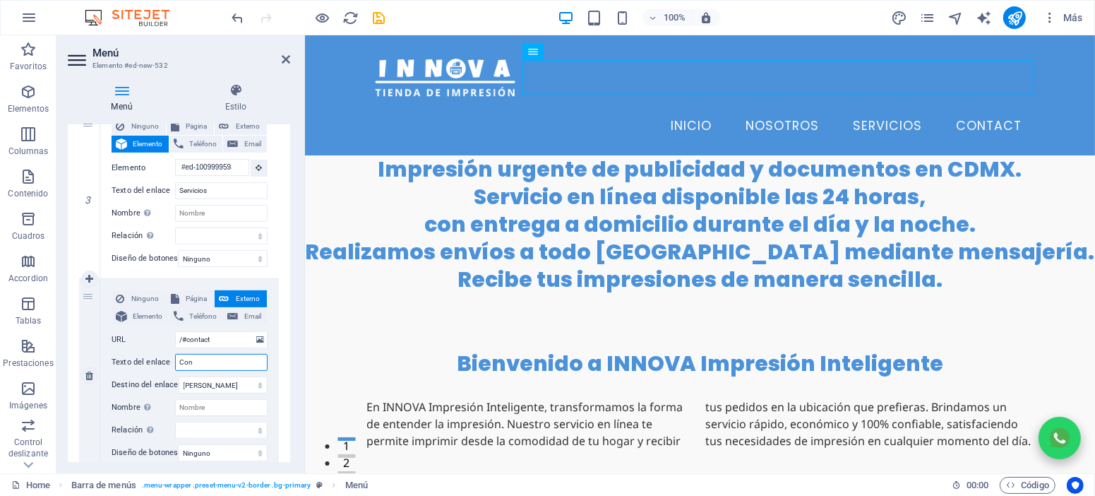
select select
type input "Contacto"
select select
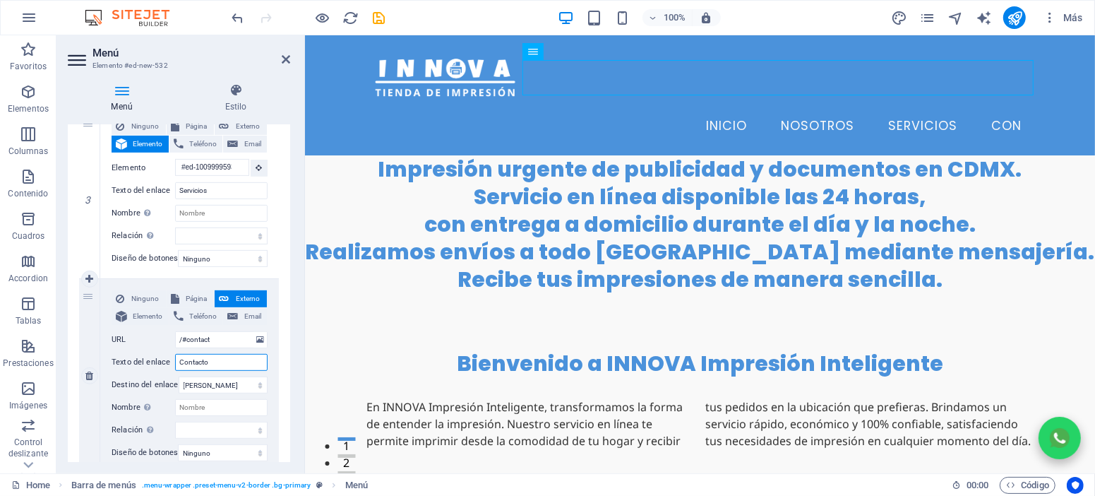
select select
type input "Contacto"
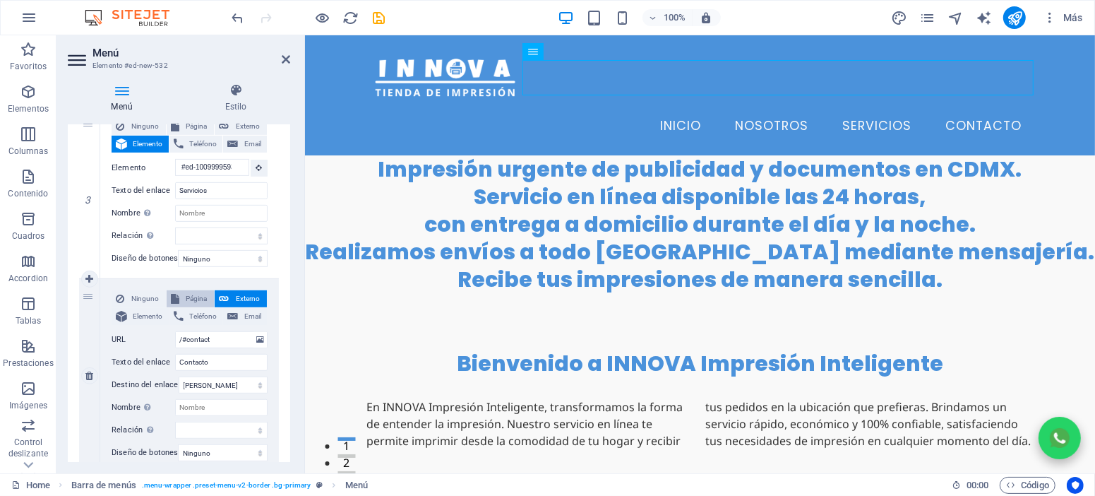
click at [187, 304] on span "Página" at bounding box center [197, 298] width 27 height 17
select select
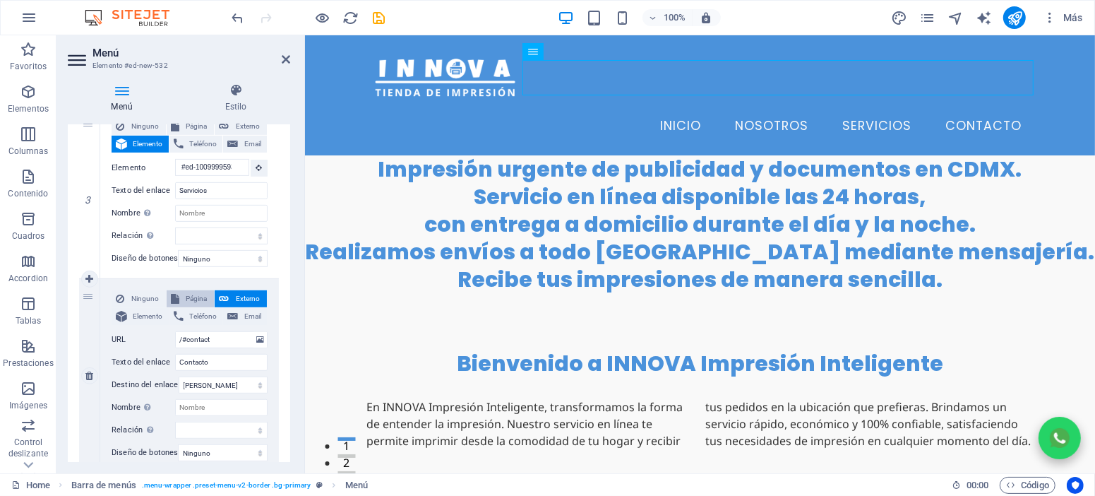
select select
click at [207, 339] on select "Home impresion-zona-oriente-edomex impresion-24-horas-cdmx" at bounding box center [221, 339] width 92 height 17
click at [233, 296] on span "Externo" at bounding box center [248, 298] width 30 height 17
select select
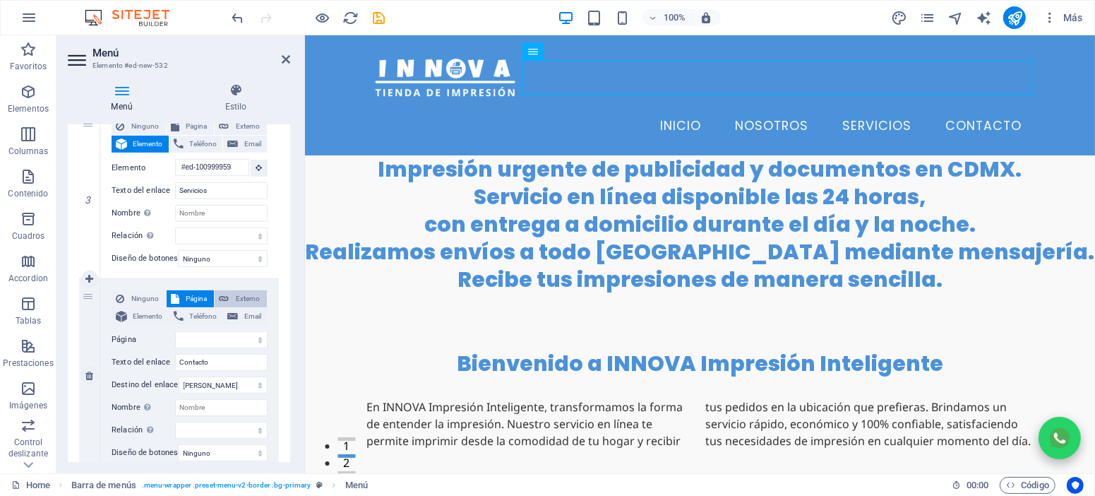
select select
select select "blank"
select select
paste input "impresión urgente de publicidad y documentos en CDMX. Servicio en línea las 24 …"
type input "impresión urgente de publicidad y documentos en CDMX. Servicio en línea las 24 …"
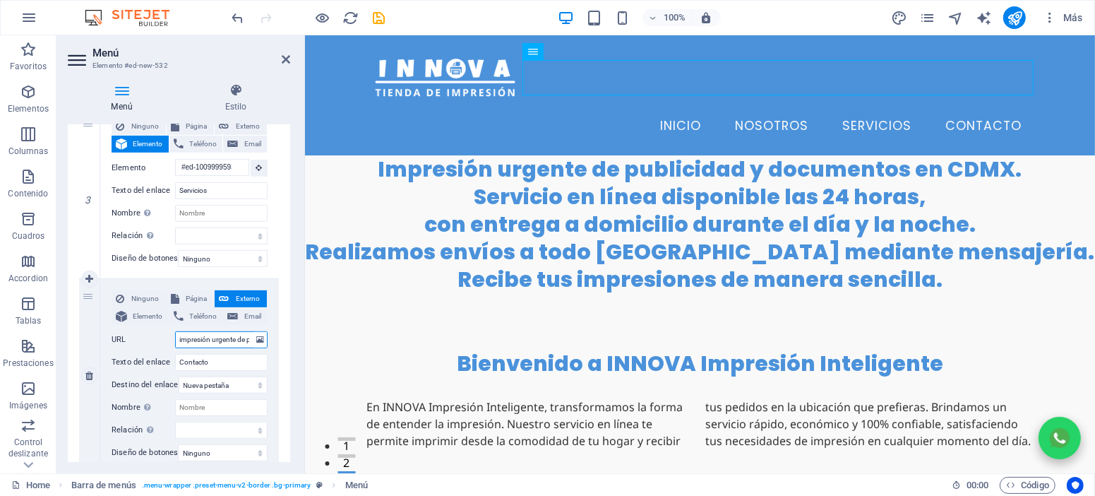
scroll to position [0, 572]
select select
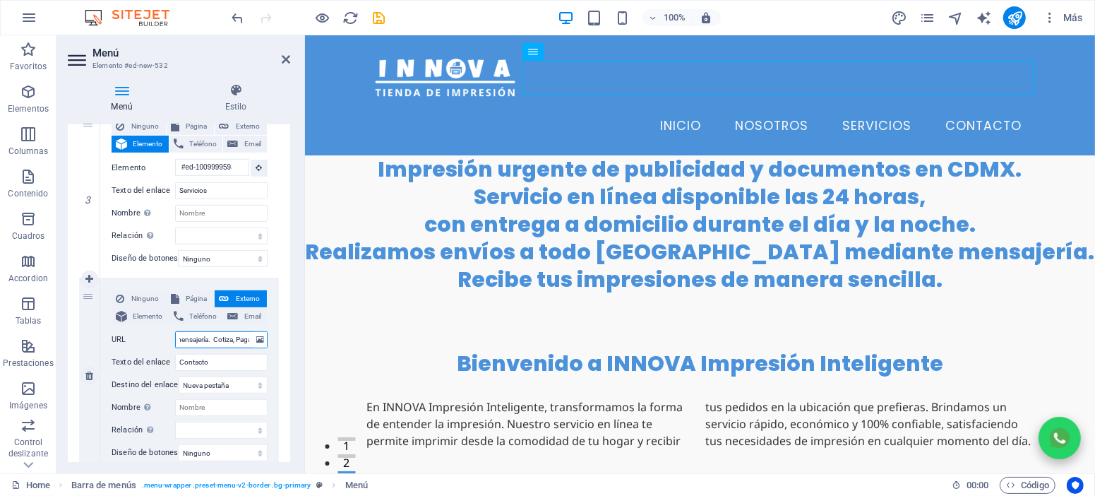
scroll to position [0, 0]
select select
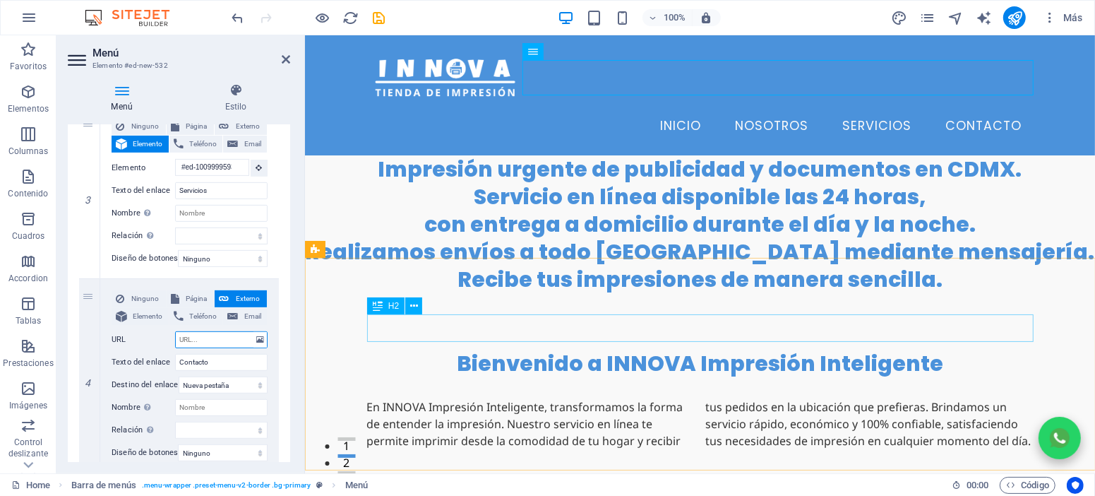
paste input "[URL][DOMAIN_NAME]"
type input "[URL][DOMAIN_NAME]"
select select
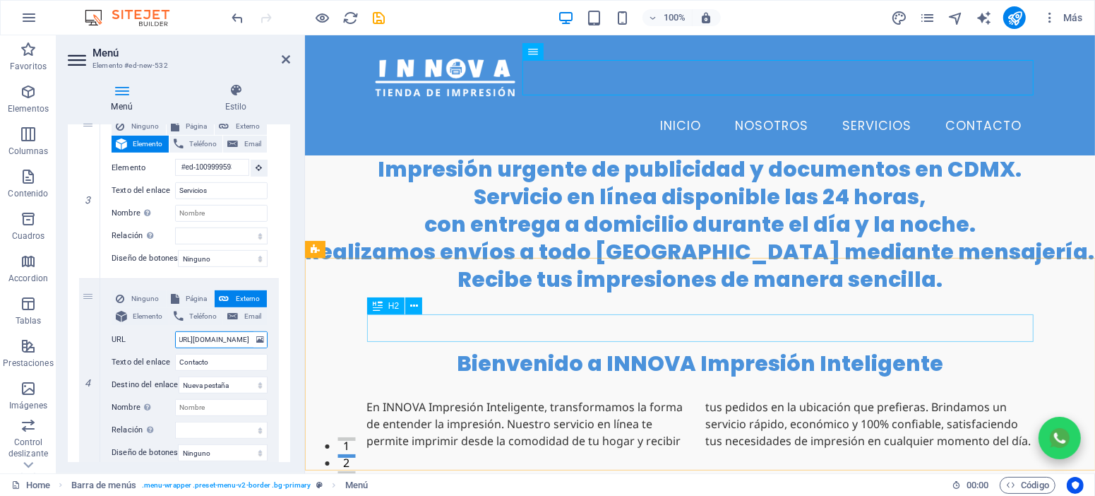
select select
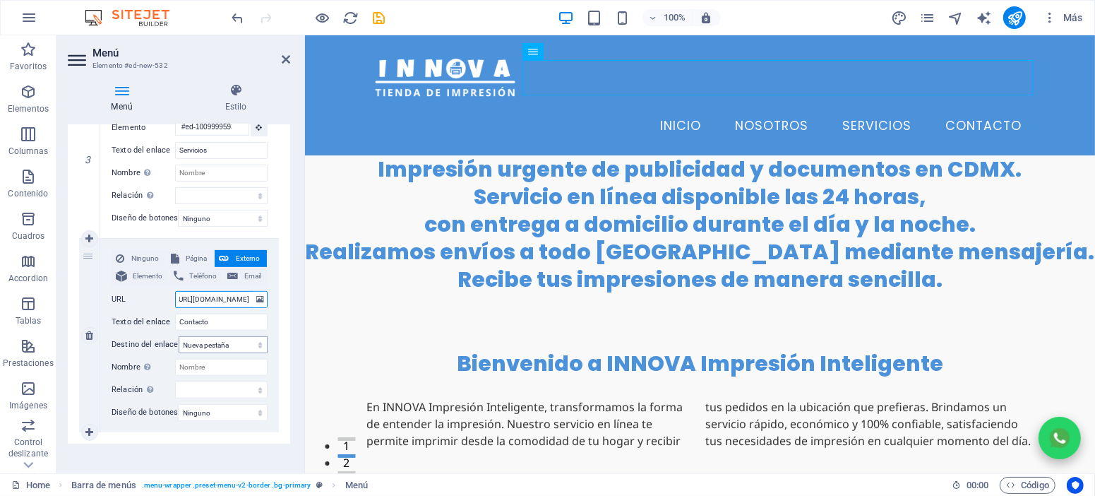
scroll to position [566, 0]
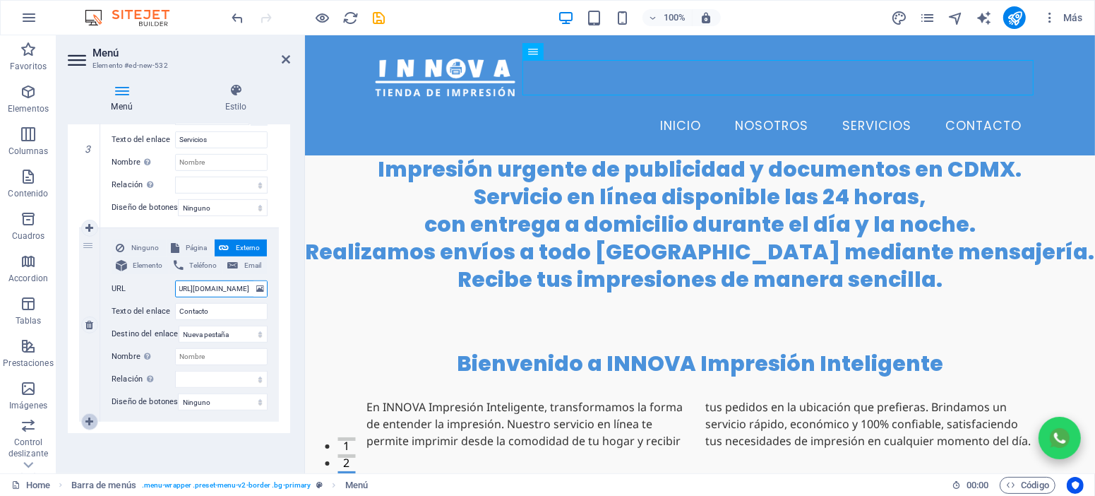
type input "[URL][DOMAIN_NAME]"
click at [92, 416] on icon at bounding box center [89, 421] width 8 height 10
select select
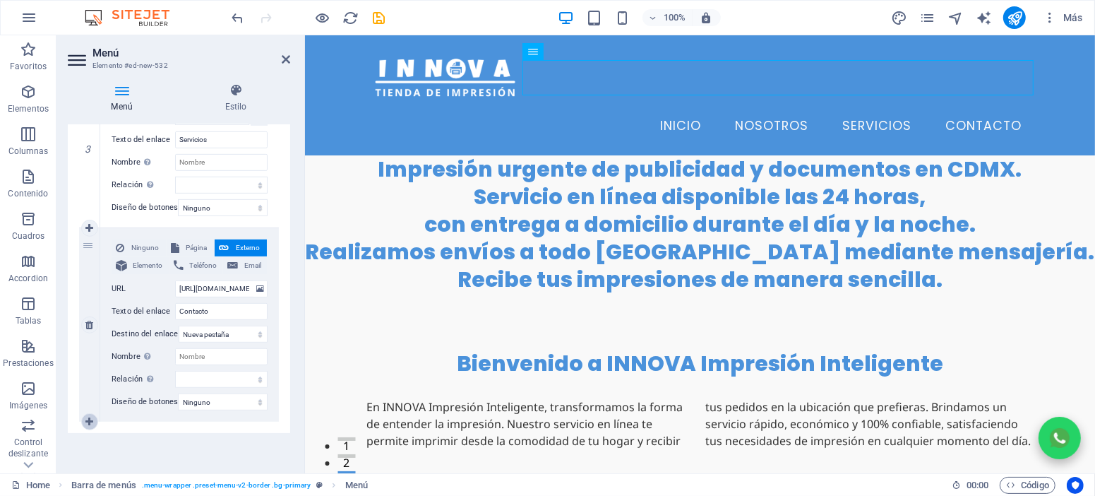
select select
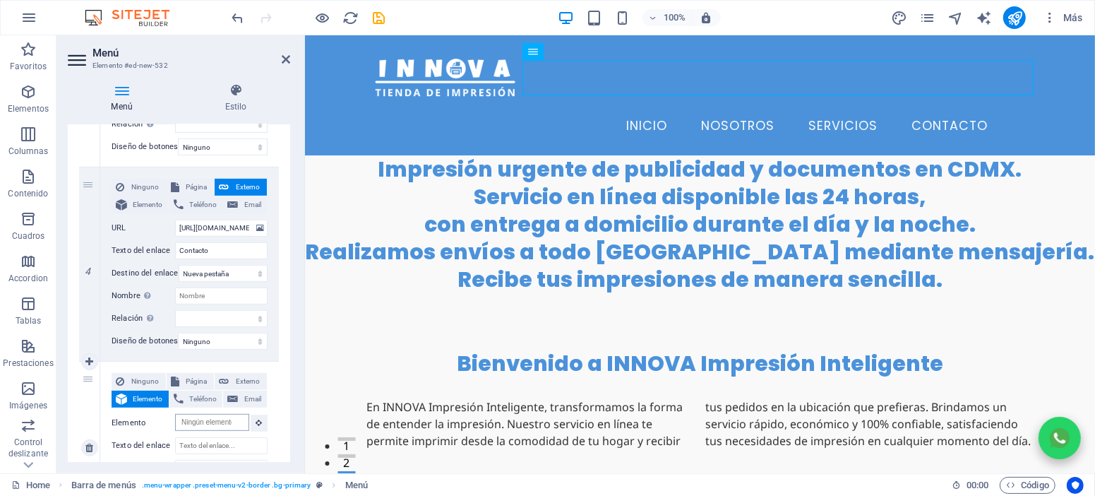
scroll to position [630, 0]
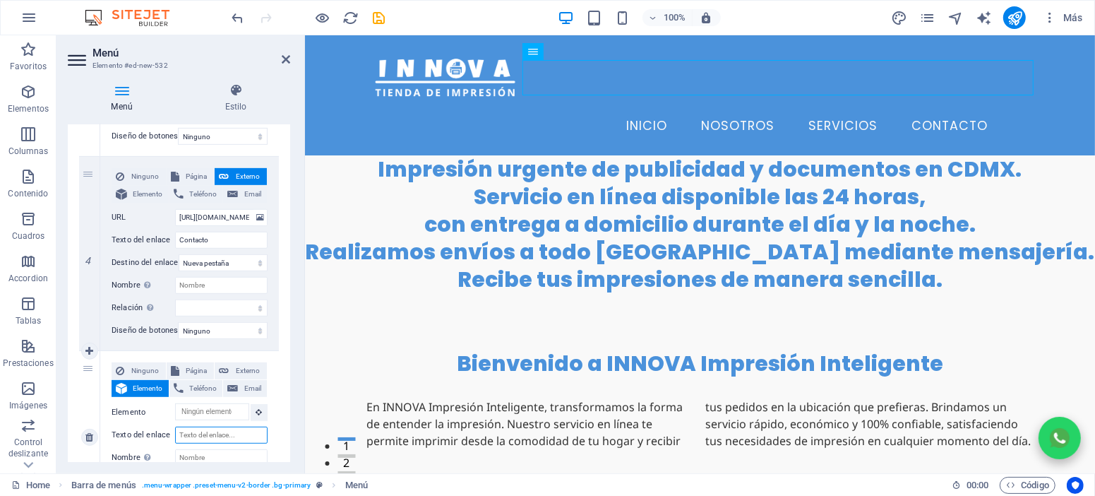
click at [200, 431] on input "Texto del enlace" at bounding box center [221, 434] width 92 height 17
type input "Precios"
select select
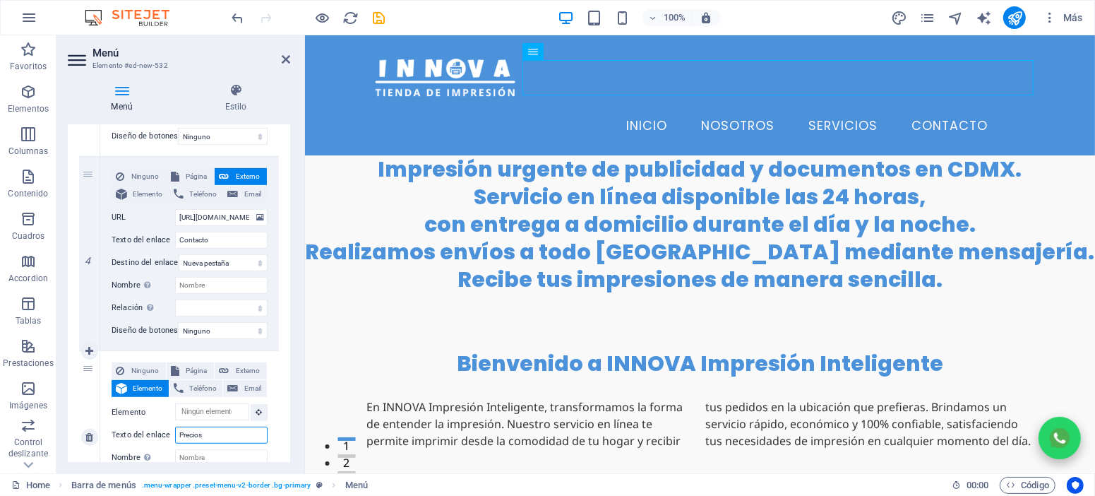
select select
type input "Precios"
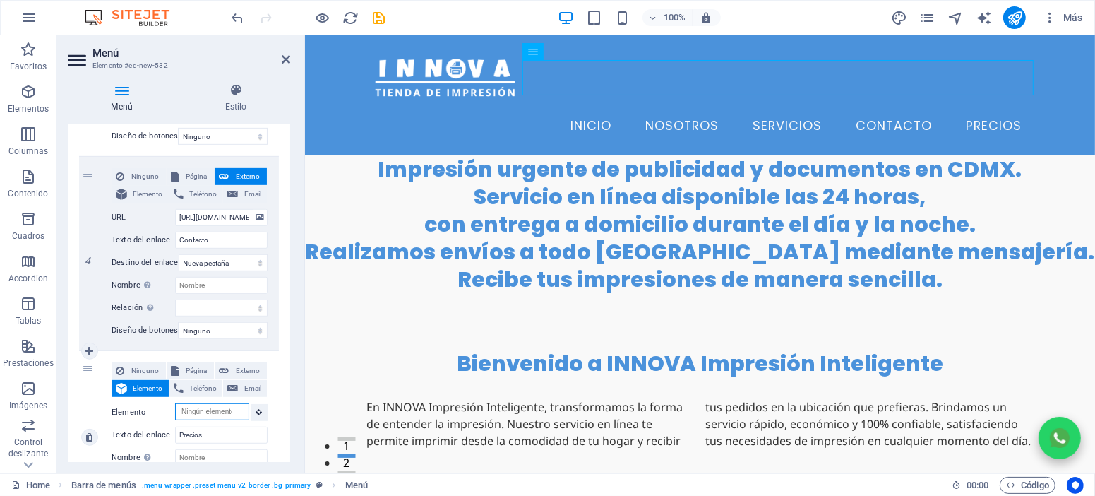
click at [238, 407] on input "Elemento" at bounding box center [212, 411] width 74 height 17
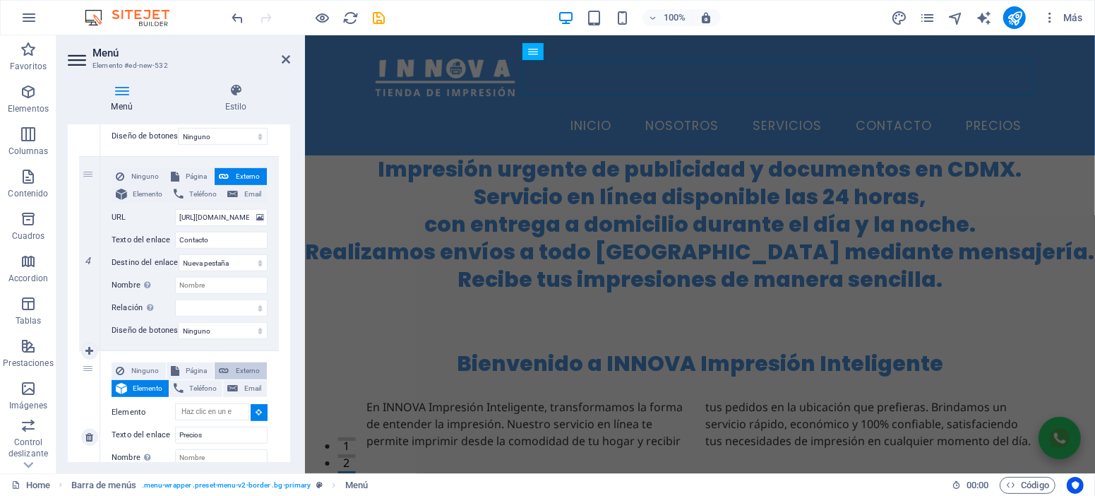
click at [241, 371] on span "Externo" at bounding box center [248, 370] width 30 height 17
select select
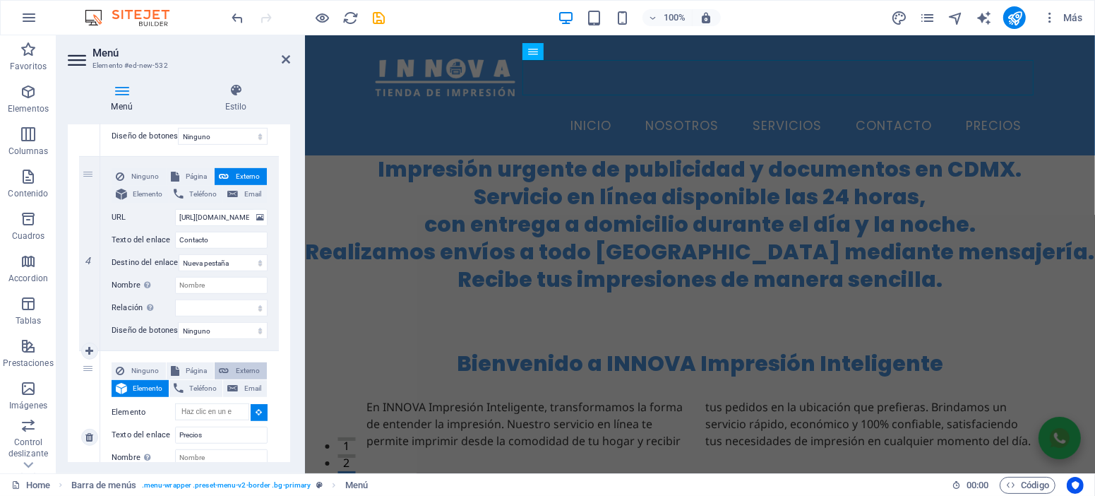
select select "blank"
select select
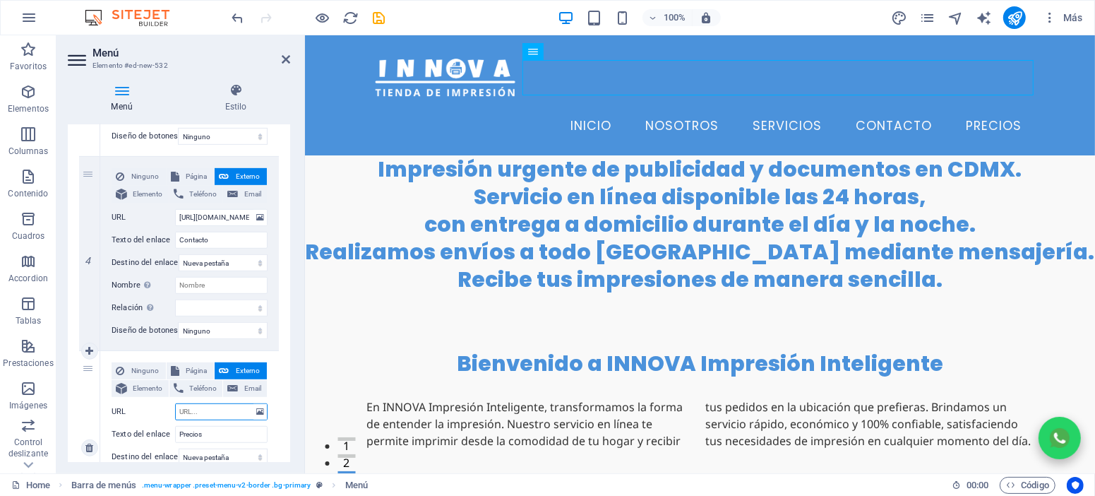
click at [209, 411] on input "URL" at bounding box center [221, 411] width 92 height 17
paste input "[URL][DOMAIN_NAME]"
type input "[URL][DOMAIN_NAME]"
select select
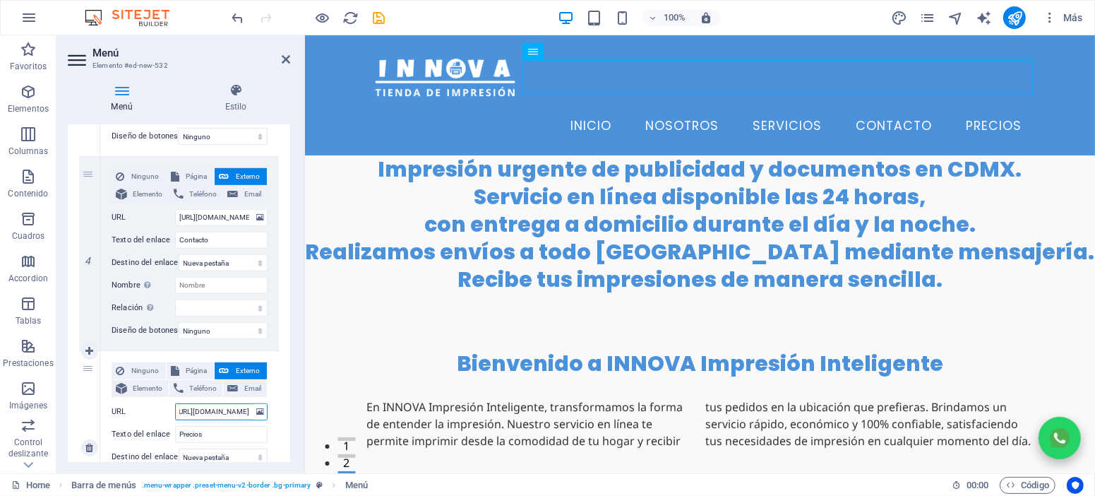
select select
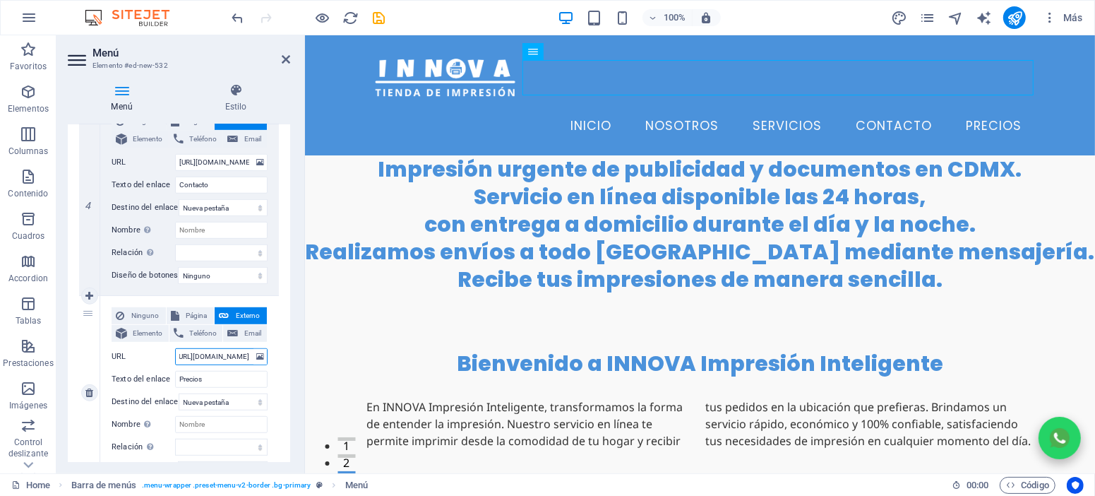
scroll to position [757, 0]
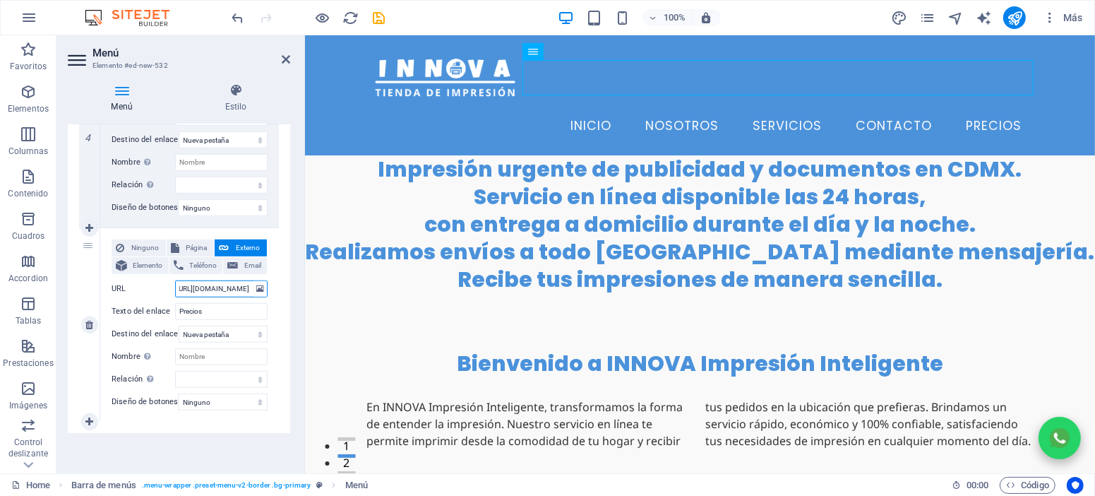
type input "[URL][DOMAIN_NAME]"
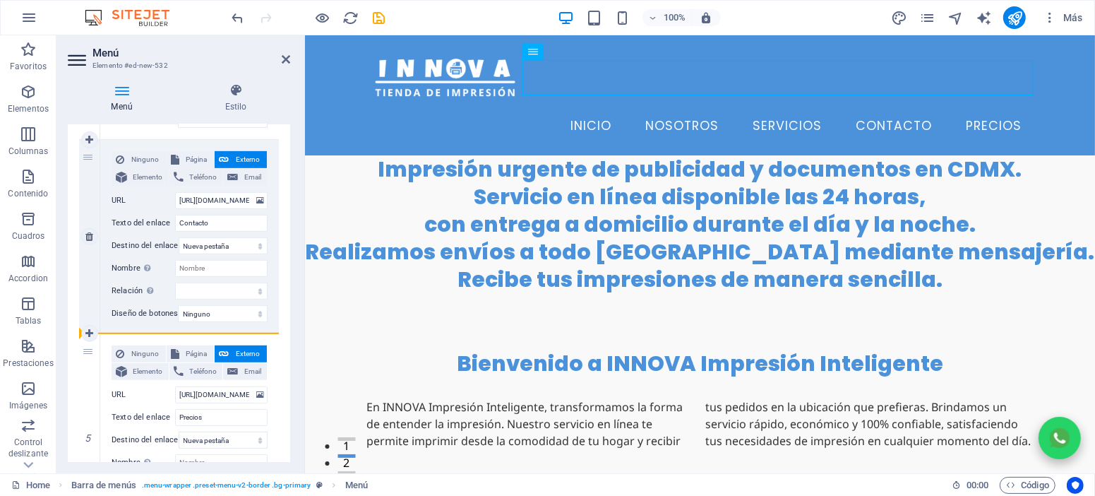
scroll to position [630, 0]
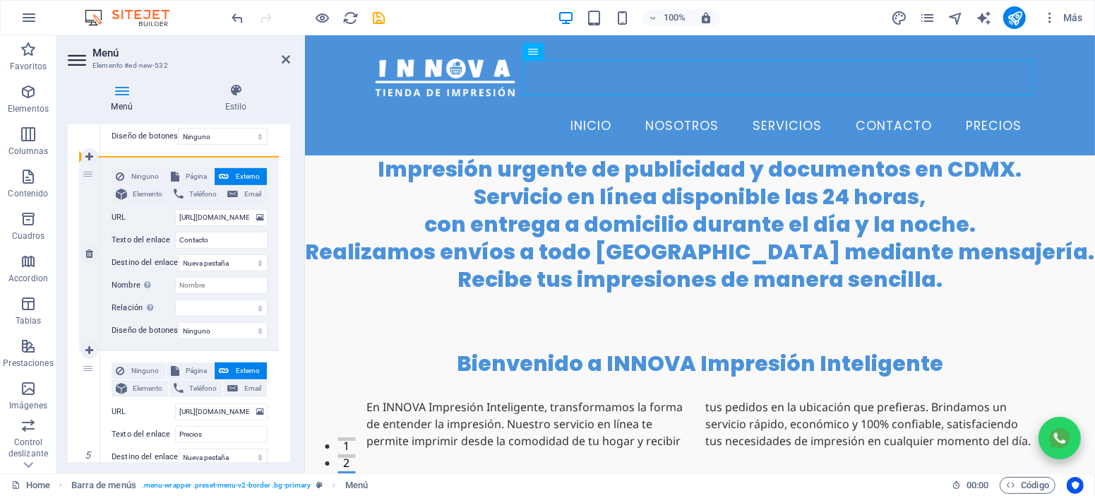
drag, startPoint x: 90, startPoint y: 246, endPoint x: 124, endPoint y: 164, distance: 89.5
click at [124, 164] on div "1 Ninguno Página Externo Elemento Teléfono Email Página Home impresion-zona-ori…" at bounding box center [179, 92] width 200 height 905
select select
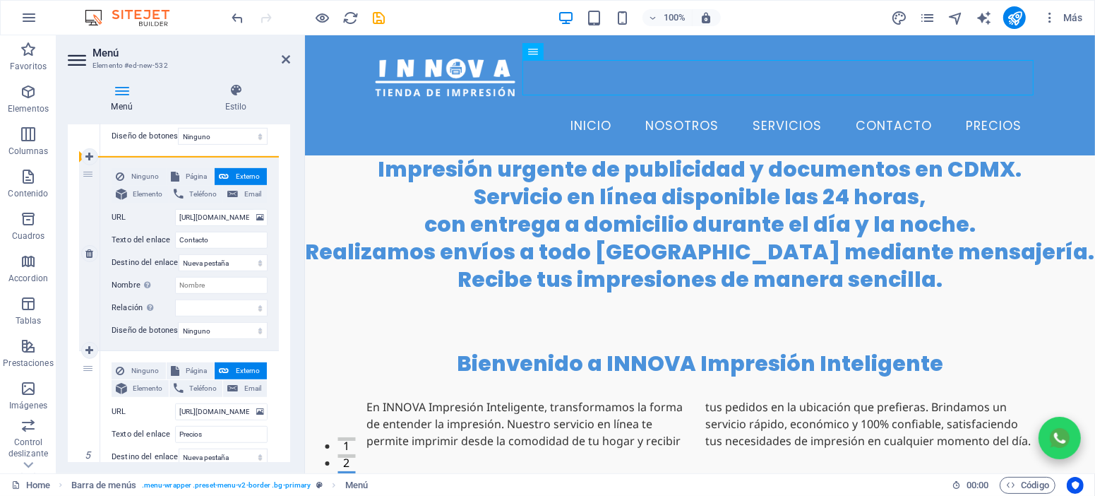
type input "[URL][DOMAIN_NAME]"
type input "Precios"
select select
type input "[URL][DOMAIN_NAME]"
type input "Contacto"
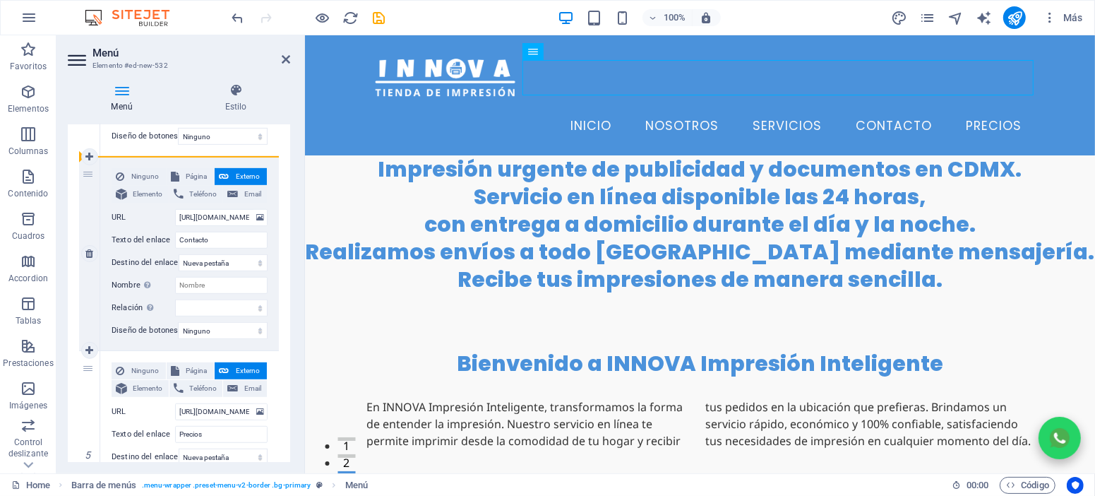
select select
click at [282, 57] on icon at bounding box center [286, 59] width 8 height 11
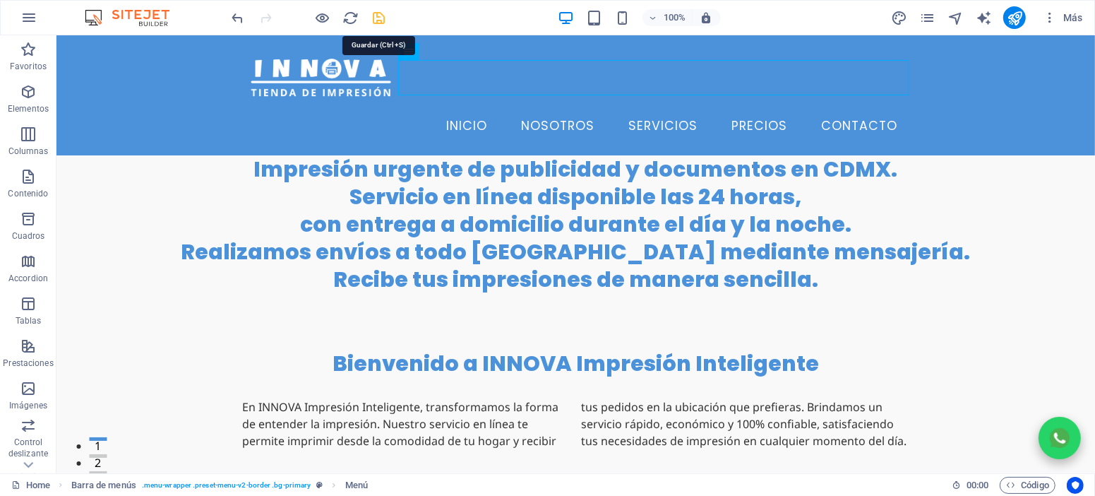
drag, startPoint x: 382, startPoint y: 21, endPoint x: 277, endPoint y: 42, distance: 106.5
click at [382, 21] on icon "save" at bounding box center [379, 18] width 16 height 16
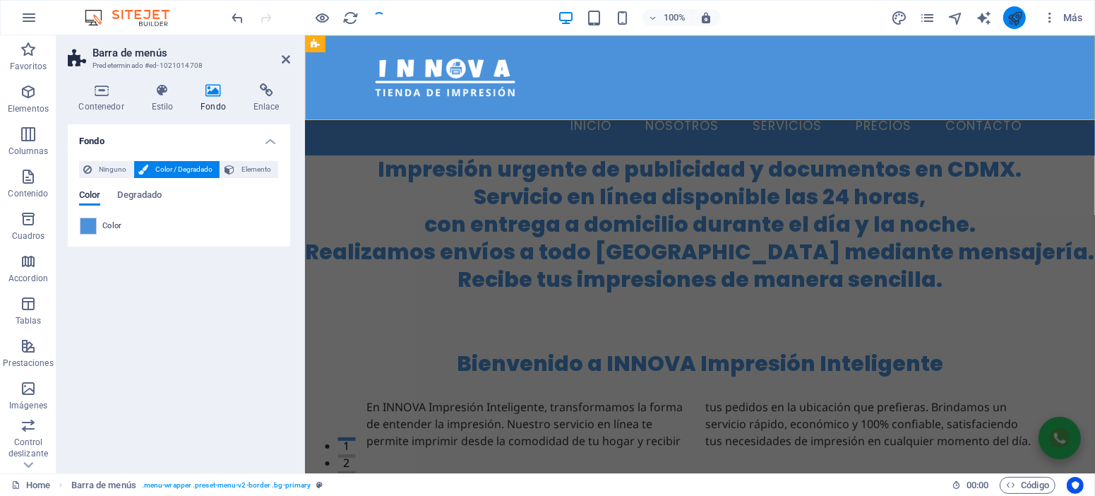
click at [1009, 18] on icon "publish" at bounding box center [1015, 18] width 16 height 16
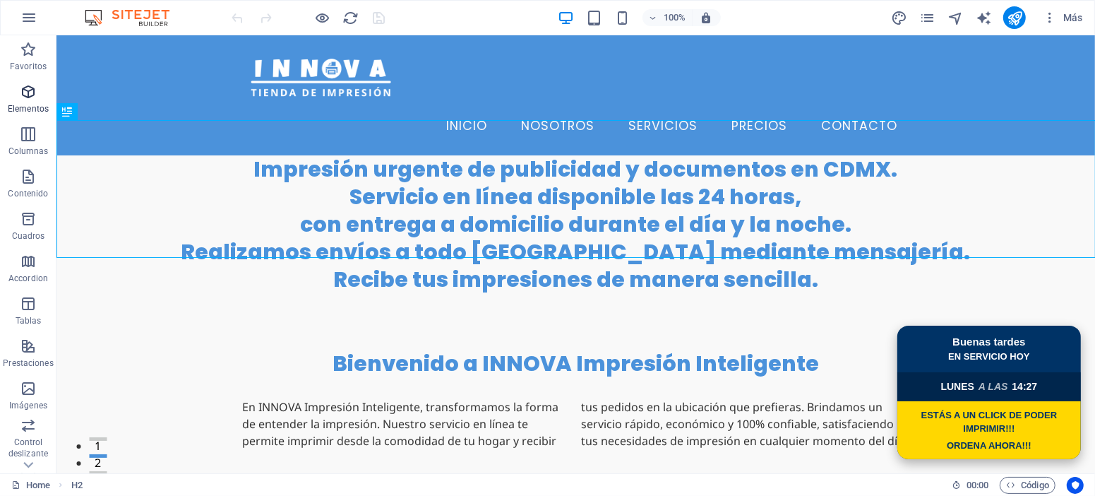
click at [19, 96] on span "Elementos" at bounding box center [28, 100] width 56 height 34
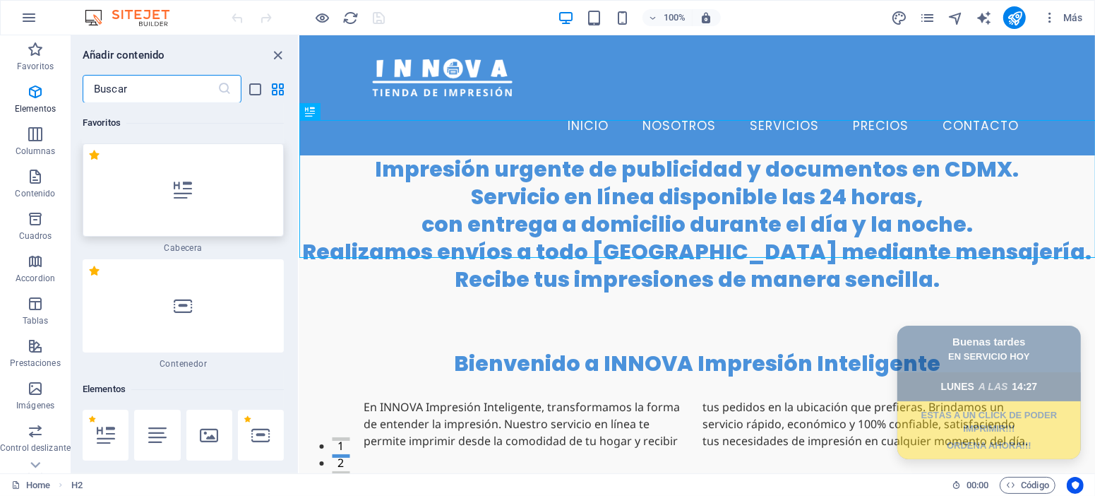
scroll to position [266, 0]
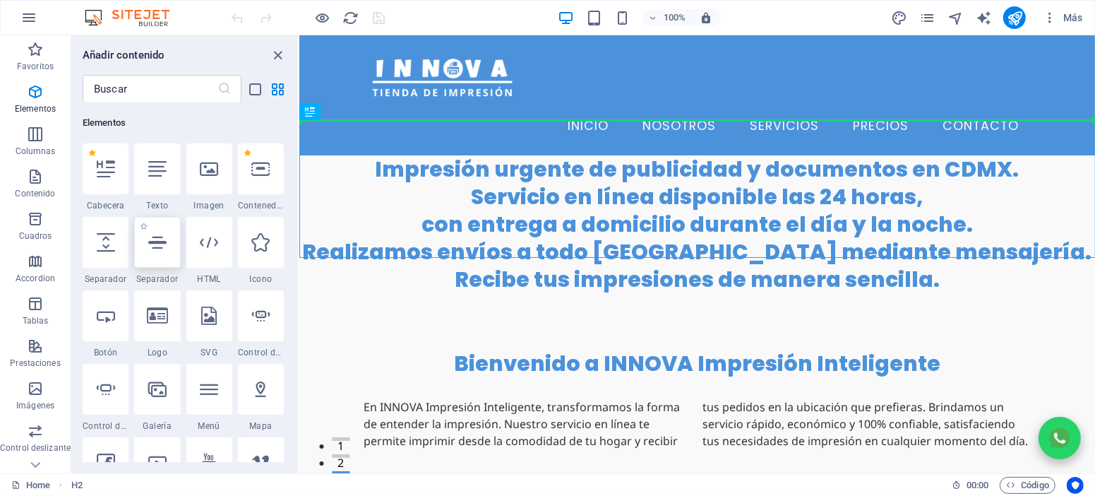
select select "%"
select select "px"
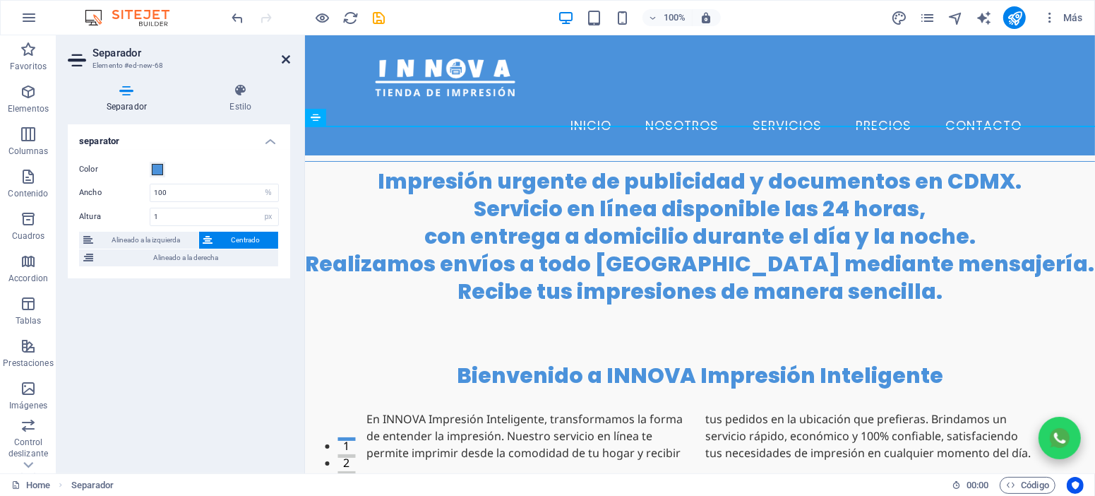
click at [288, 63] on icon at bounding box center [286, 59] width 8 height 11
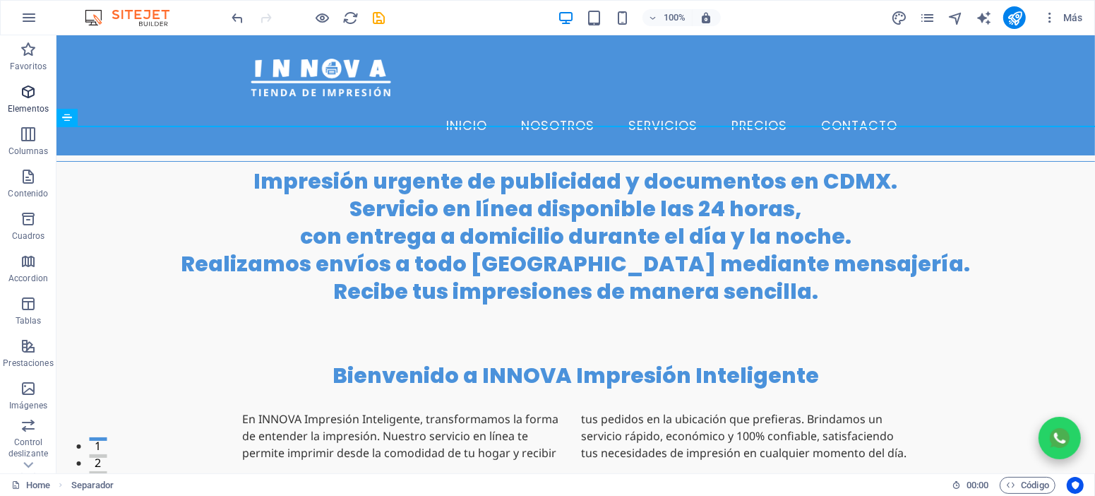
click at [39, 106] on p "Elementos" at bounding box center [28, 108] width 41 height 11
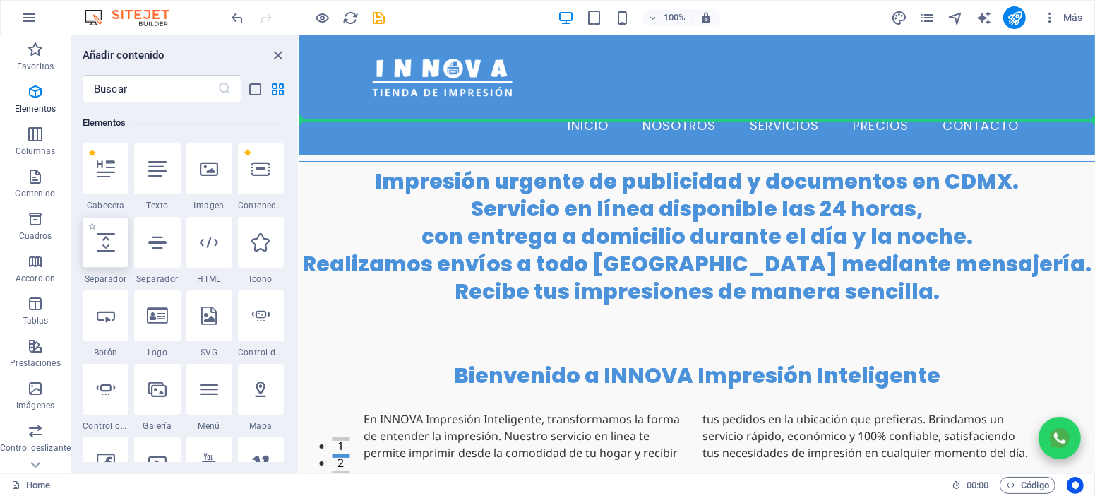
select select "px"
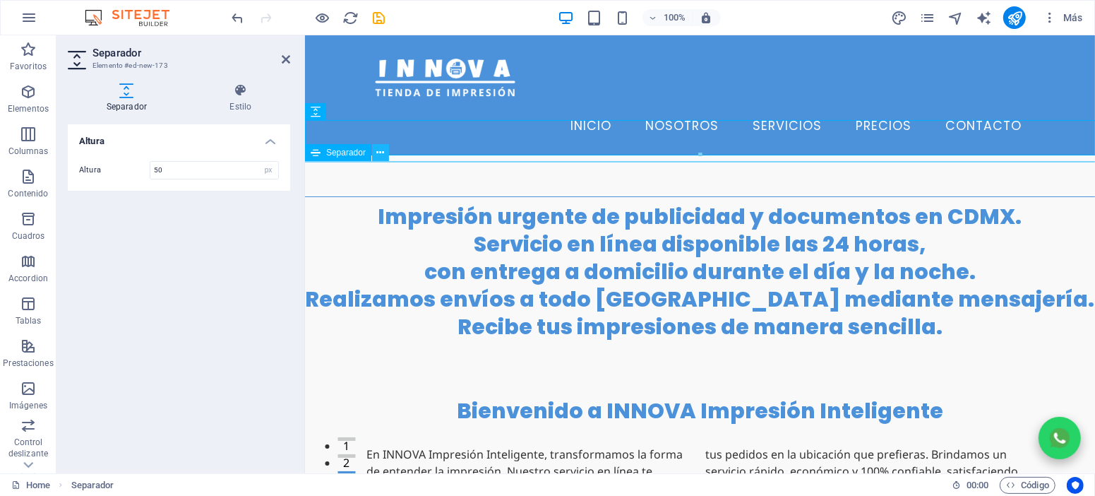
click at [380, 160] on button at bounding box center [380, 152] width 17 height 17
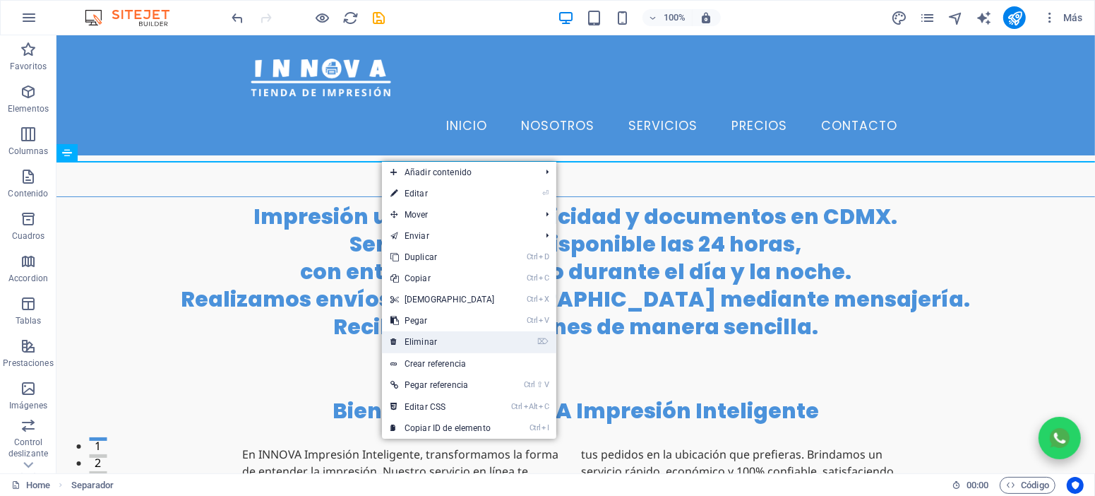
click at [431, 342] on link "⌦ Eliminar" at bounding box center [442, 341] width 121 height 21
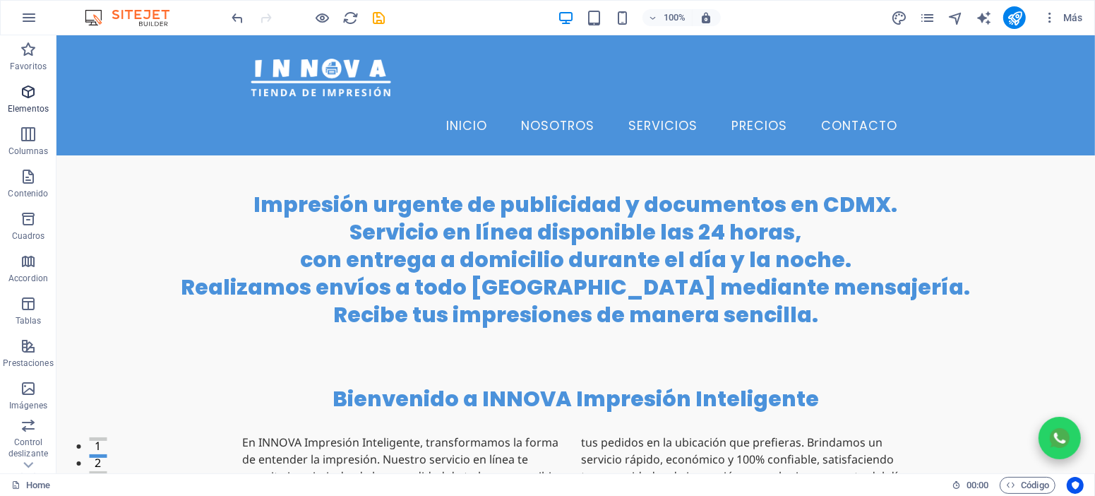
click at [24, 95] on icon "button" at bounding box center [28, 91] width 17 height 17
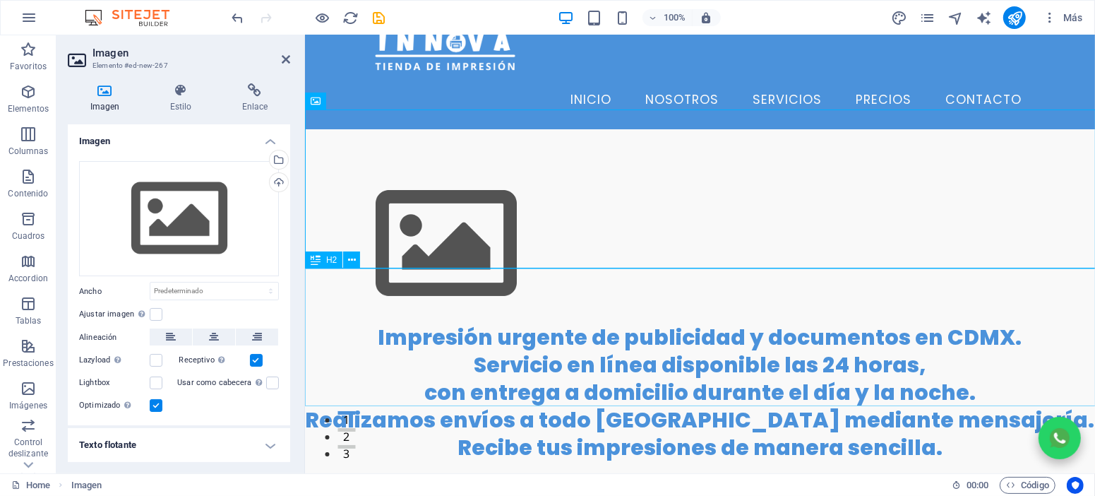
scroll to position [0, 0]
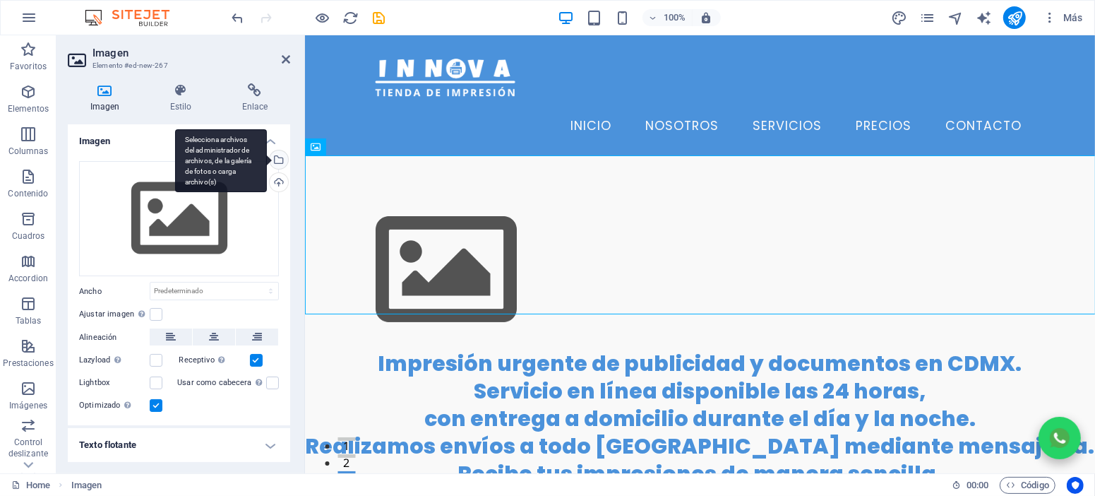
click at [277, 162] on div "Selecciona archivos del administrador de archivos, de la galería de fotos o car…" at bounding box center [277, 160] width 21 height 21
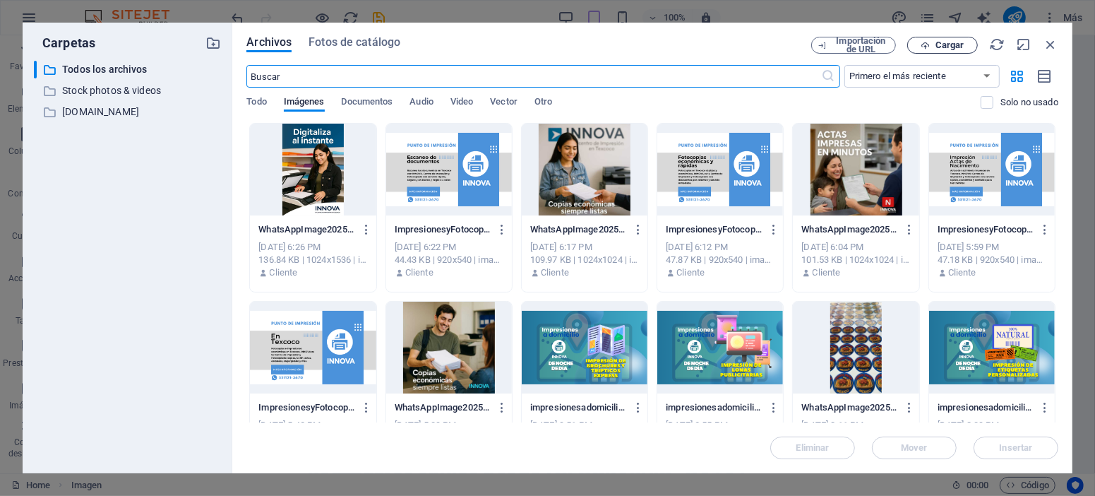
click at [930, 50] on button "Cargar" at bounding box center [942, 45] width 71 height 17
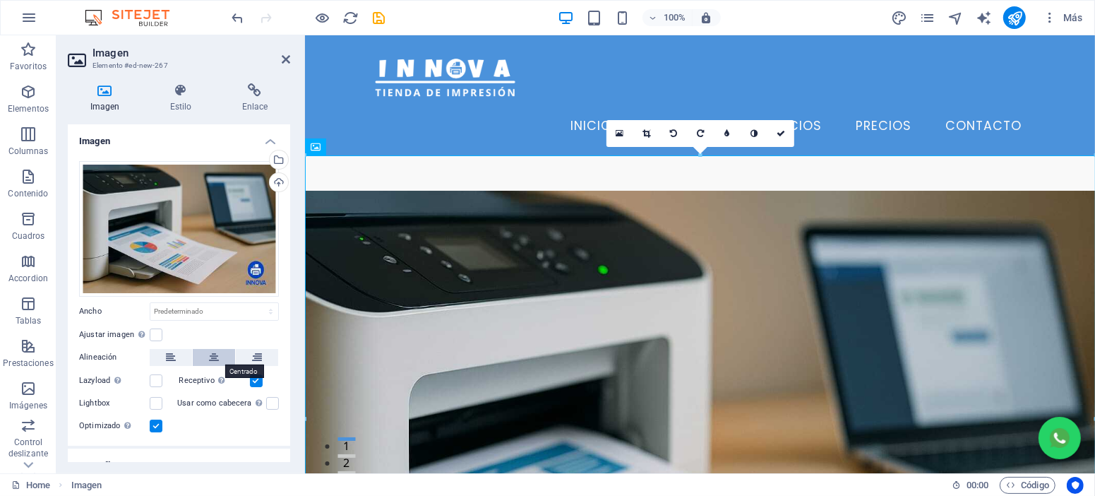
click at [207, 353] on button at bounding box center [214, 357] width 42 height 17
click at [282, 60] on icon at bounding box center [286, 59] width 8 height 11
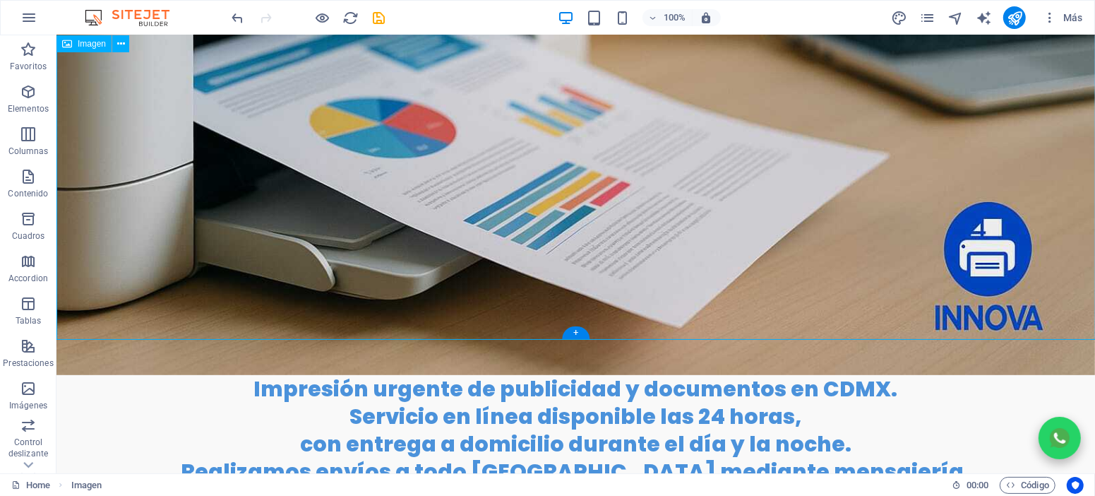
scroll to position [571, 0]
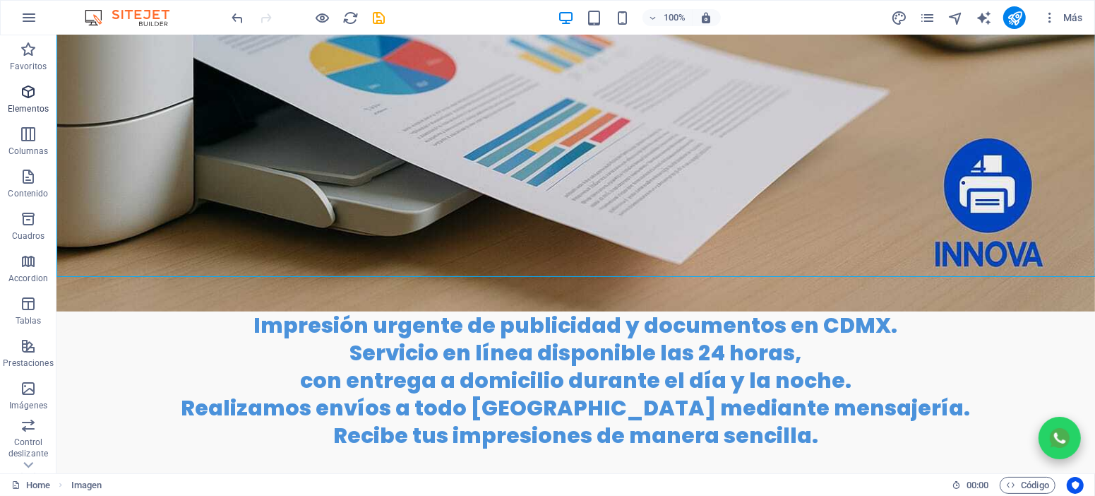
click at [30, 109] on p "Elementos" at bounding box center [28, 108] width 41 height 11
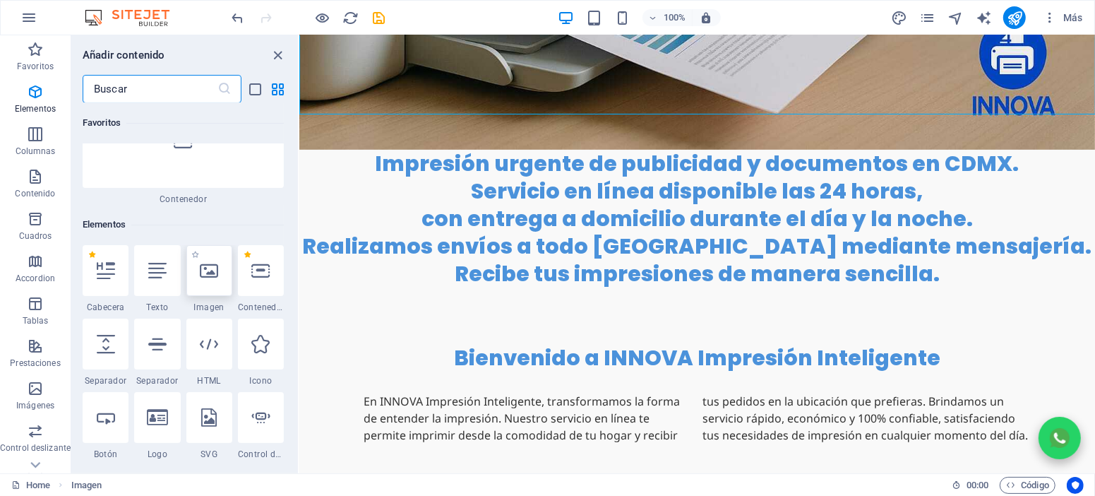
scroll to position [266, 0]
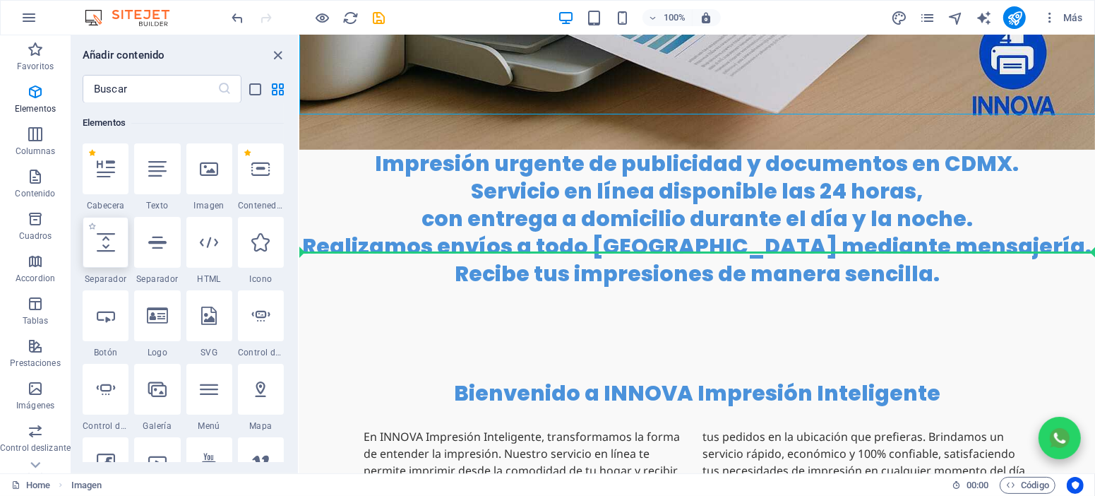
select select "px"
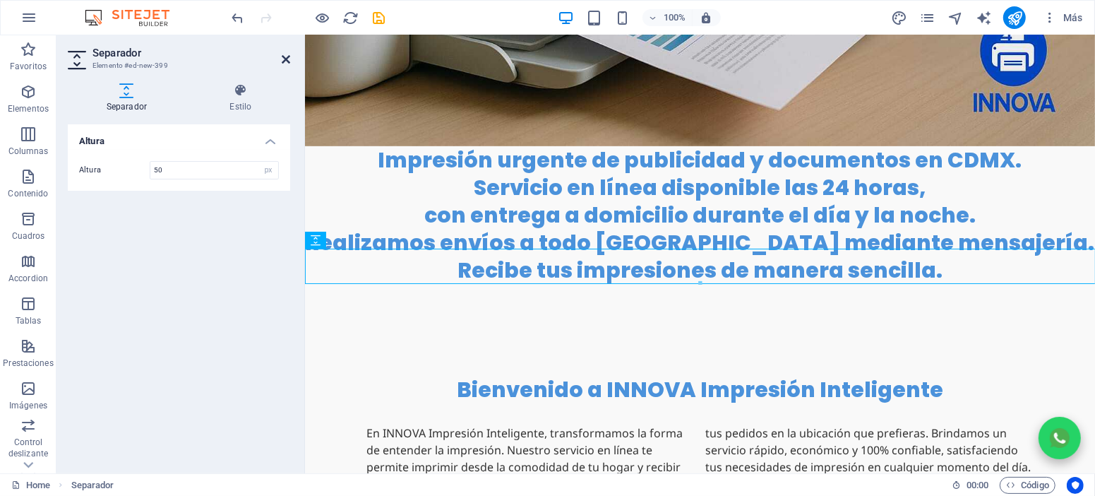
click at [285, 60] on icon at bounding box center [286, 59] width 8 height 11
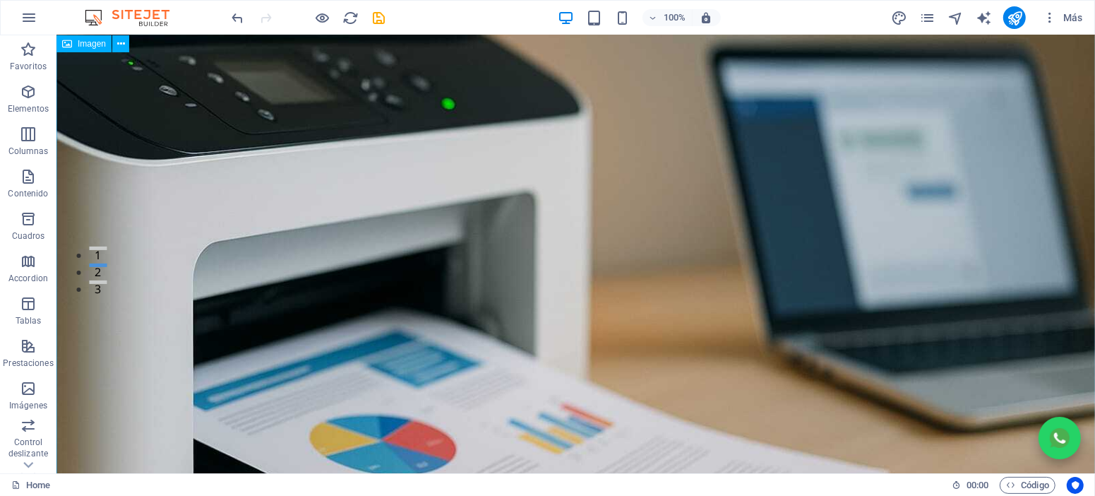
scroll to position [0, 0]
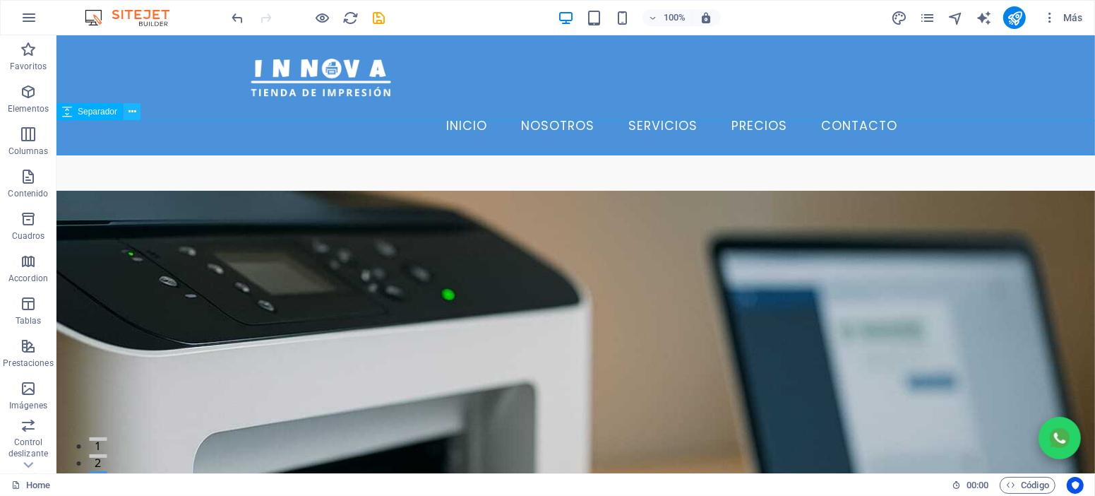
click at [128, 116] on icon at bounding box center [132, 111] width 8 height 15
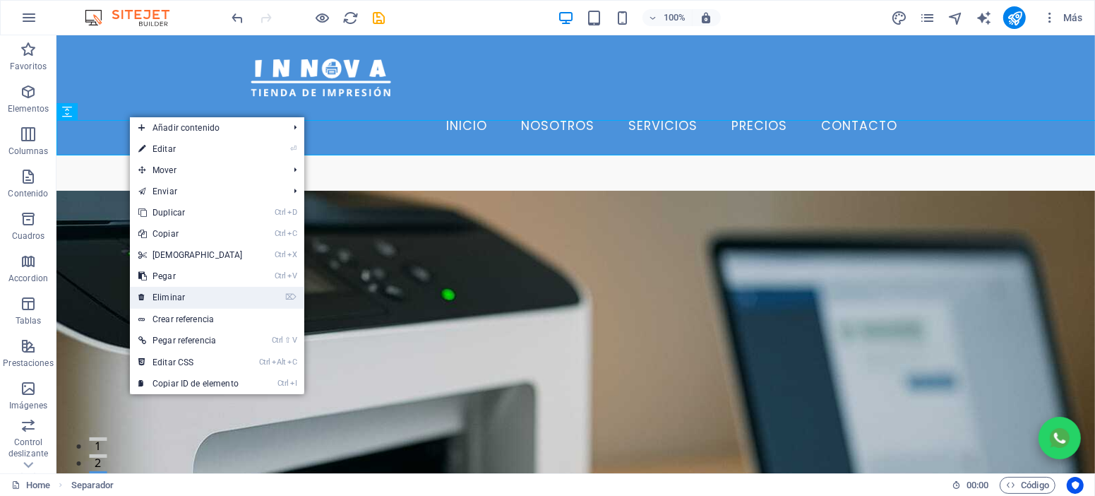
click at [190, 297] on link "⌦ Eliminar" at bounding box center [190, 297] width 121 height 21
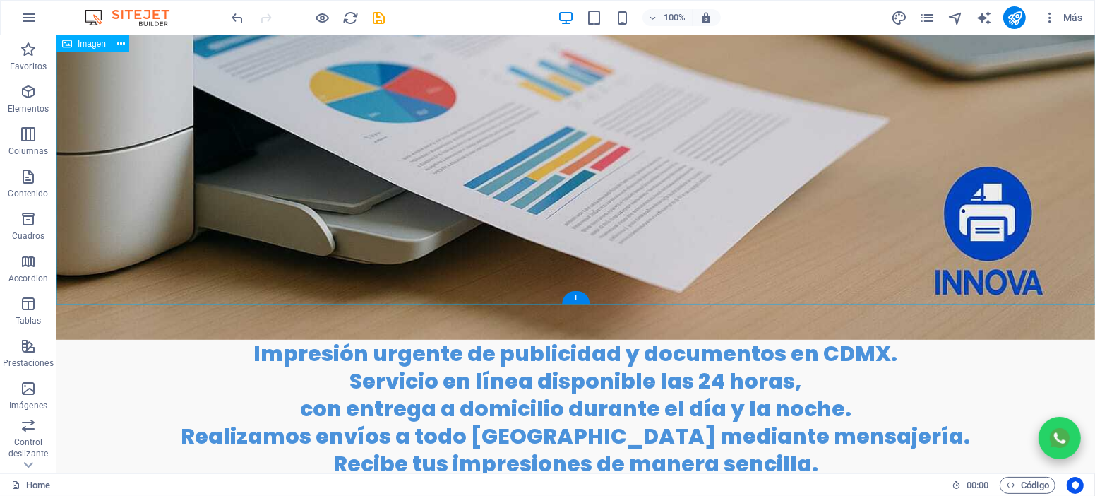
scroll to position [635, 0]
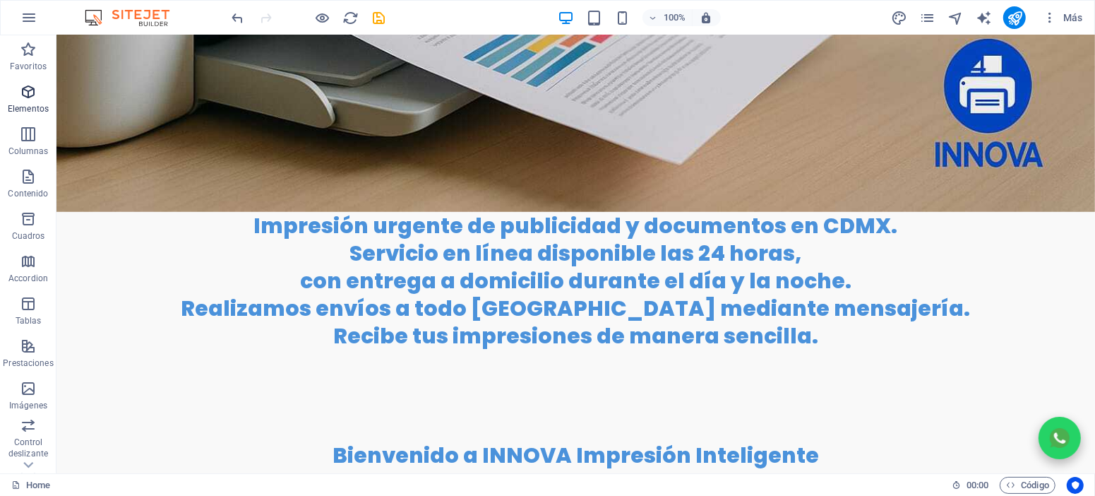
click at [29, 95] on icon "button" at bounding box center [28, 91] width 17 height 17
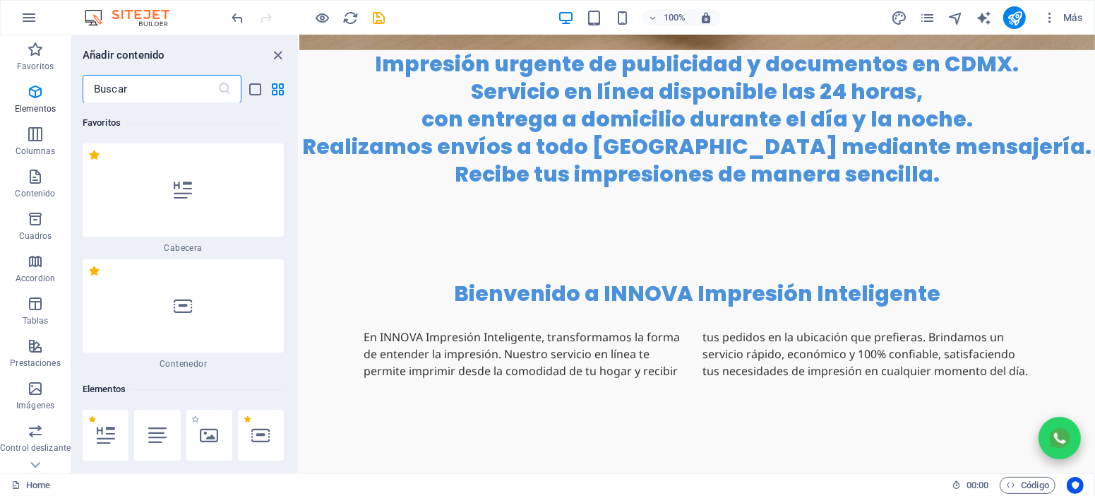
scroll to position [266, 0]
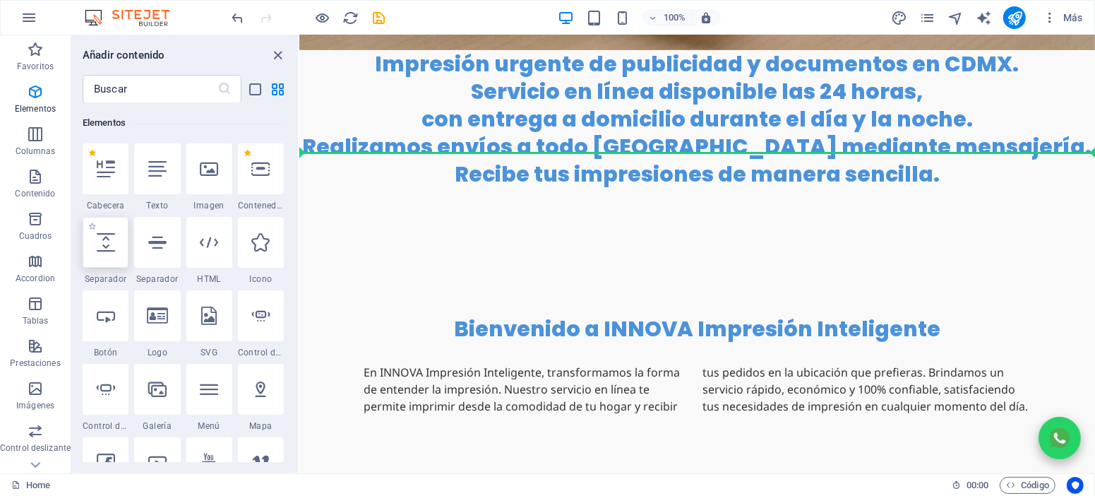
select select "px"
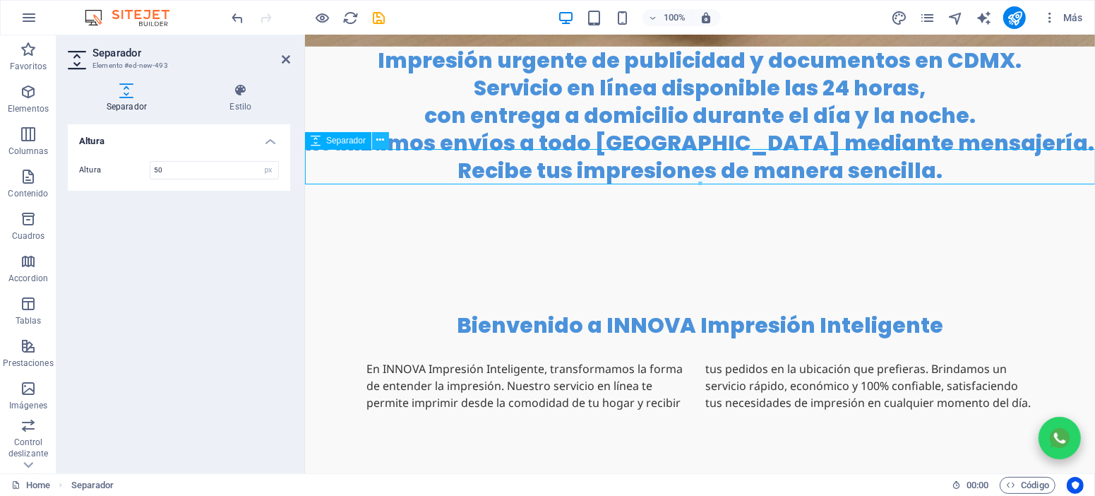
click at [378, 143] on icon at bounding box center [381, 140] width 8 height 15
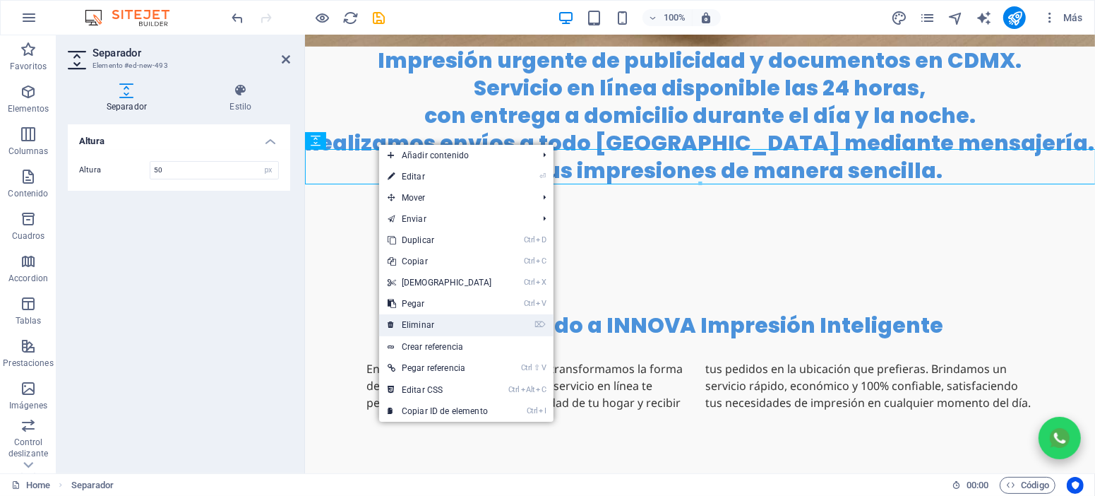
click at [427, 314] on link "⌦ Eliminar" at bounding box center [439, 324] width 121 height 21
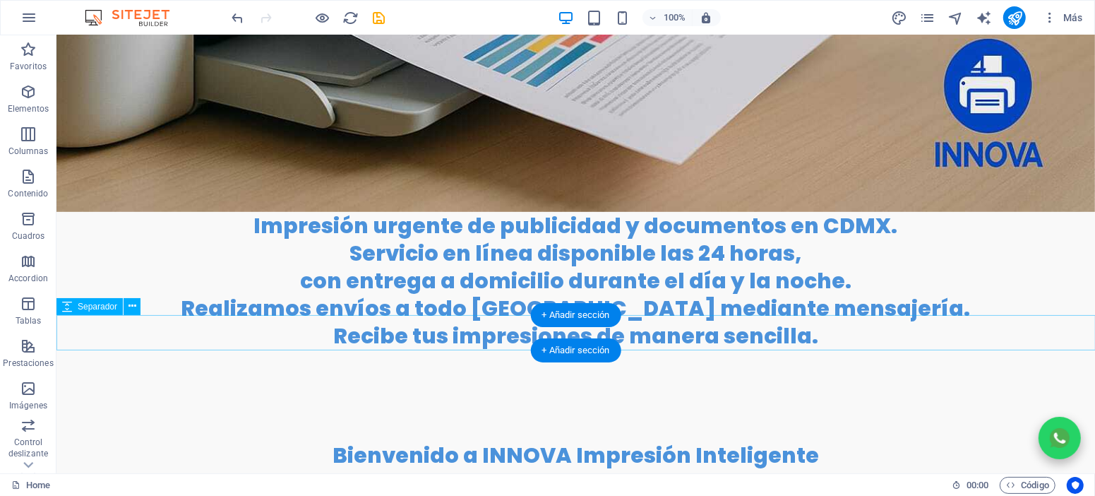
click at [427, 349] on div at bounding box center [575, 366] width 1038 height 35
click at [188, 349] on div at bounding box center [575, 366] width 1038 height 35
select select "px"
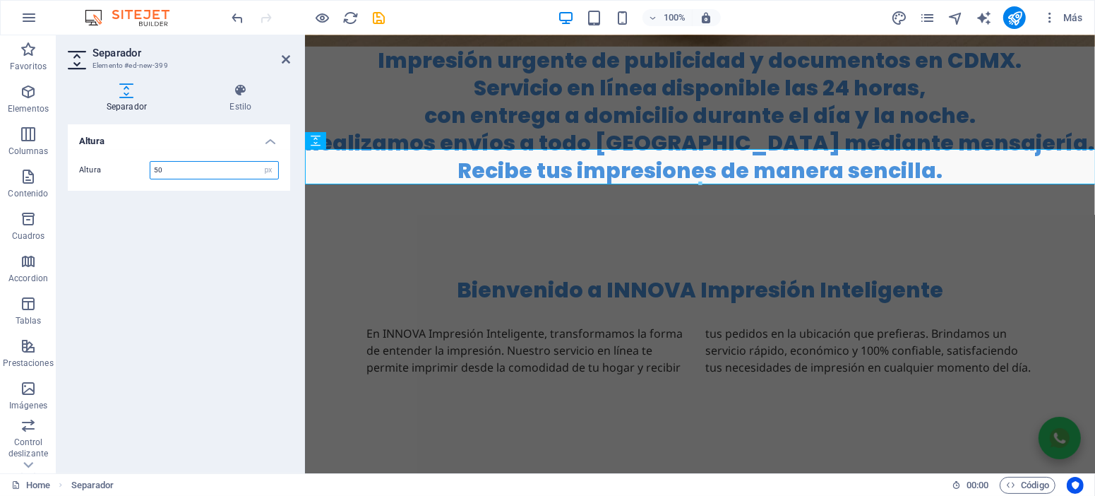
click at [187, 172] on input "50" at bounding box center [214, 170] width 128 height 17
type input "30"
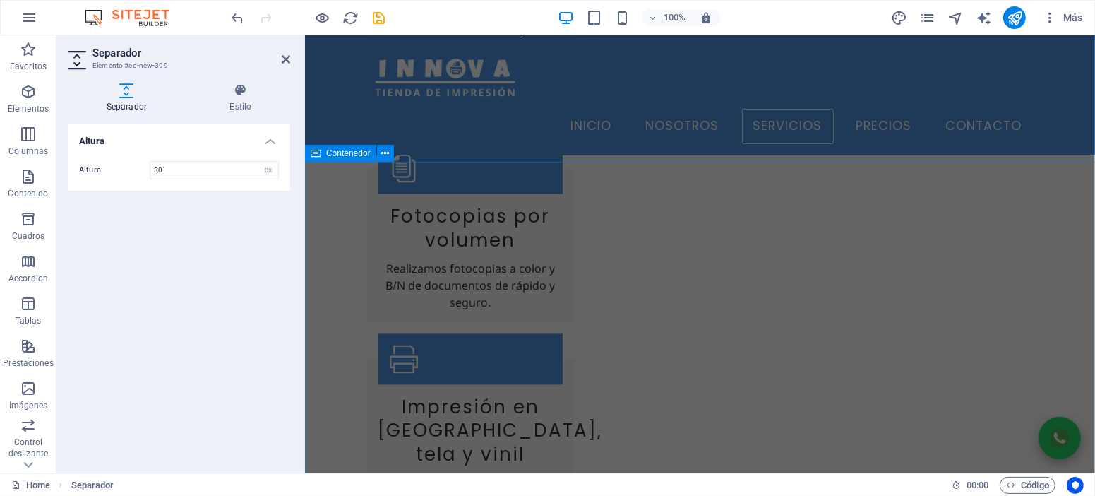
scroll to position [2223, 0]
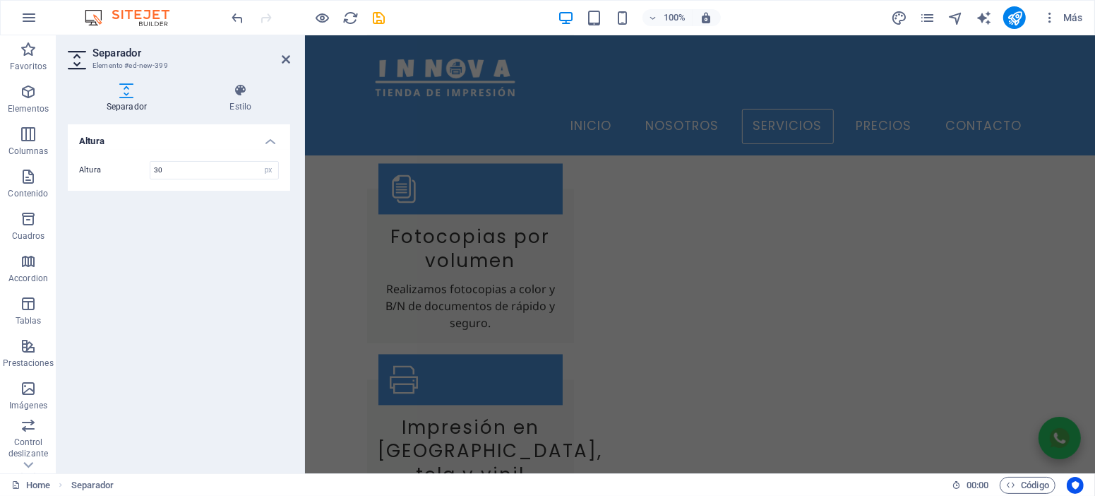
click at [280, 60] on header "Separador Elemento #ed-new-399" at bounding box center [179, 53] width 222 height 37
drag, startPoint x: 287, startPoint y: 59, endPoint x: 232, endPoint y: 25, distance: 64.9
click at [287, 59] on icon at bounding box center [286, 59] width 8 height 11
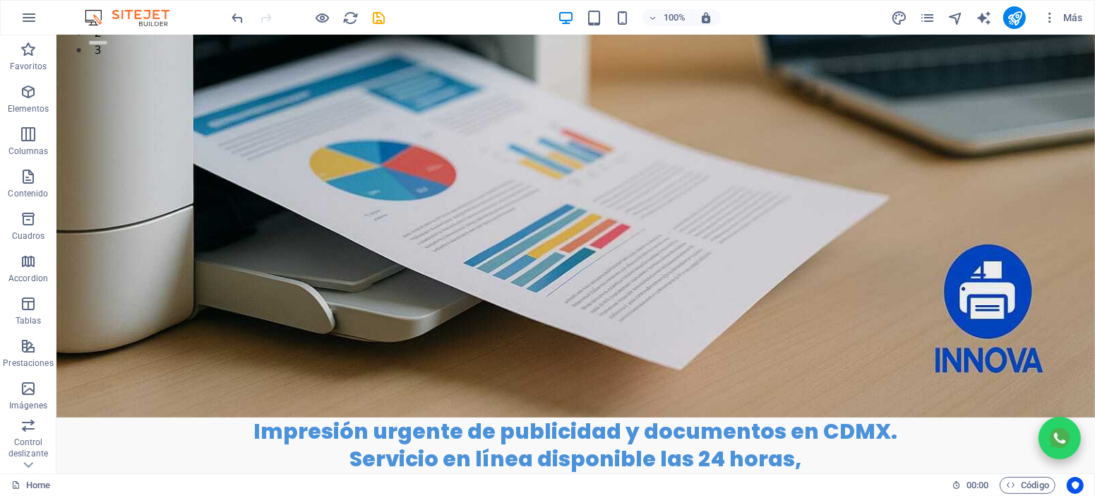
scroll to position [0, 0]
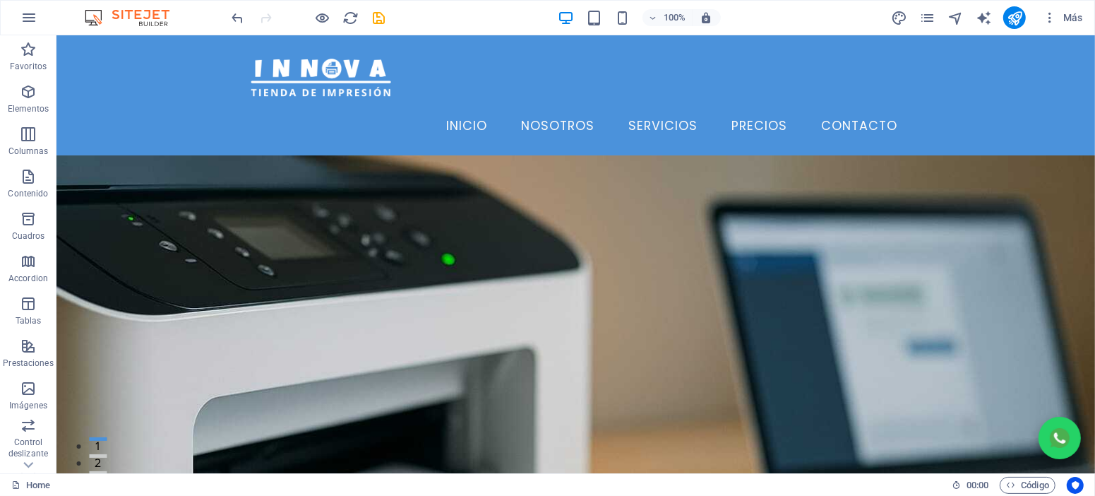
drag, startPoint x: 1093, startPoint y: 198, endPoint x: 1125, endPoint y: 53, distance: 148.1
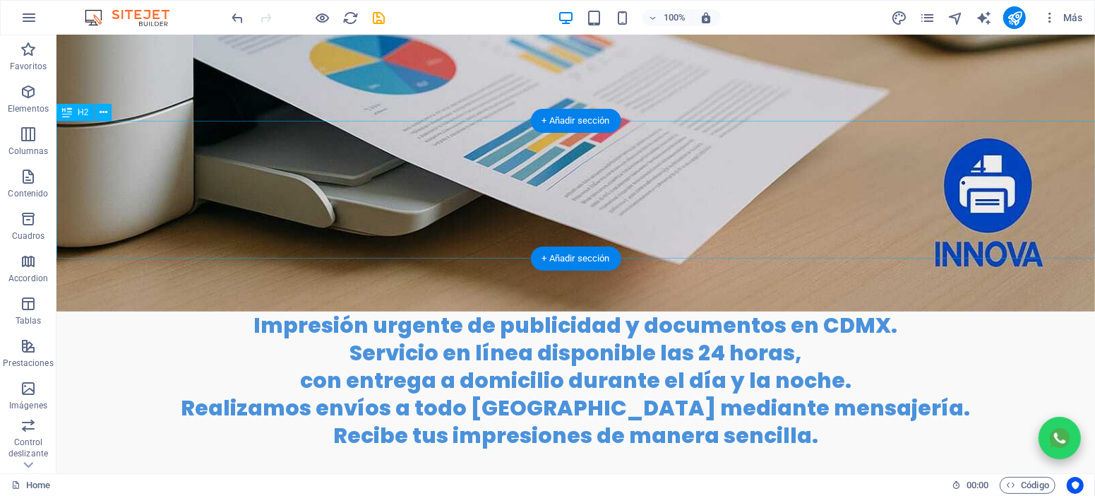
scroll to position [699, 0]
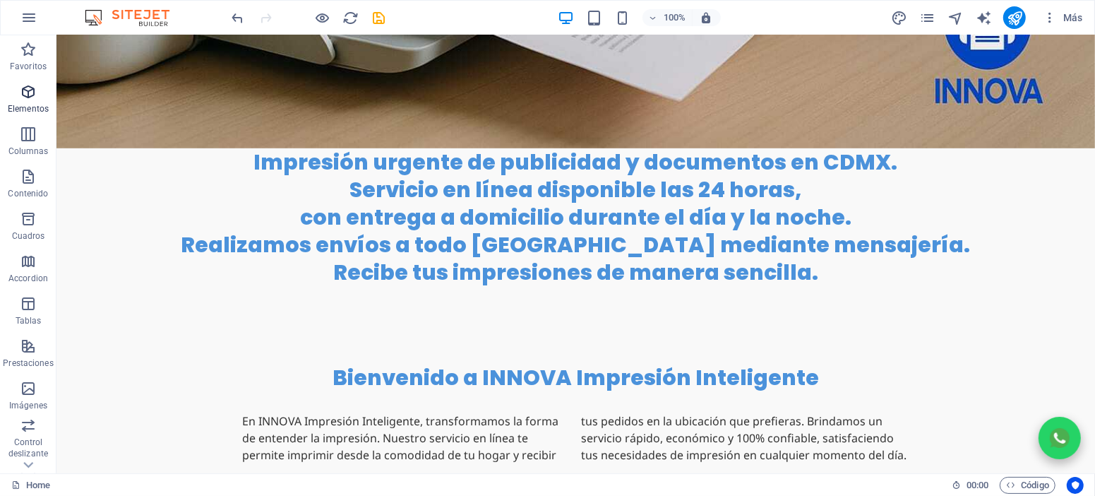
click at [30, 101] on span "Elementos" at bounding box center [28, 100] width 56 height 34
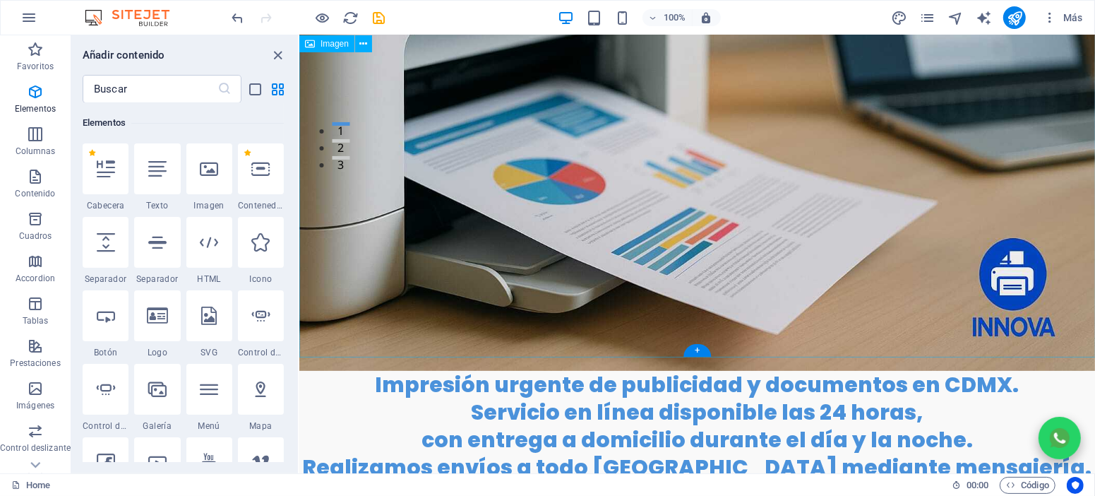
scroll to position [317, 0]
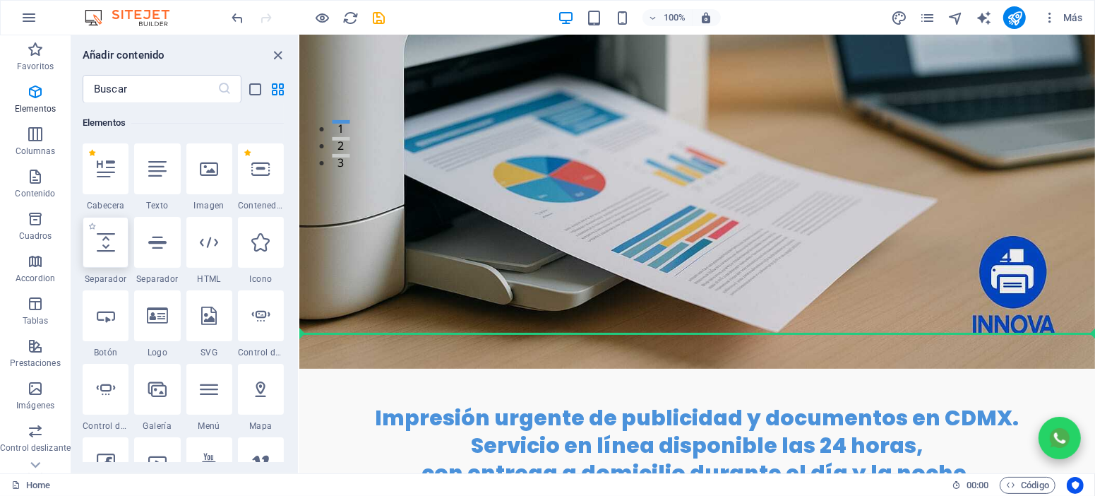
select select "px"
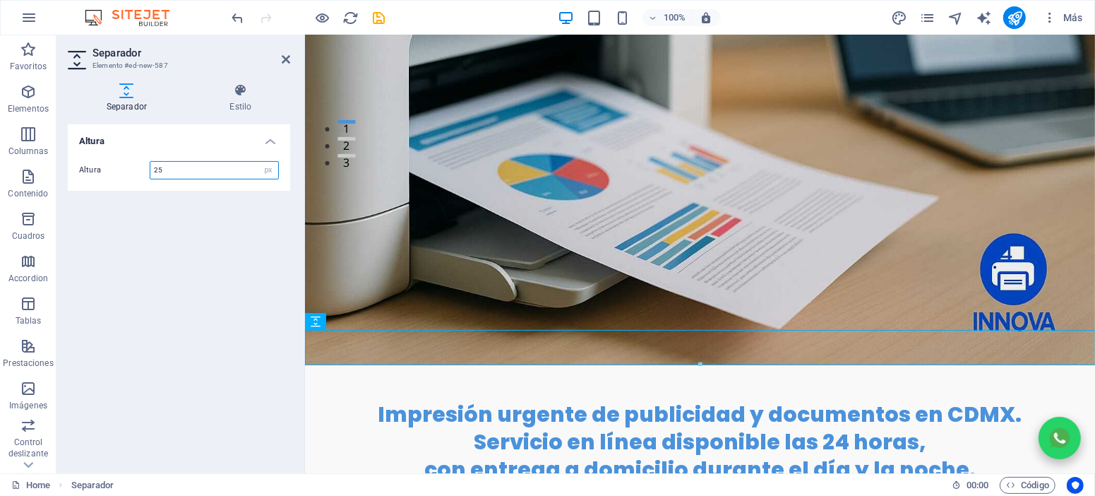
type input "25"
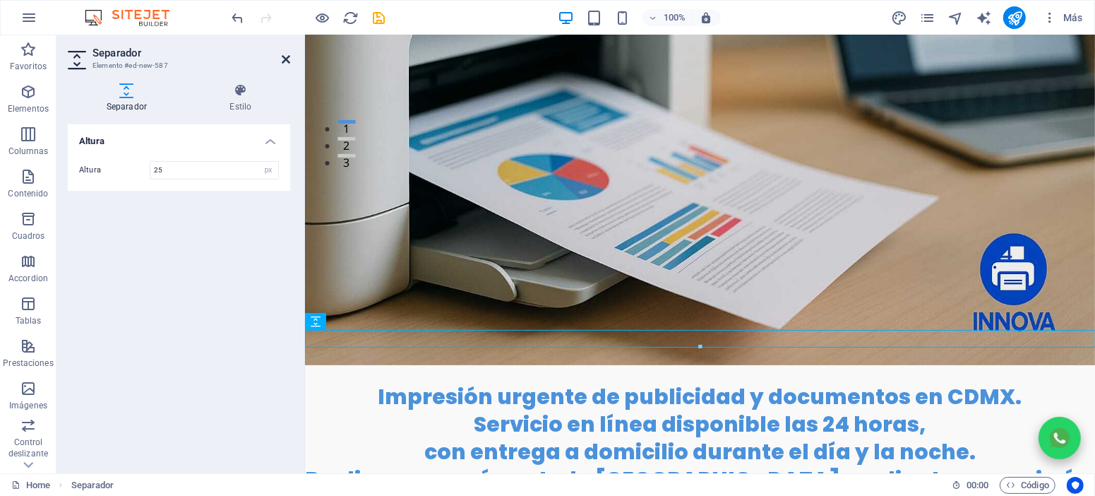
drag, startPoint x: 284, startPoint y: 62, endPoint x: 227, endPoint y: 30, distance: 65.8
click at [284, 62] on icon at bounding box center [286, 59] width 8 height 11
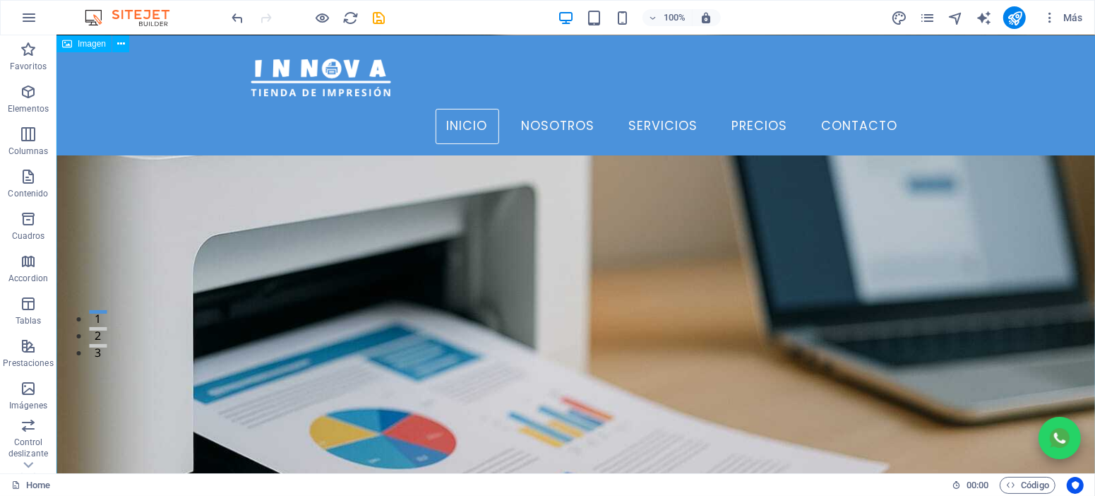
scroll to position [63, 0]
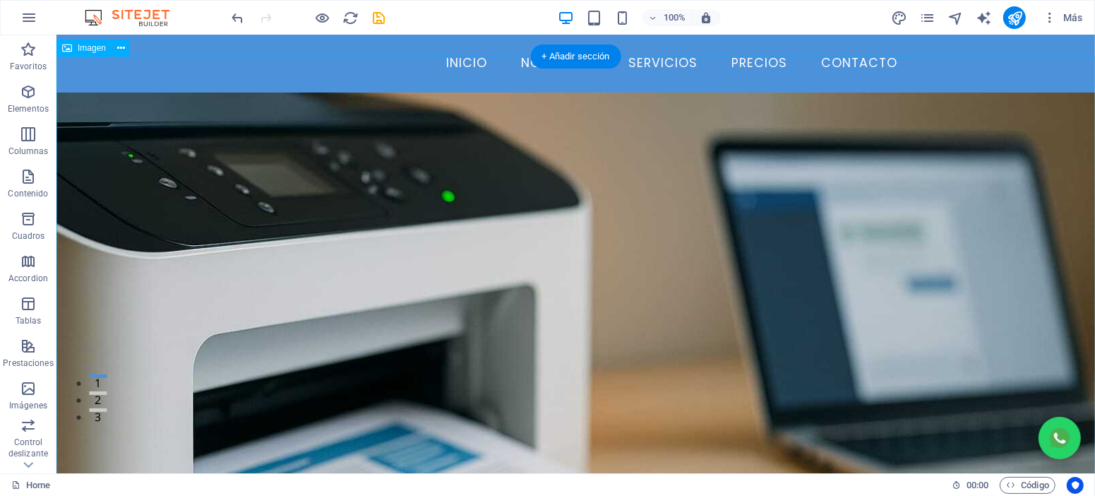
click at [534, 272] on figure at bounding box center [575, 438] width 1038 height 692
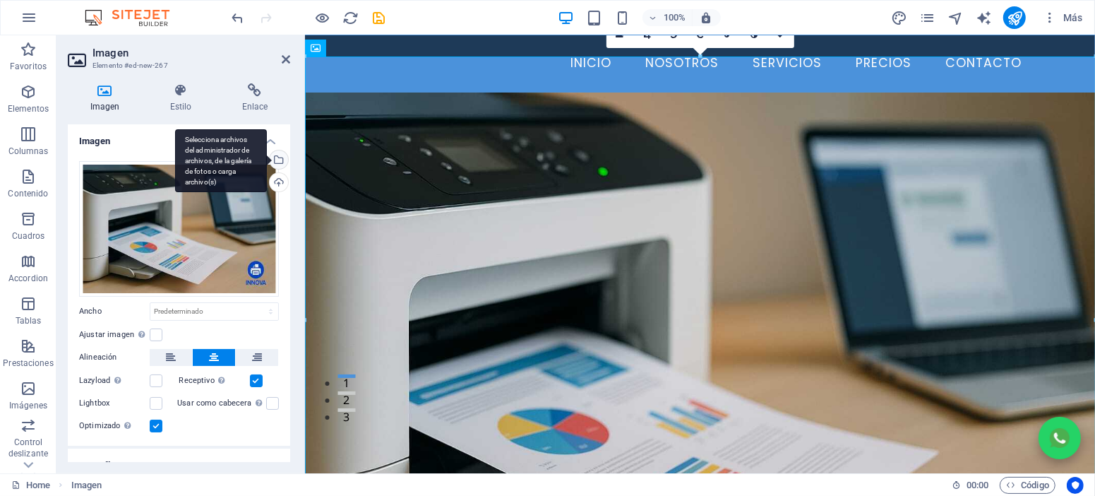
click at [280, 161] on div "Selecciona archivos del administrador de archivos, de la galería de fotos o car…" at bounding box center [277, 160] width 21 height 21
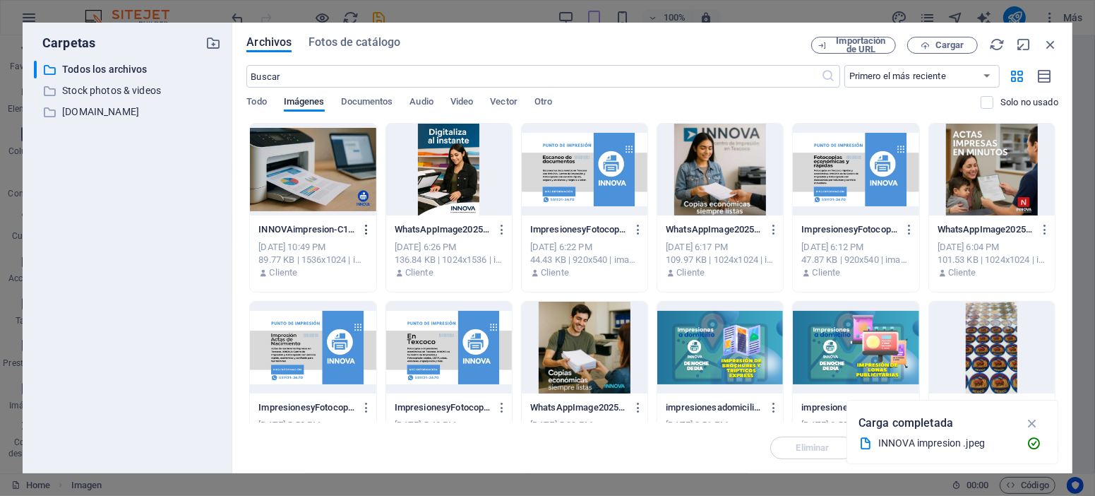
click at [373, 228] on icon "button" at bounding box center [366, 229] width 13 height 13
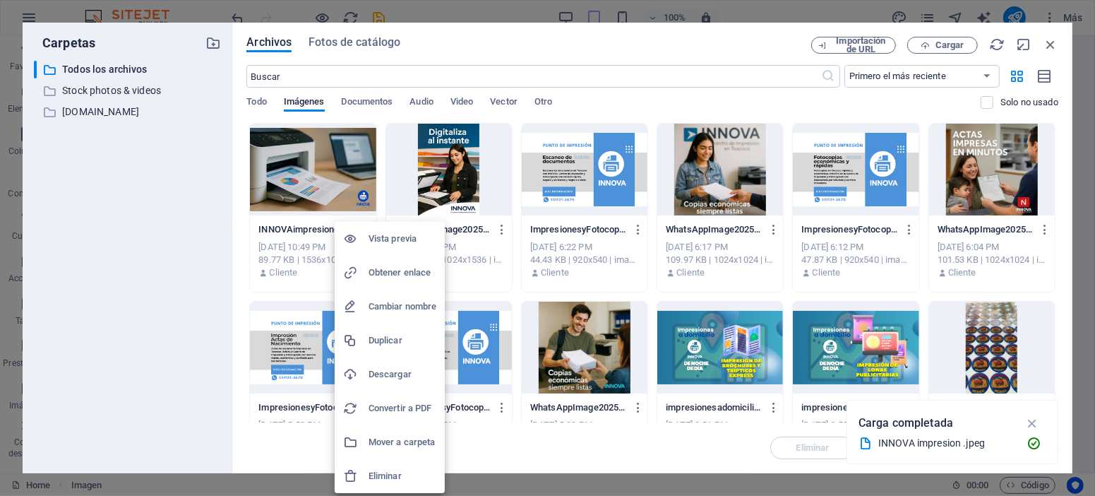
click at [391, 476] on h6 "Eliminar" at bounding box center [402, 475] width 68 height 17
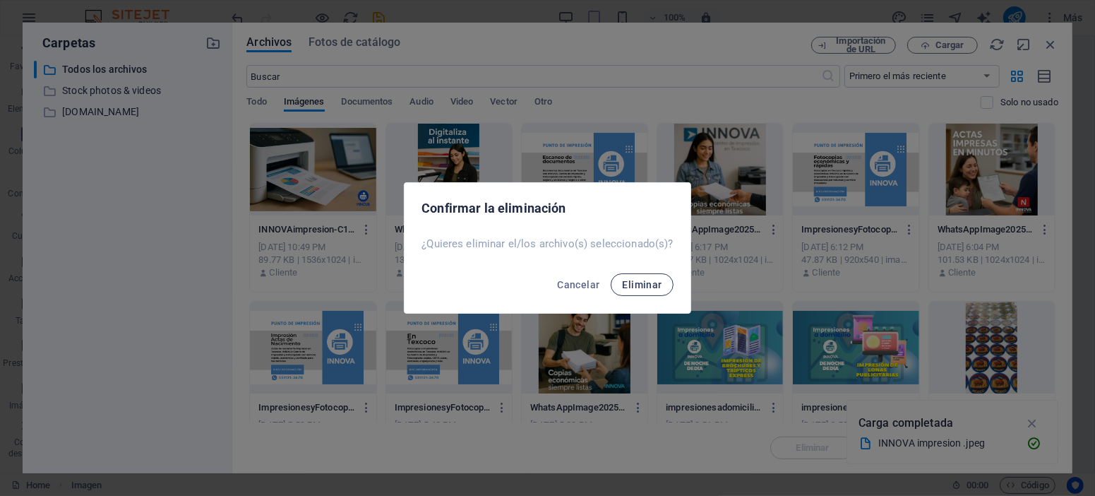
click at [641, 289] on span "Eliminar" at bounding box center [642, 284] width 40 height 11
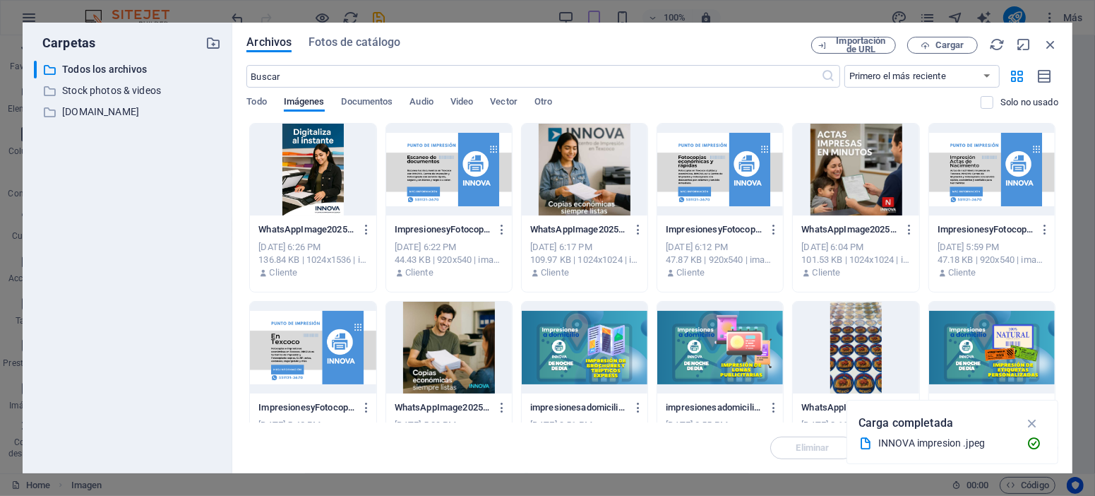
scroll to position [127, 0]
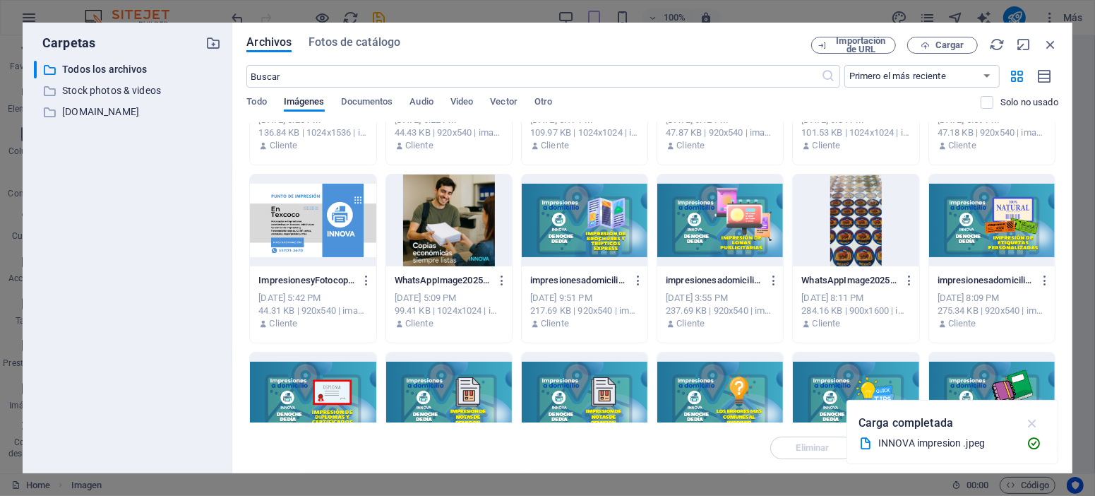
click at [1034, 420] on icon "button" at bounding box center [1032, 423] width 16 height 16
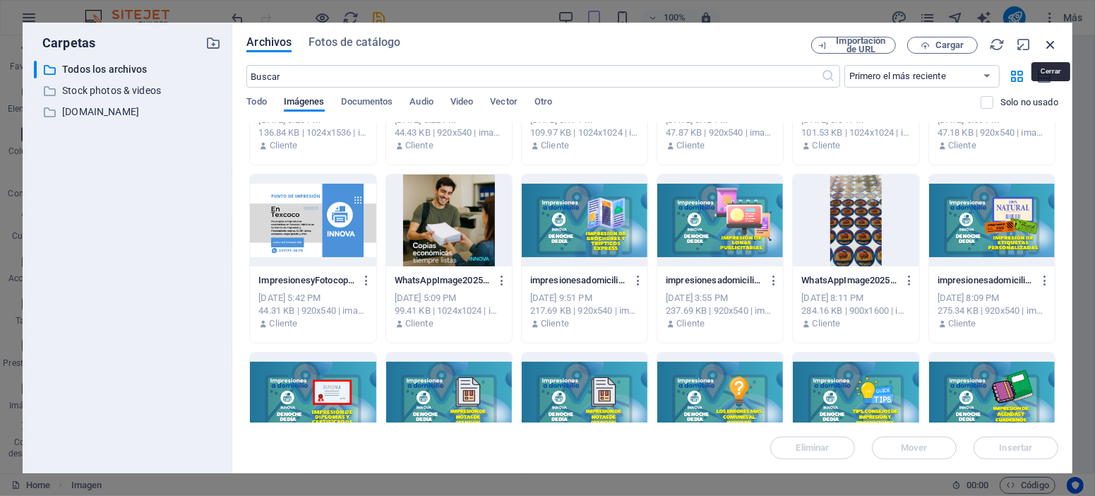
click at [1051, 43] on icon "button" at bounding box center [1051, 45] width 16 height 16
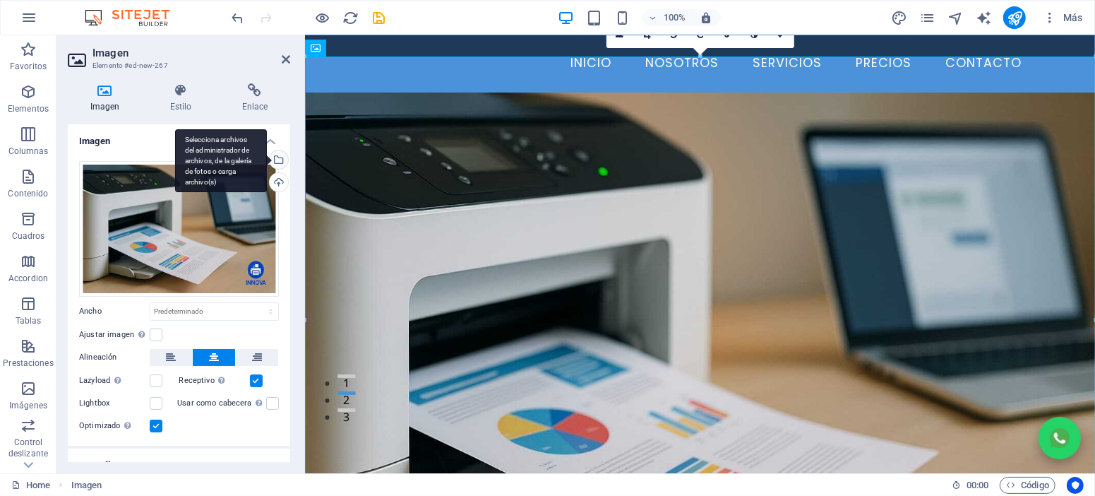
click at [277, 156] on div "Selecciona archivos del administrador de archivos, de la galería de fotos o car…" at bounding box center [277, 160] width 21 height 21
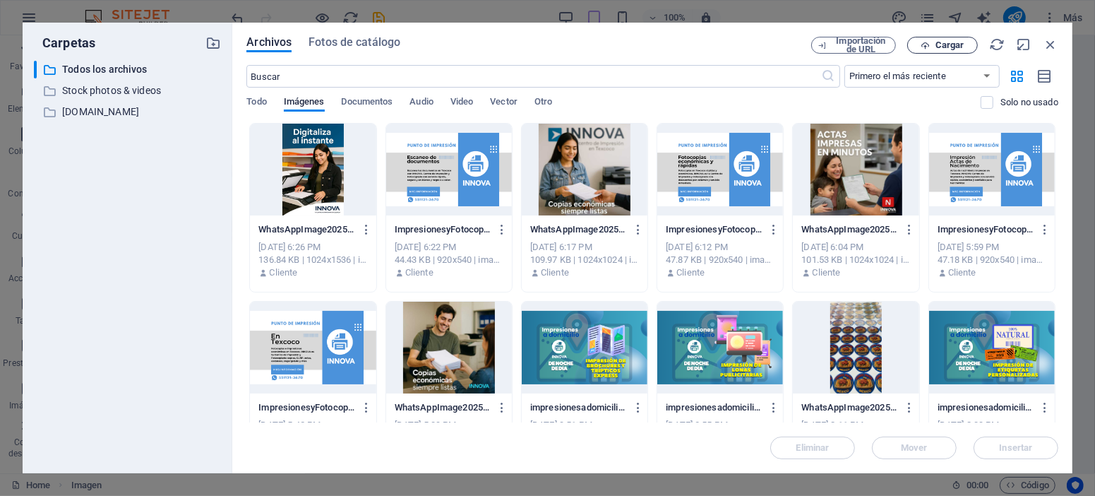
click at [938, 49] on span "Cargar" at bounding box center [949, 45] width 29 height 8
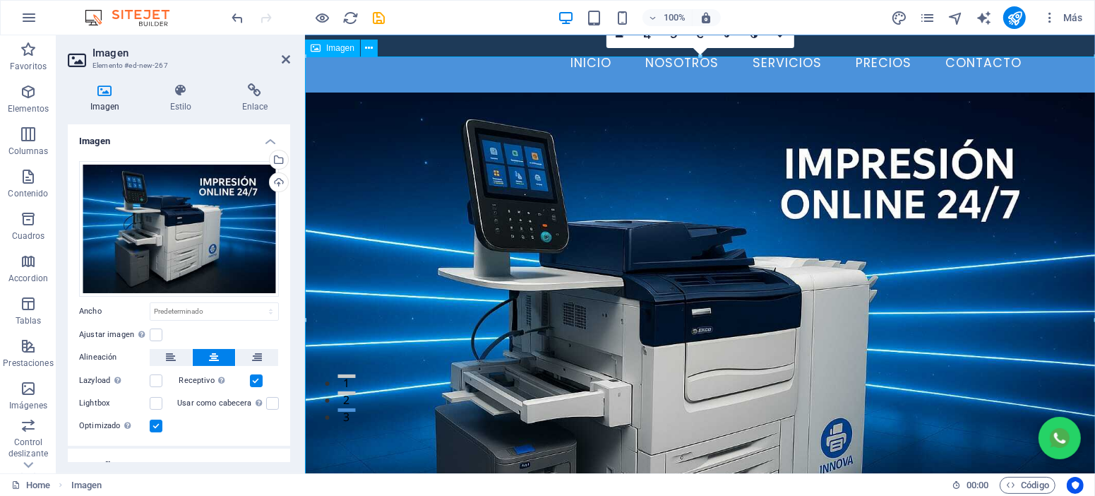
scroll to position [0, 0]
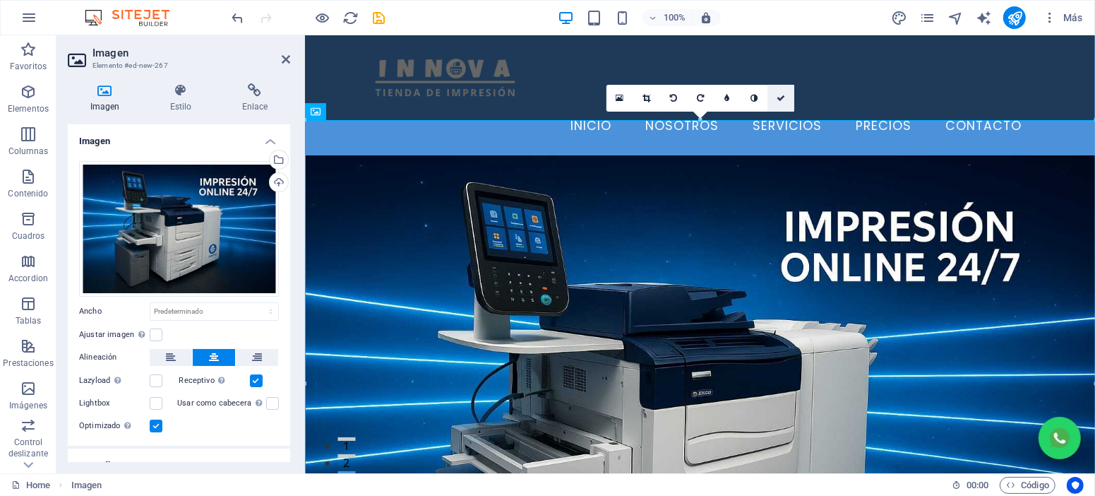
click at [784, 102] on icon at bounding box center [780, 98] width 8 height 8
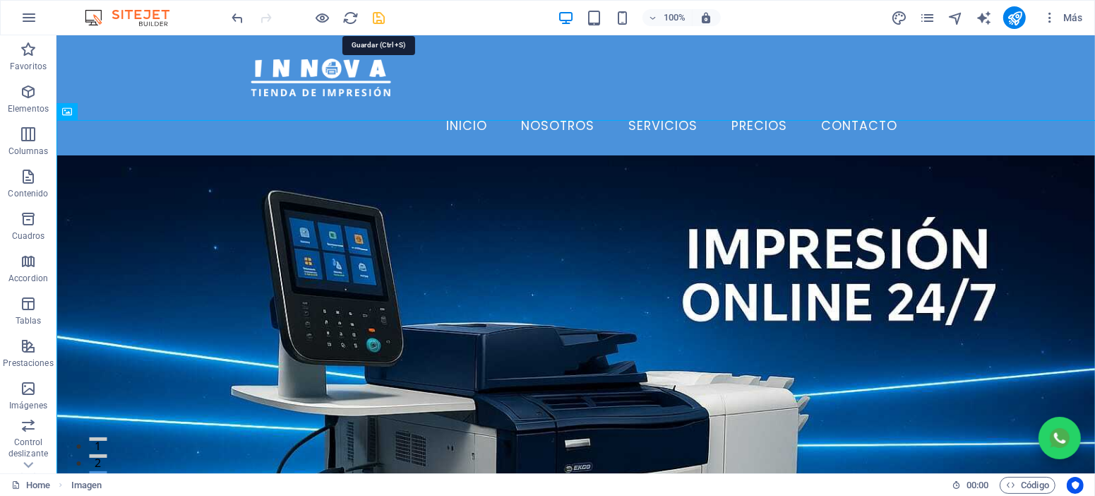
click at [386, 19] on icon "save" at bounding box center [379, 18] width 16 height 16
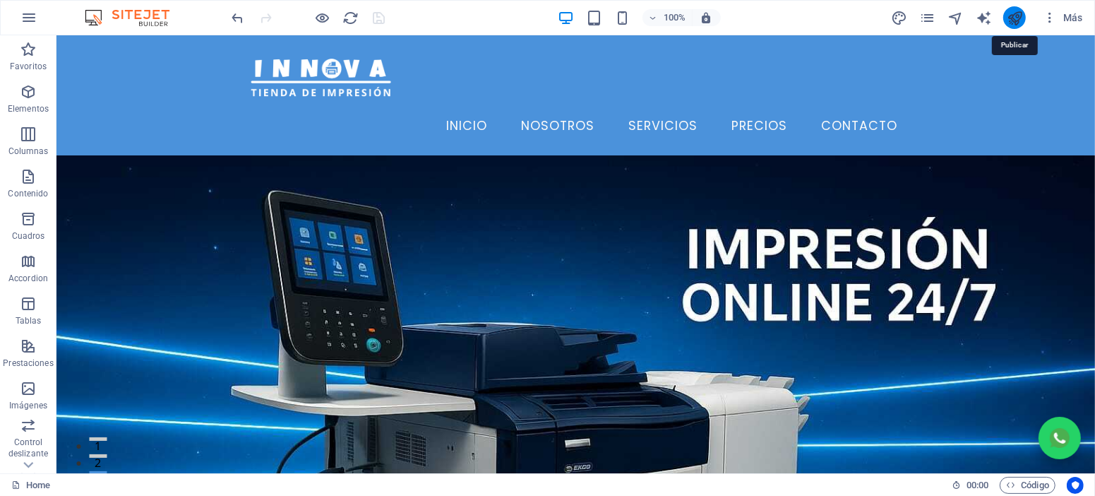
click at [1007, 19] on icon "publish" at bounding box center [1015, 18] width 16 height 16
